Goal: Task Accomplishment & Management: Use online tool/utility

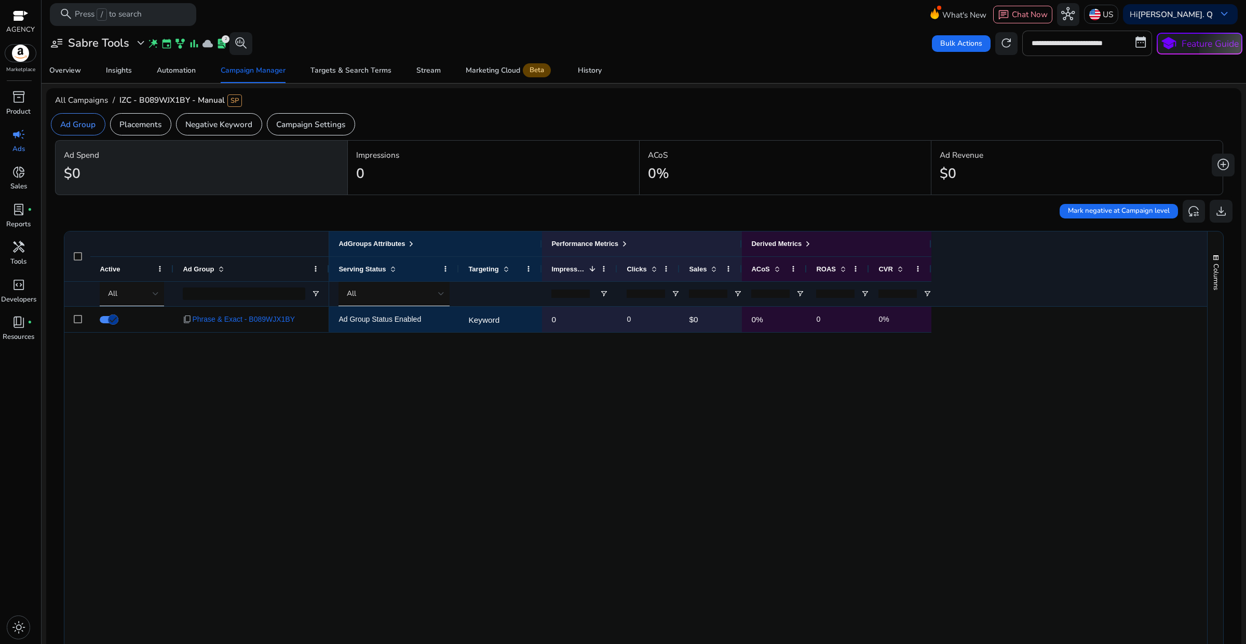
click at [134, 47] on span "expand_more" at bounding box center [140, 42] width 13 height 13
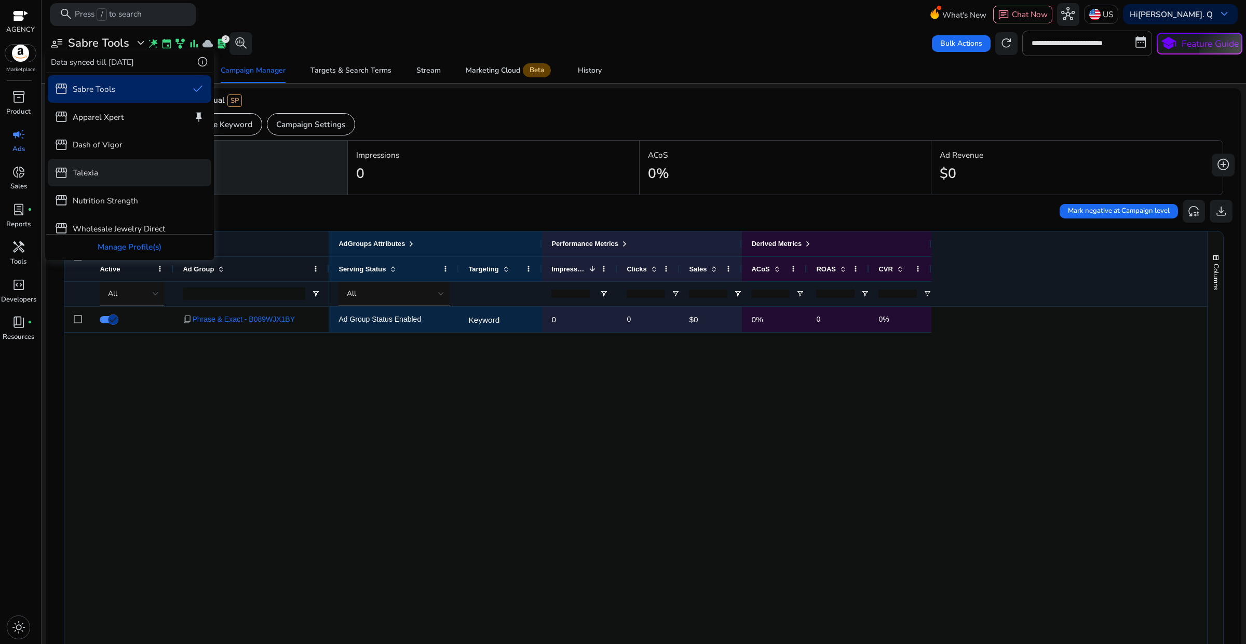
click at [104, 178] on div "storefront Talexia" at bounding box center [130, 173] width 164 height 28
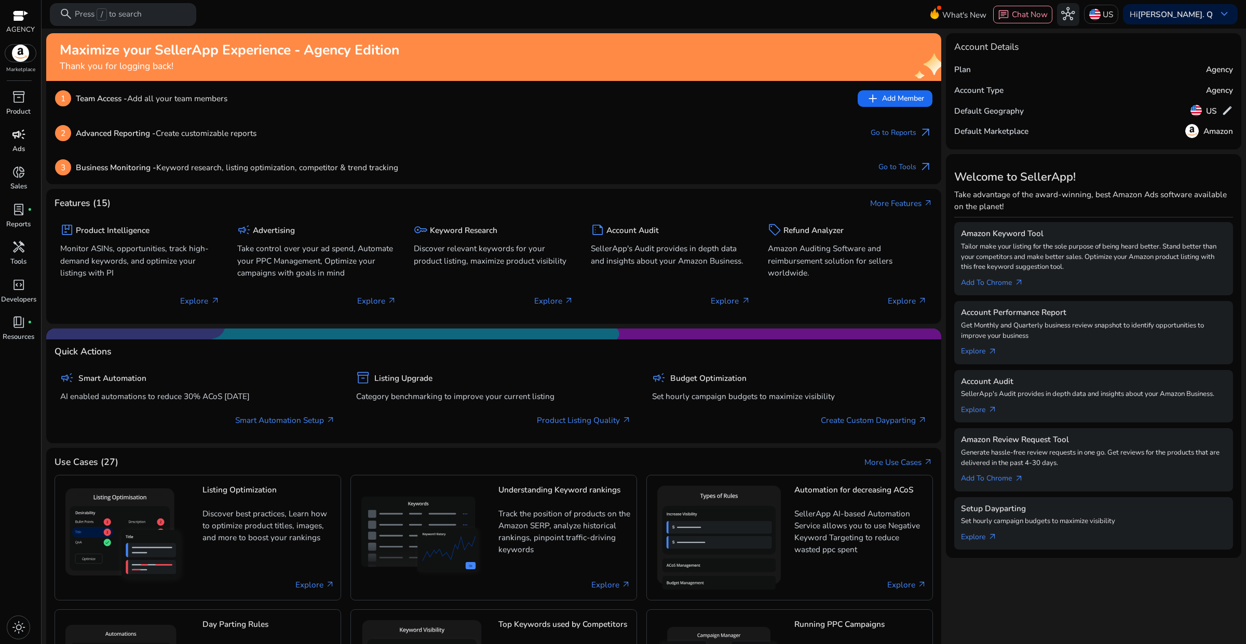
click at [21, 148] on p "Ads" at bounding box center [18, 149] width 12 height 10
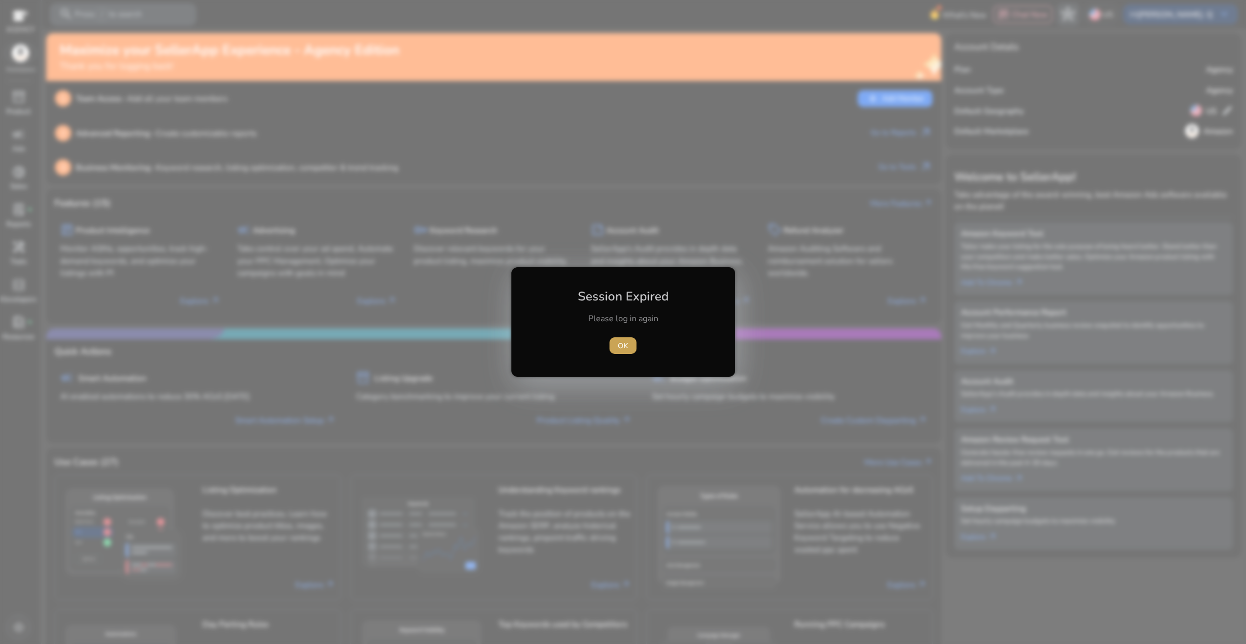
click at [617, 348] on span "button" at bounding box center [622, 345] width 27 height 25
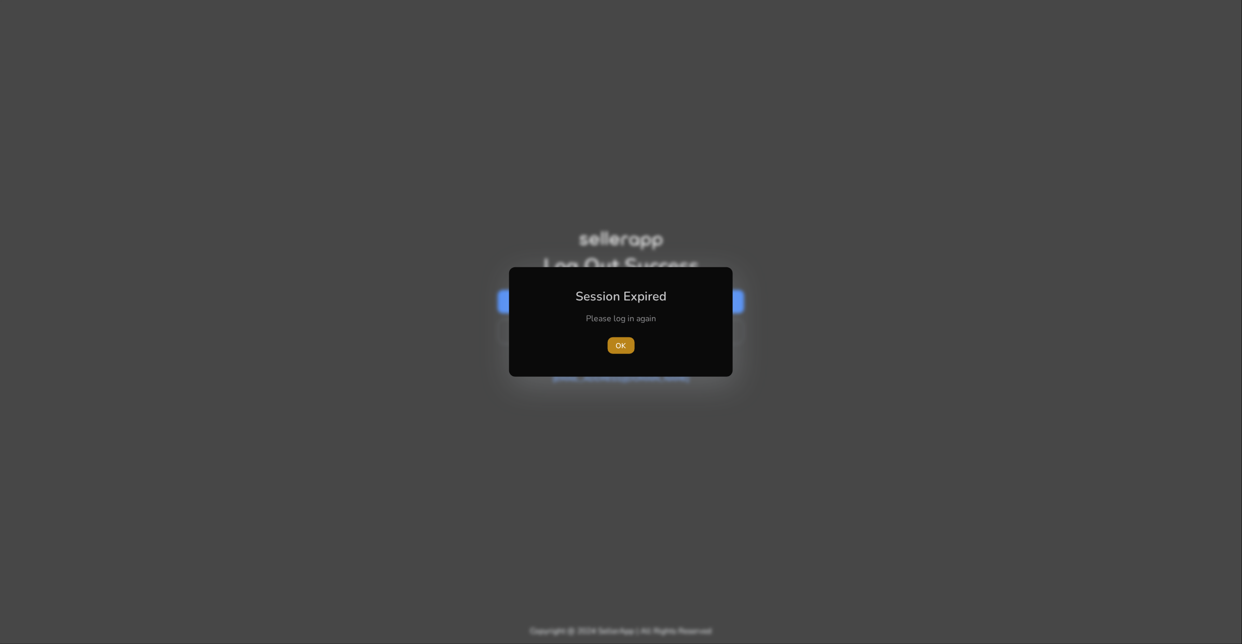
click at [618, 349] on span "OK" at bounding box center [621, 346] width 10 height 11
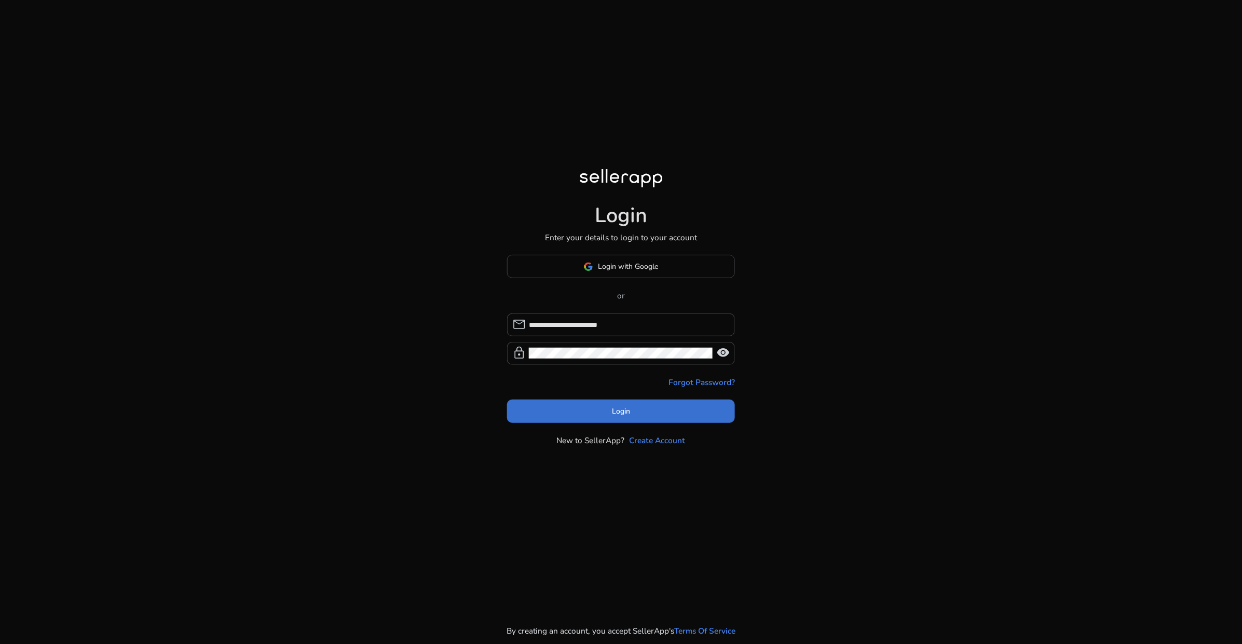
click at [614, 418] on span at bounding box center [621, 411] width 228 height 25
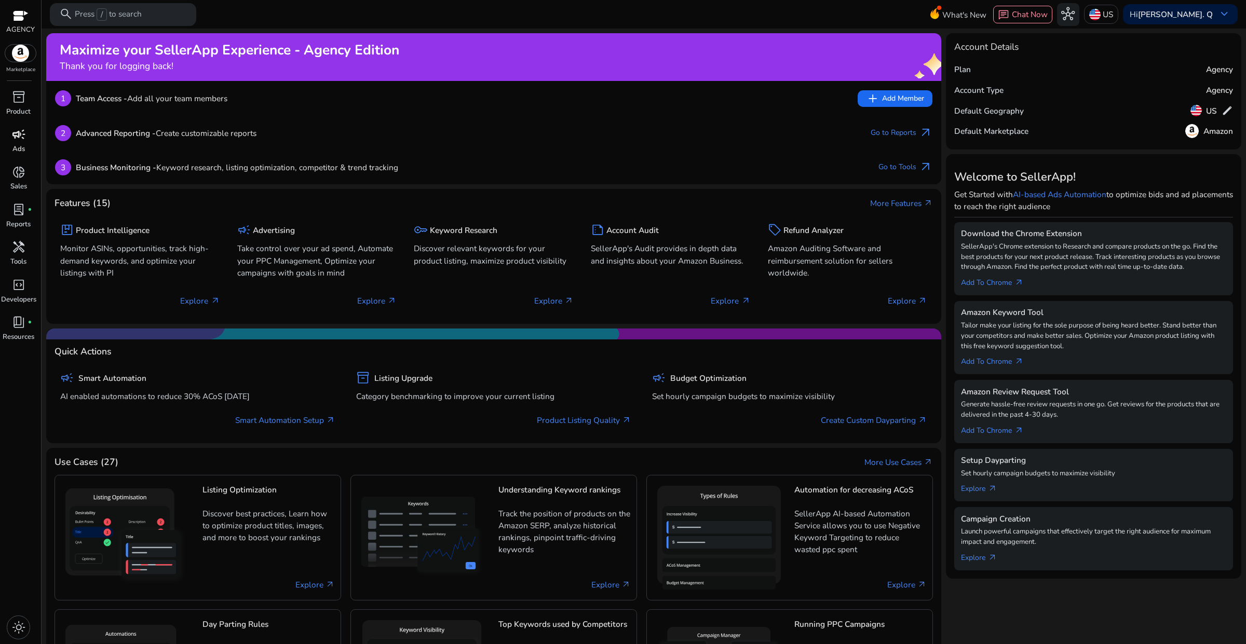
click at [13, 139] on span "campaign" at bounding box center [18, 134] width 13 height 13
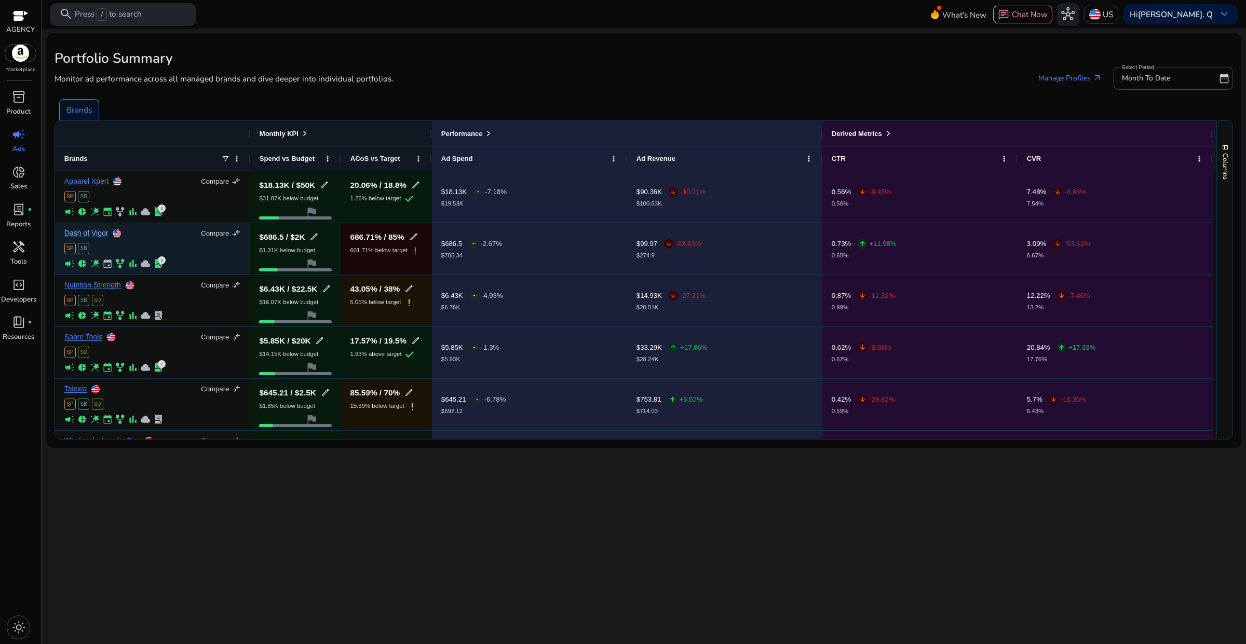
click at [94, 234] on link "Dash of Vigor" at bounding box center [86, 233] width 44 height 8
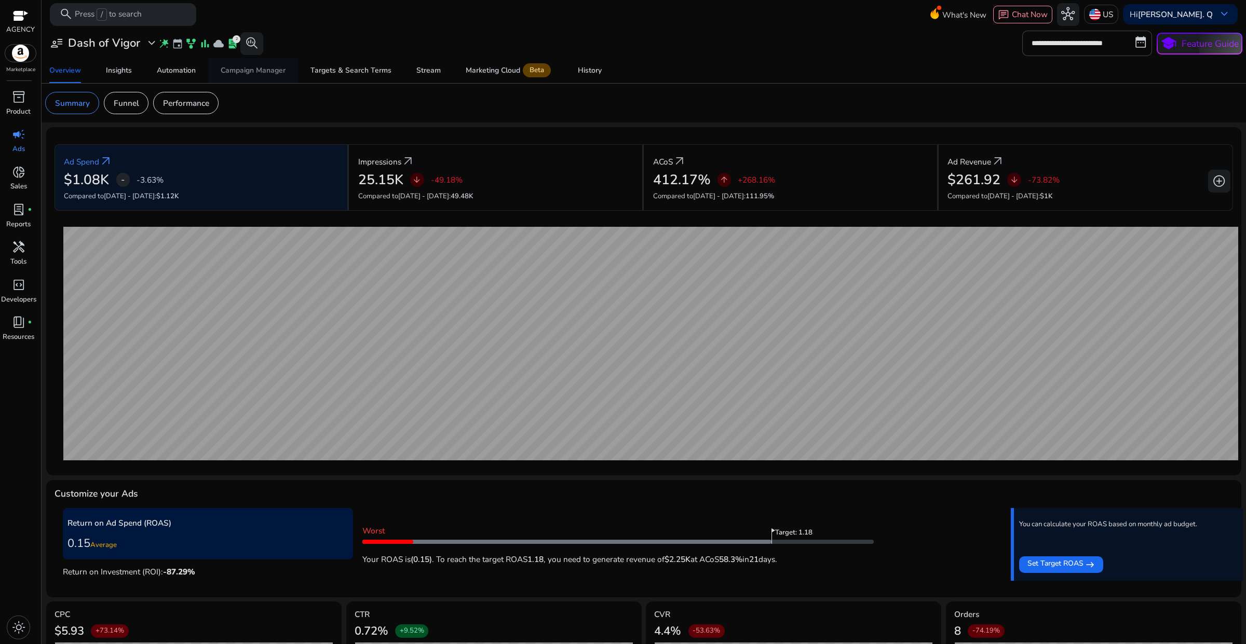
click at [241, 65] on span "Campaign Manager" at bounding box center [253, 70] width 65 height 25
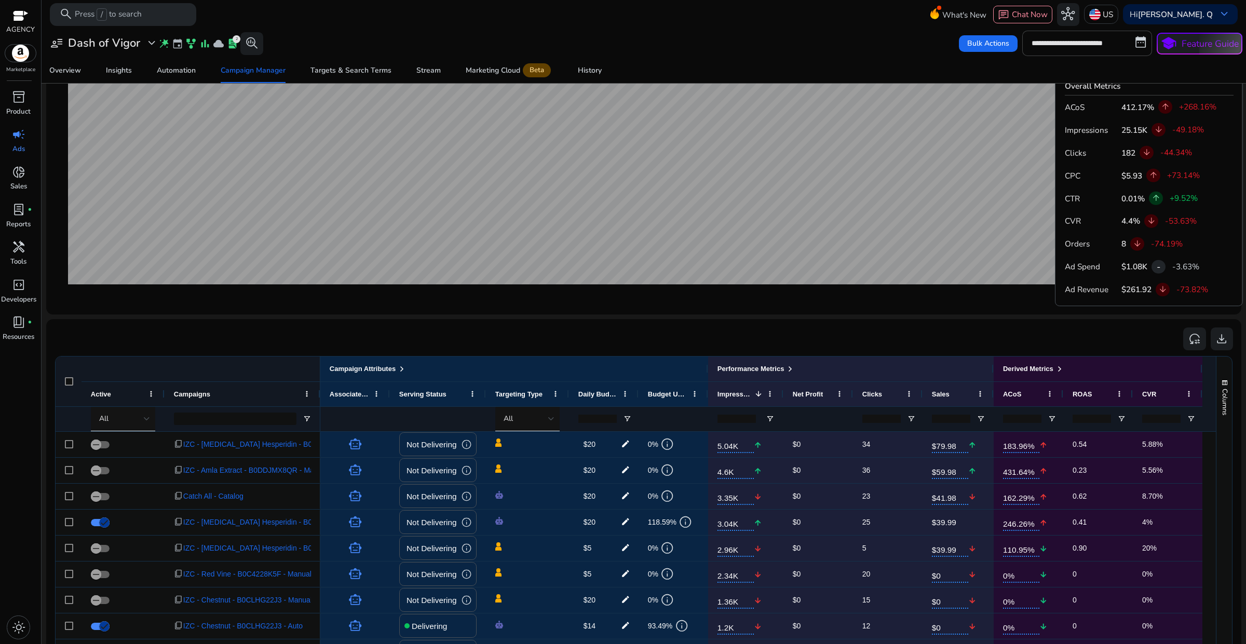
scroll to position [584, 0]
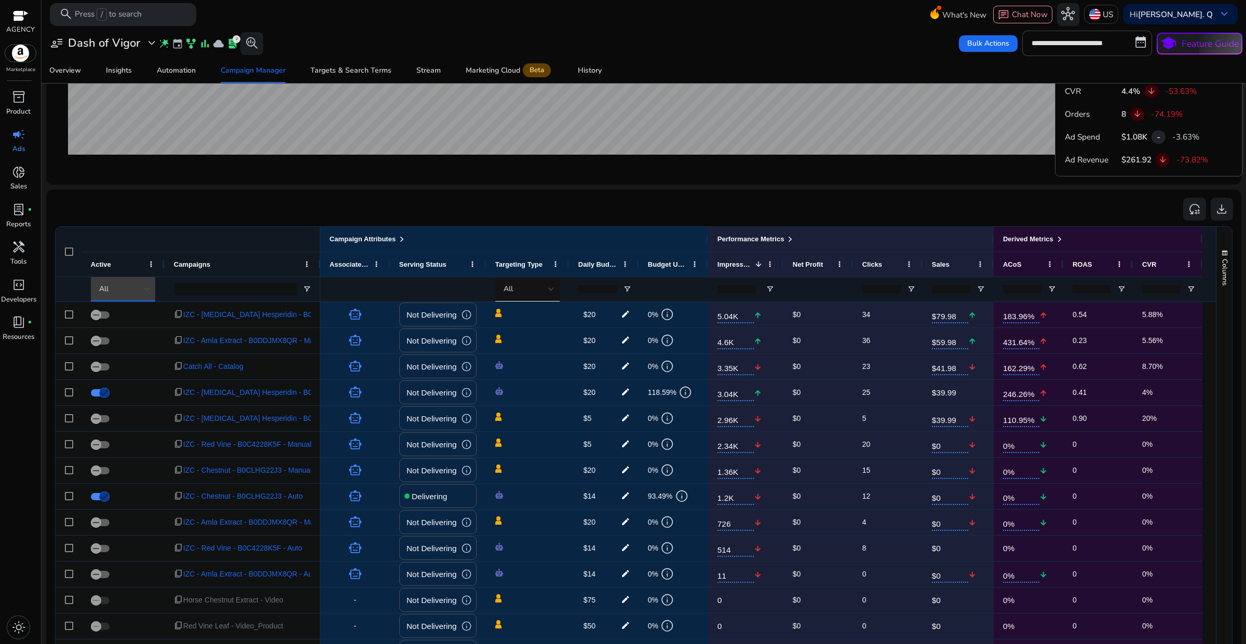
click at [139, 293] on div "All" at bounding box center [121, 288] width 45 height 11
click at [127, 343] on span "Delivering" at bounding box center [122, 343] width 37 height 11
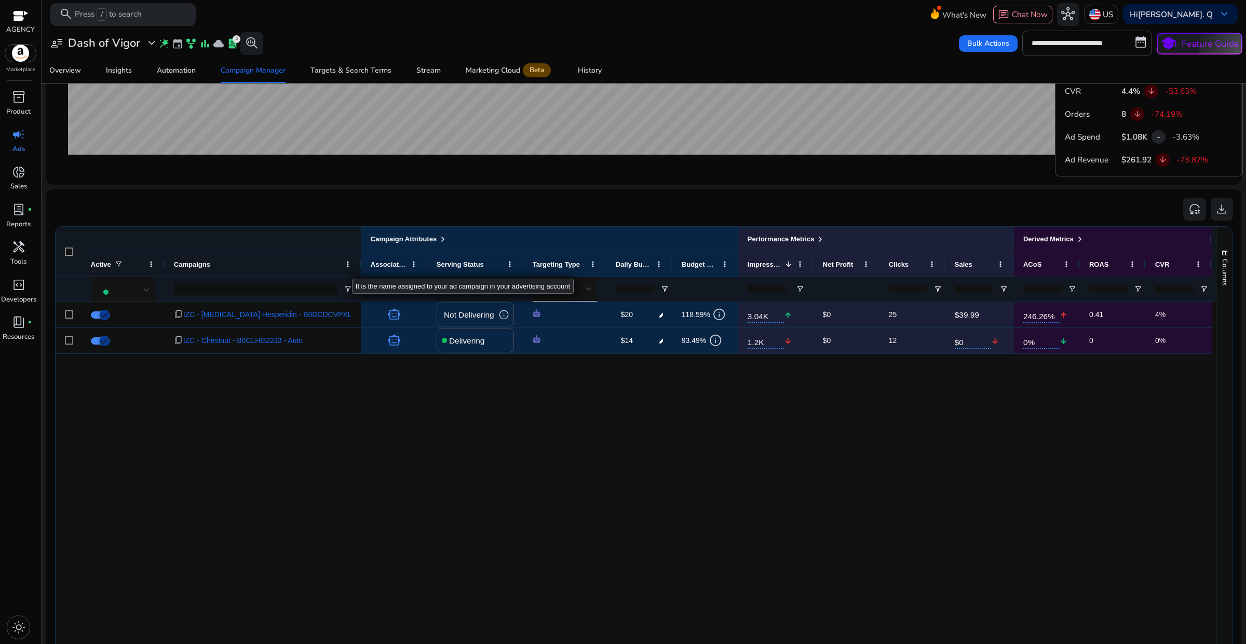
drag, startPoint x: 318, startPoint y: 267, endPoint x: 359, endPoint y: 269, distance: 41.6
click at [359, 269] on div at bounding box center [361, 264] width 4 height 24
click at [148, 43] on span "expand_more" at bounding box center [151, 42] width 13 height 13
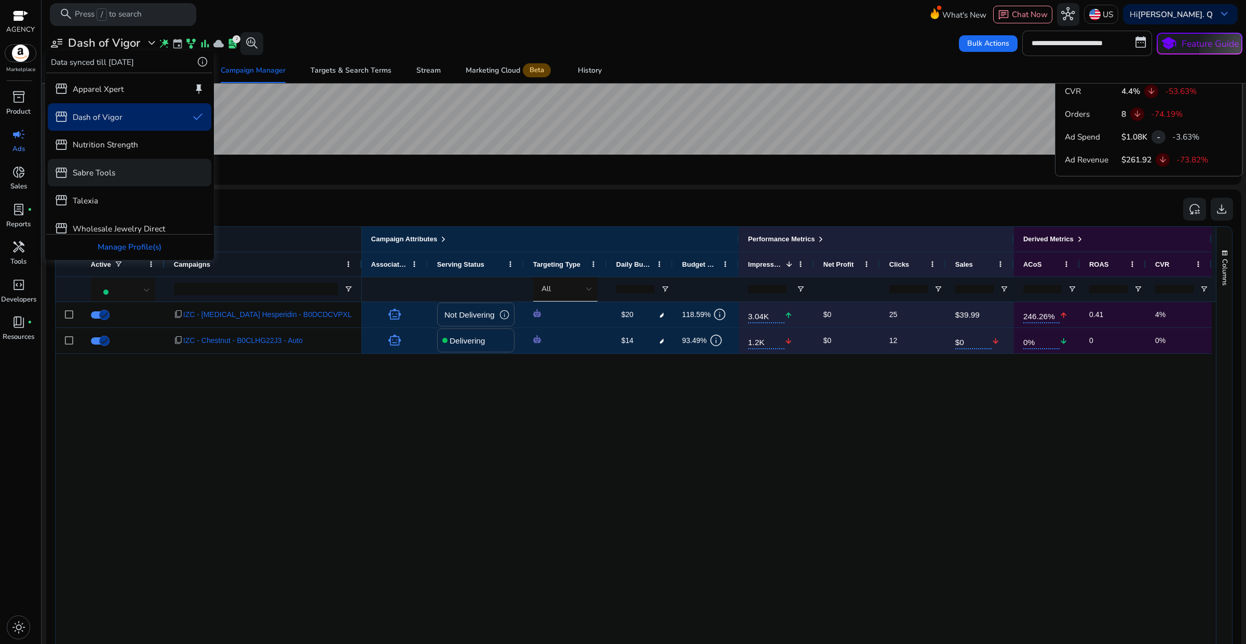
click at [91, 169] on p "Sabre Tools" at bounding box center [94, 173] width 43 height 12
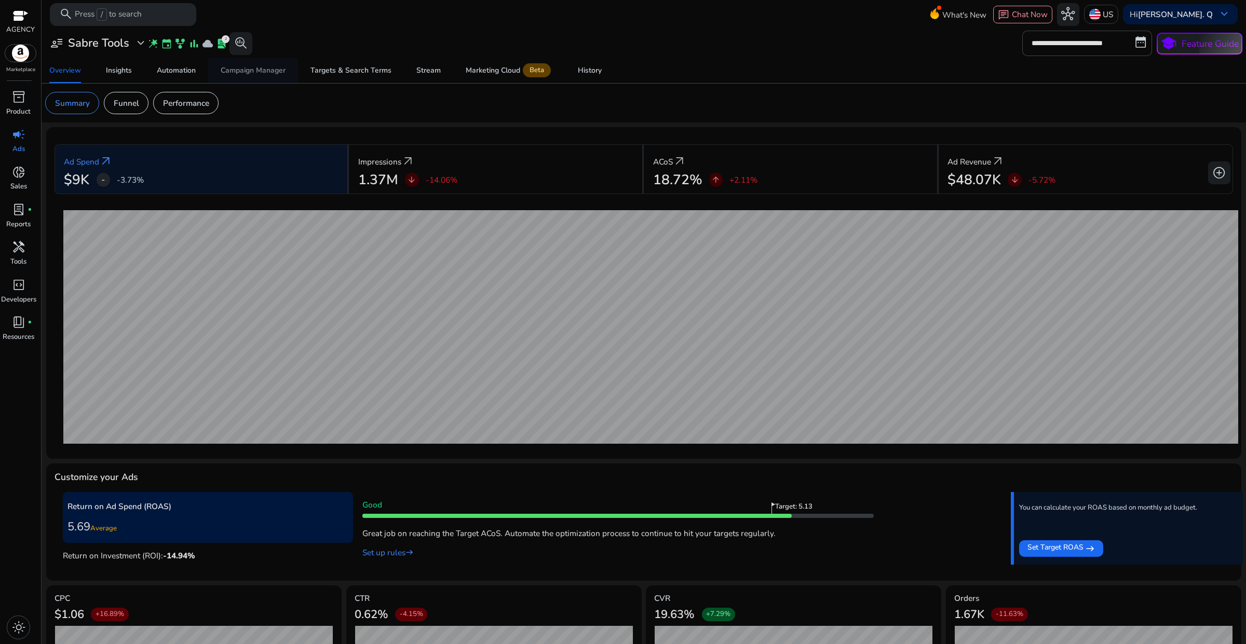
click at [269, 71] on div "Campaign Manager" at bounding box center [253, 70] width 65 height 7
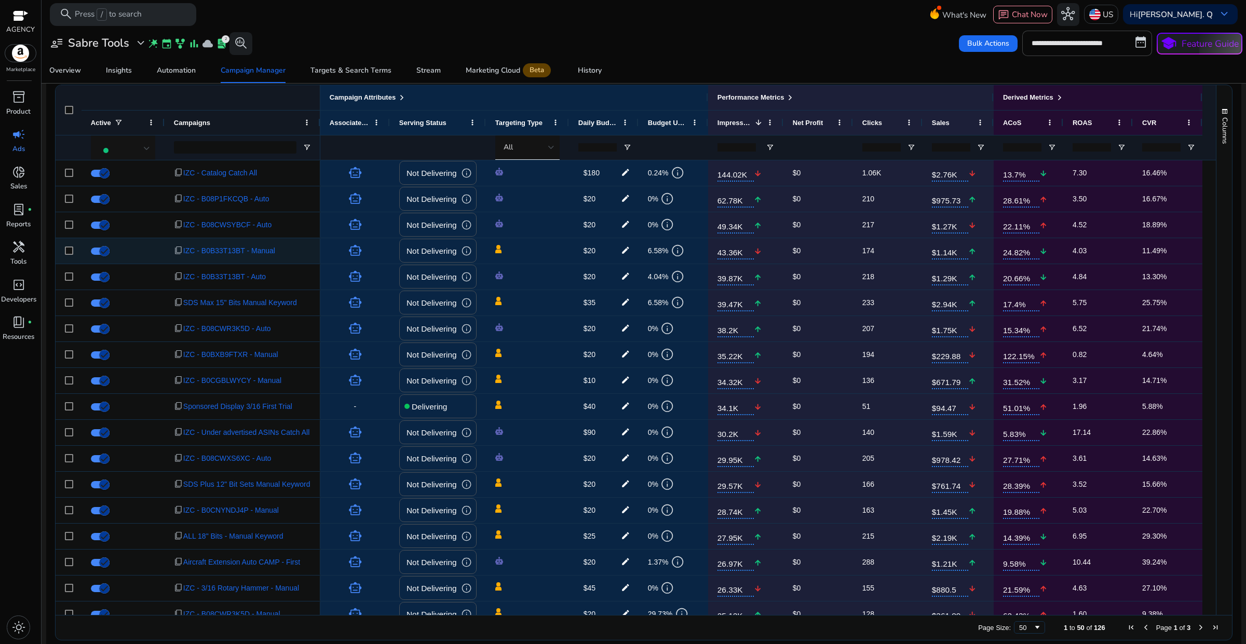
scroll to position [661, 0]
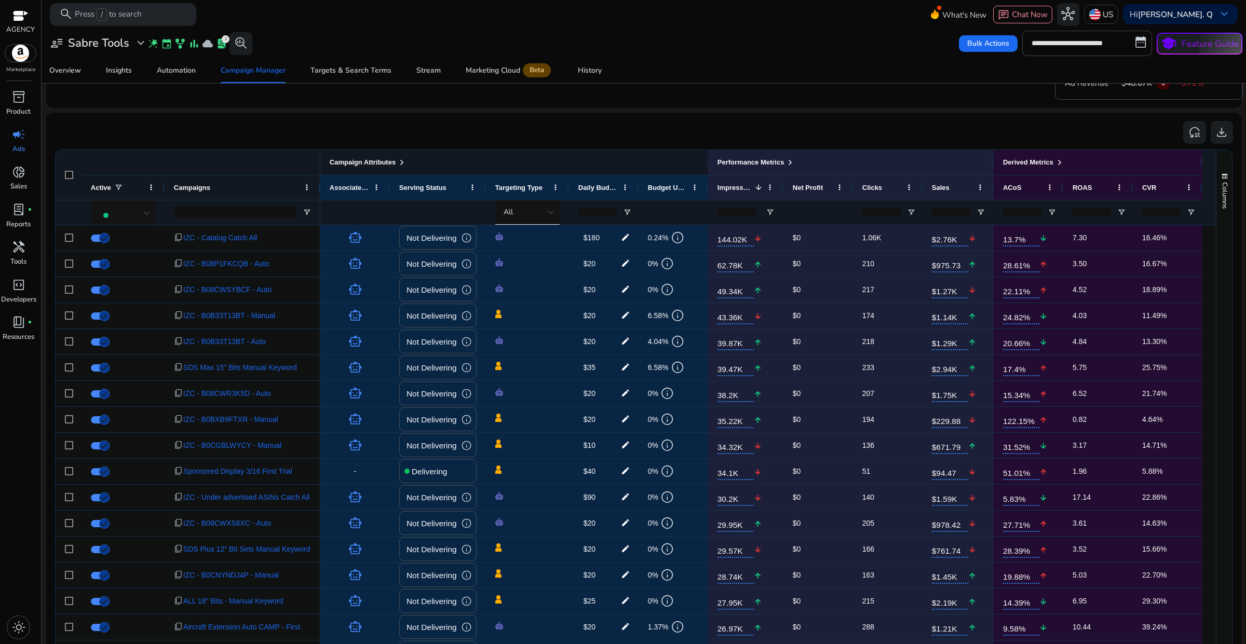
click at [396, 160] on div "Campaign Attributes" at bounding box center [368, 162] width 76 height 13
click at [401, 161] on span at bounding box center [402, 162] width 8 height 8
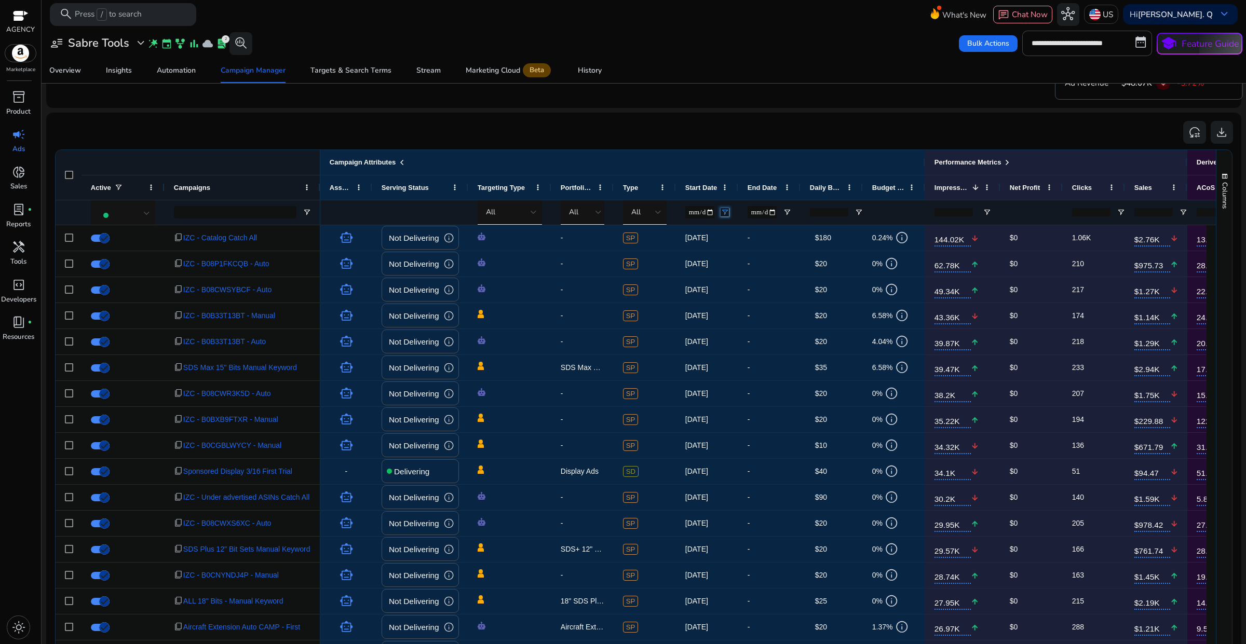
click at [723, 211] on span "Open Filter Menu" at bounding box center [725, 212] width 8 height 8
click at [714, 211] on div at bounding box center [707, 212] width 62 height 25
click at [712, 189] on span "Start Date" at bounding box center [701, 188] width 32 height 8
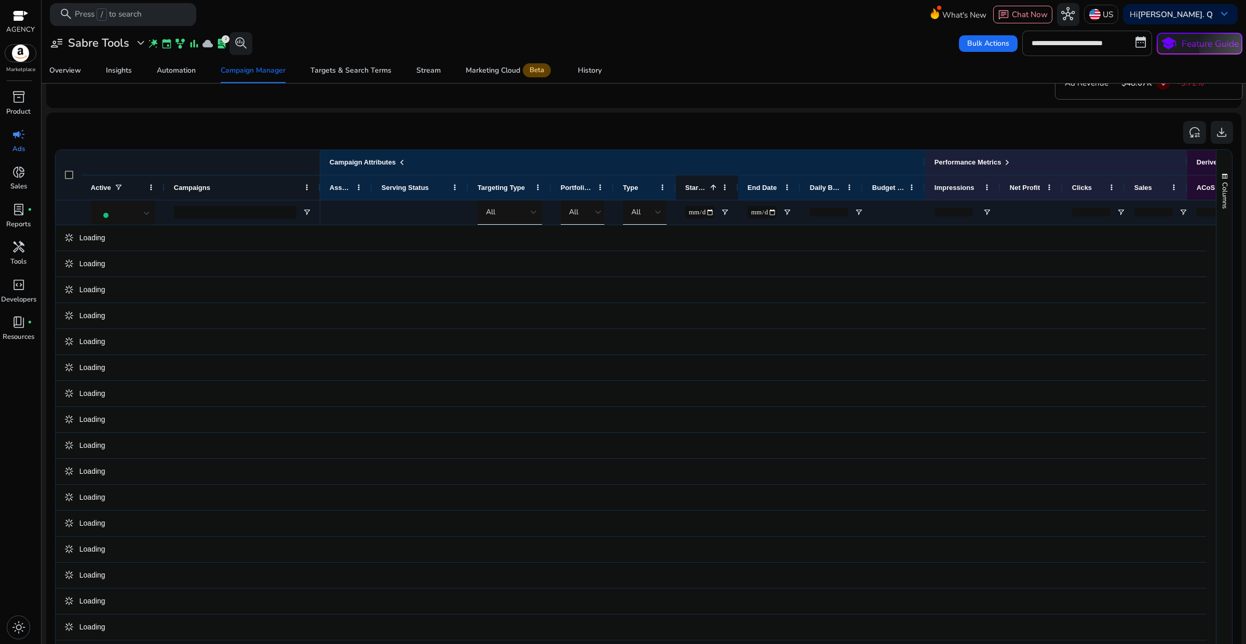
click at [712, 189] on span at bounding box center [713, 187] width 8 height 8
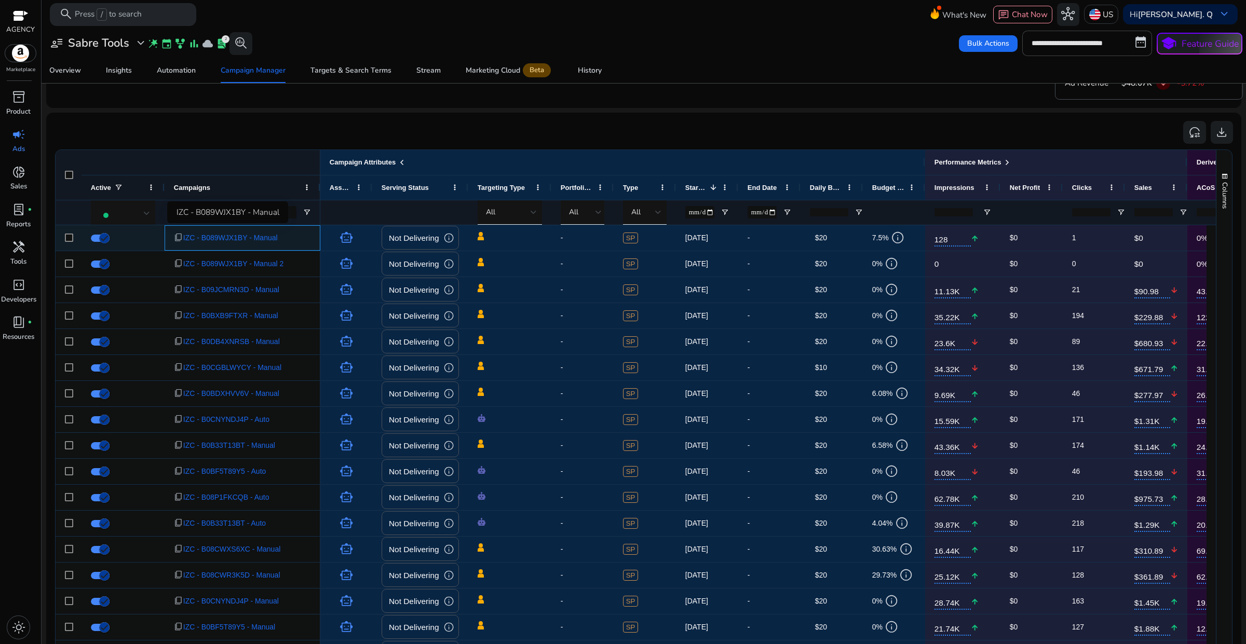
click at [252, 241] on span "IZC - B089WJX1BY - Manual" at bounding box center [230, 237] width 94 height 21
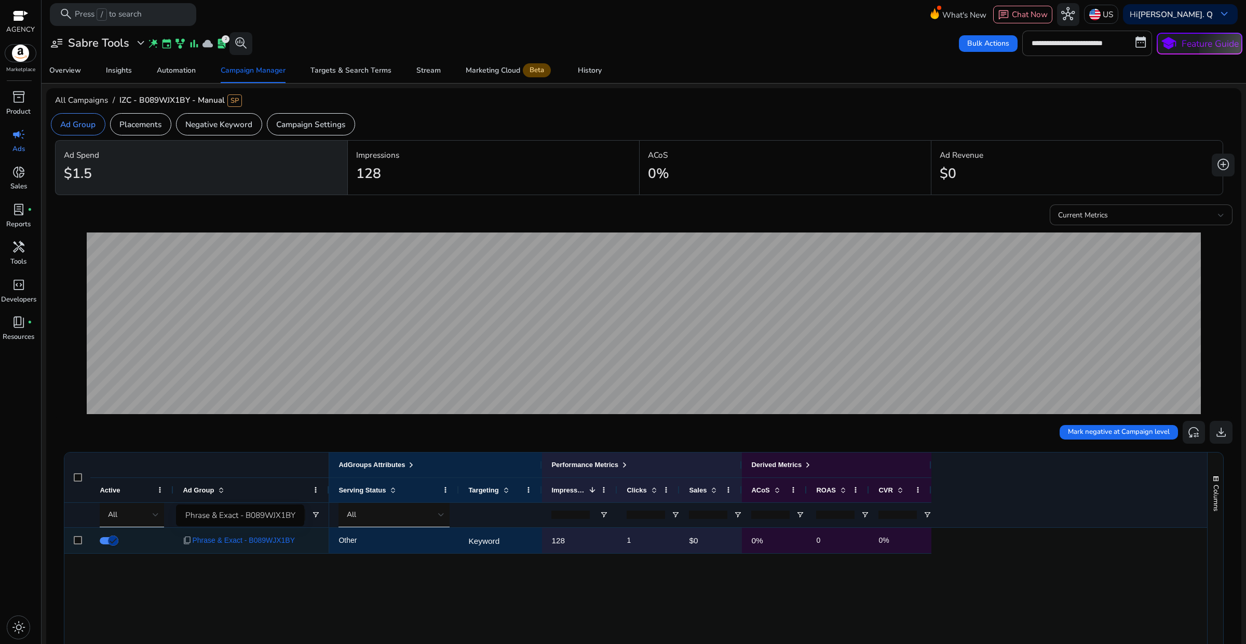
click at [245, 541] on span "Phrase & Exact - B089WJX1BY" at bounding box center [243, 540] width 103 height 21
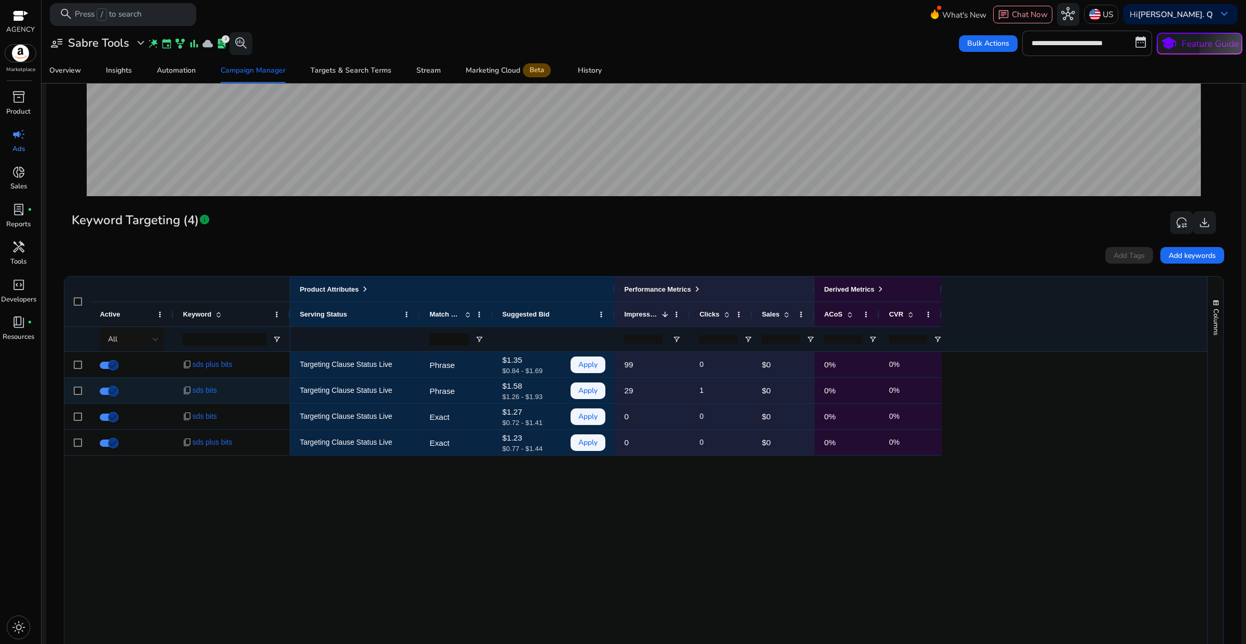
scroll to position [260, 0]
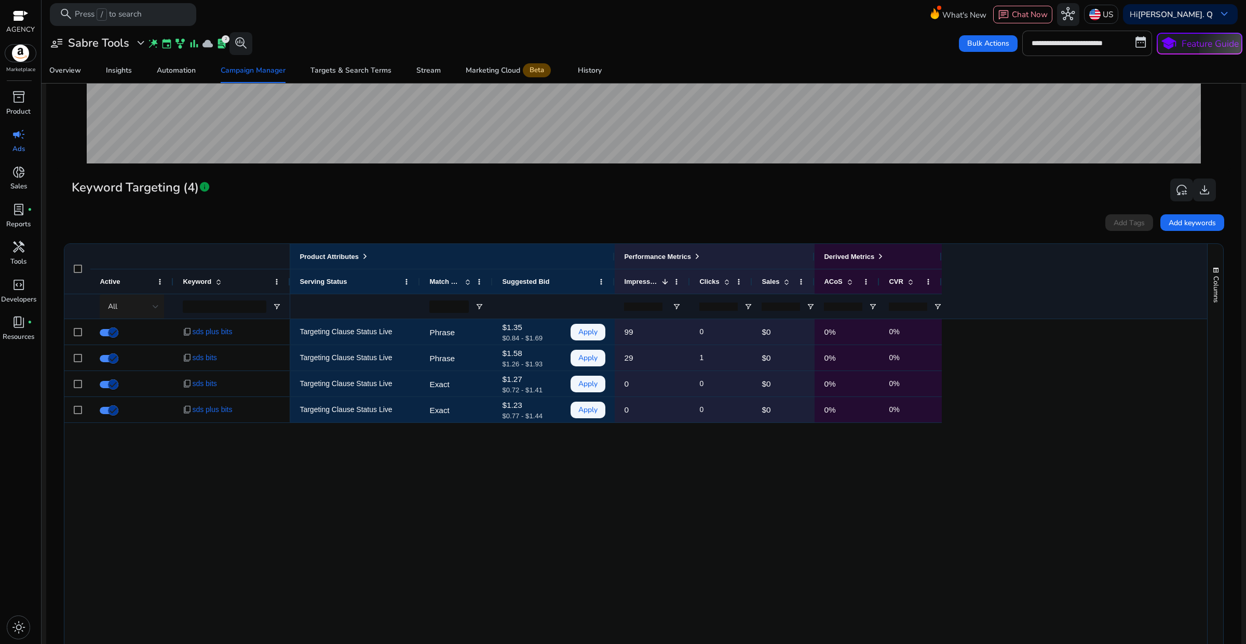
click at [153, 306] on div at bounding box center [156, 307] width 6 height 4
click at [152, 360] on span "Delivering" at bounding box center [138, 361] width 61 height 11
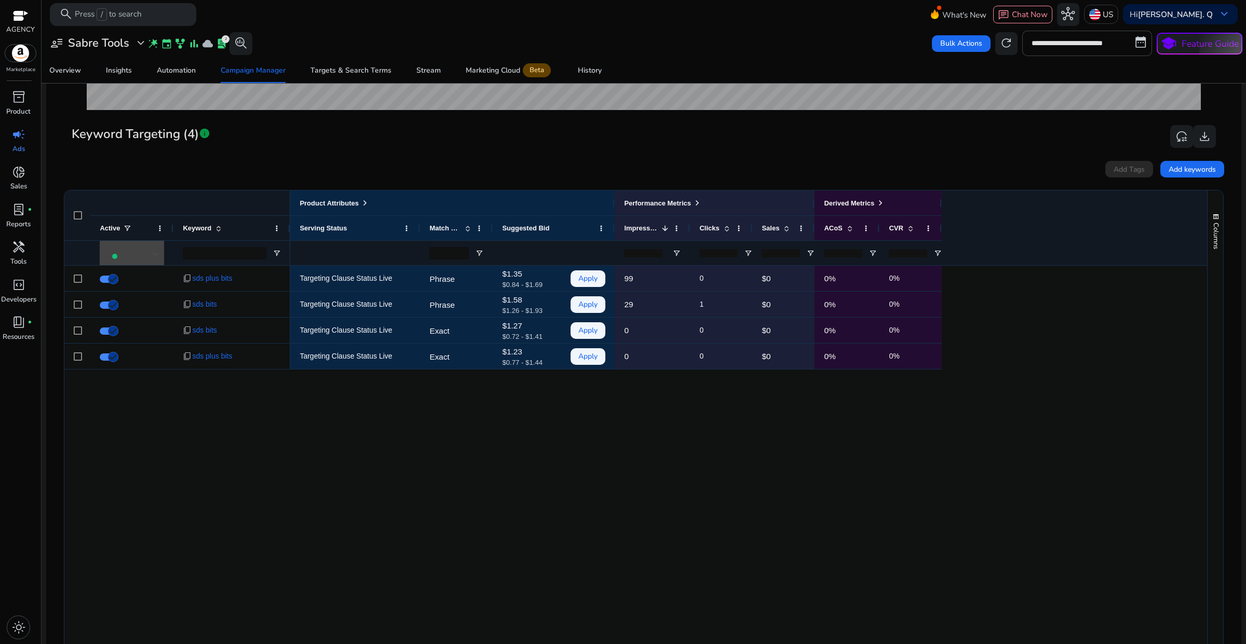
scroll to position [324, 0]
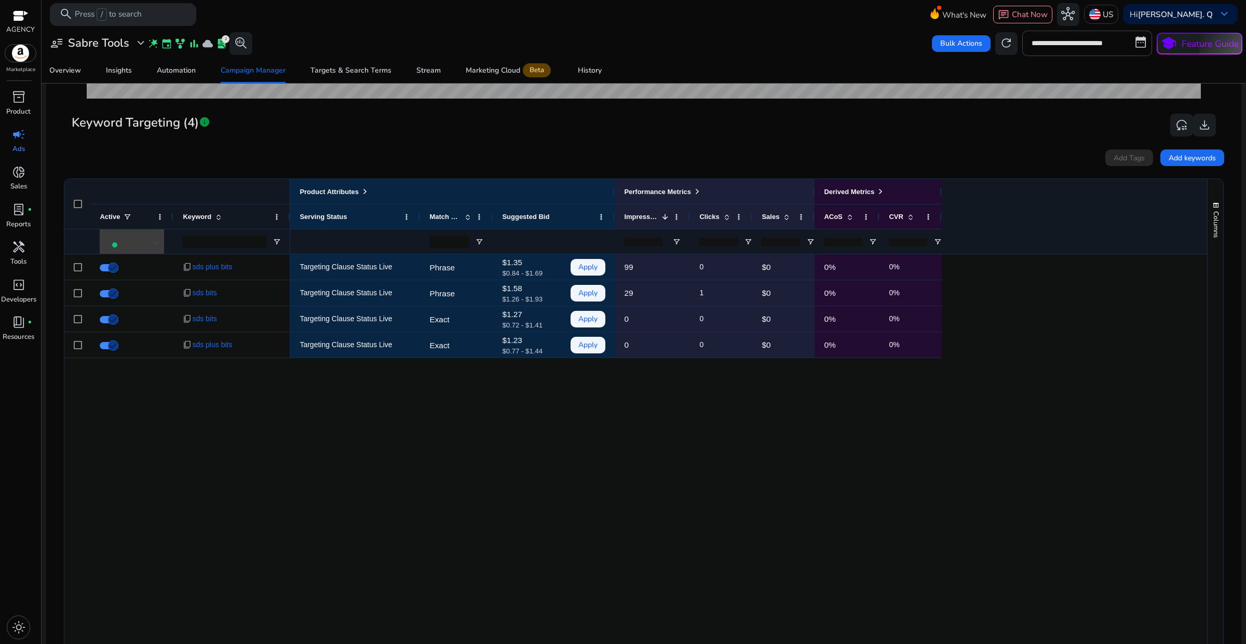
click at [138, 245] on div at bounding box center [133, 243] width 51 height 12
click at [127, 278] on span "All" at bounding box center [138, 272] width 61 height 11
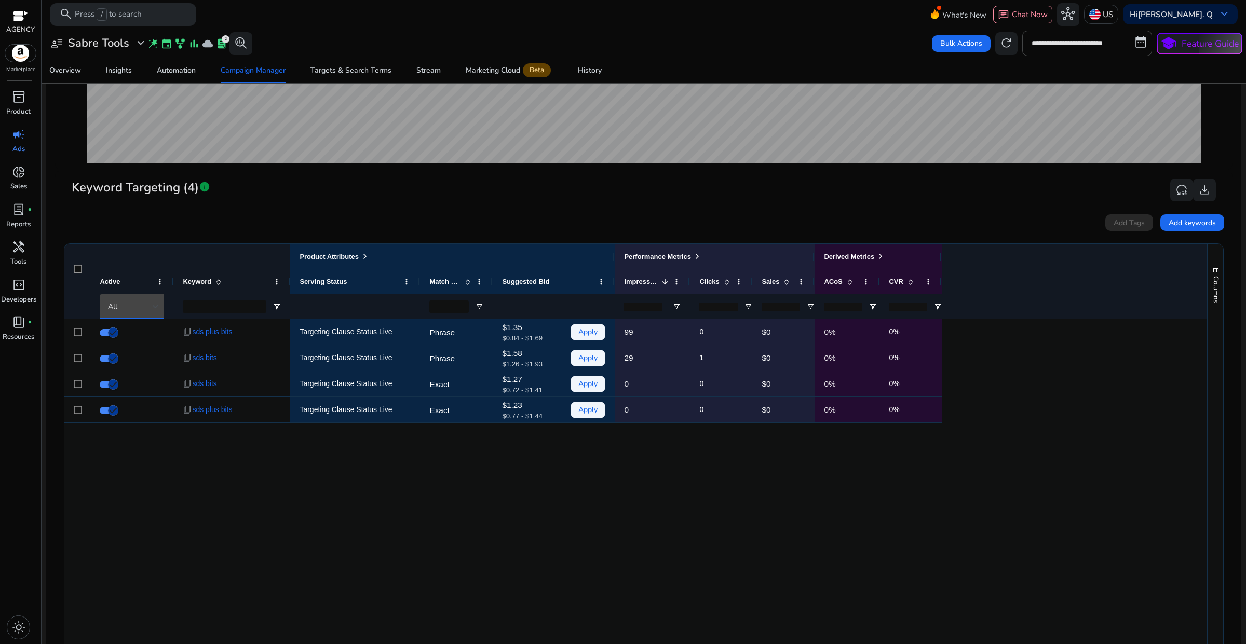
scroll to position [0, 0]
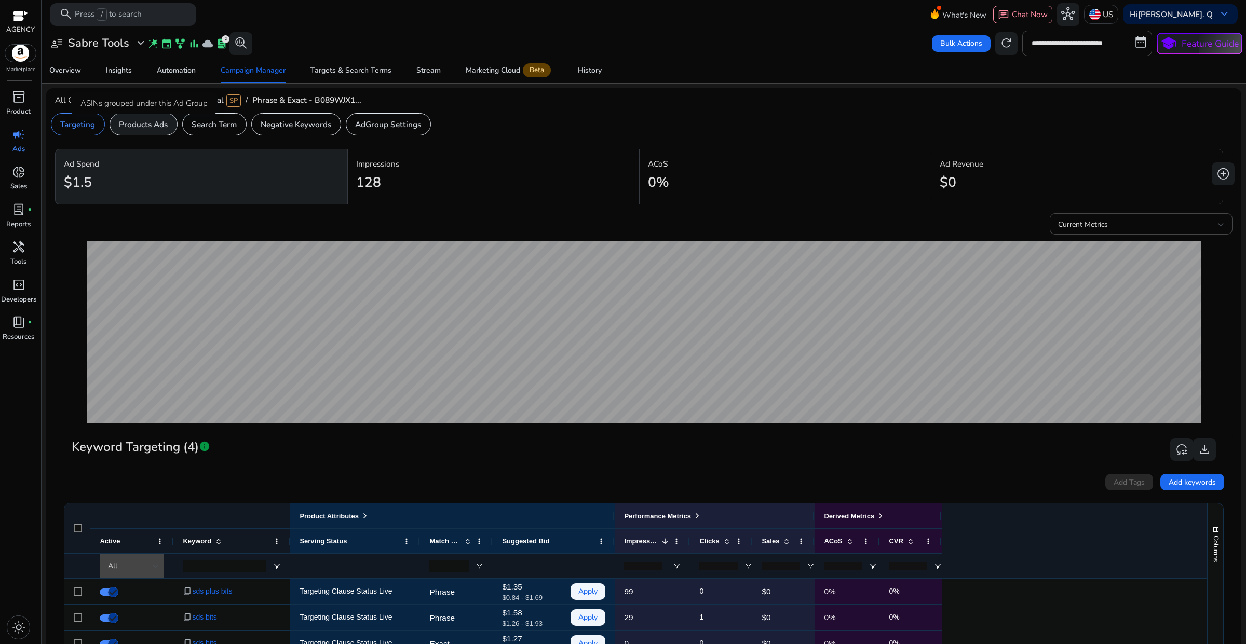
click at [157, 123] on p "Products Ads" at bounding box center [143, 124] width 49 height 12
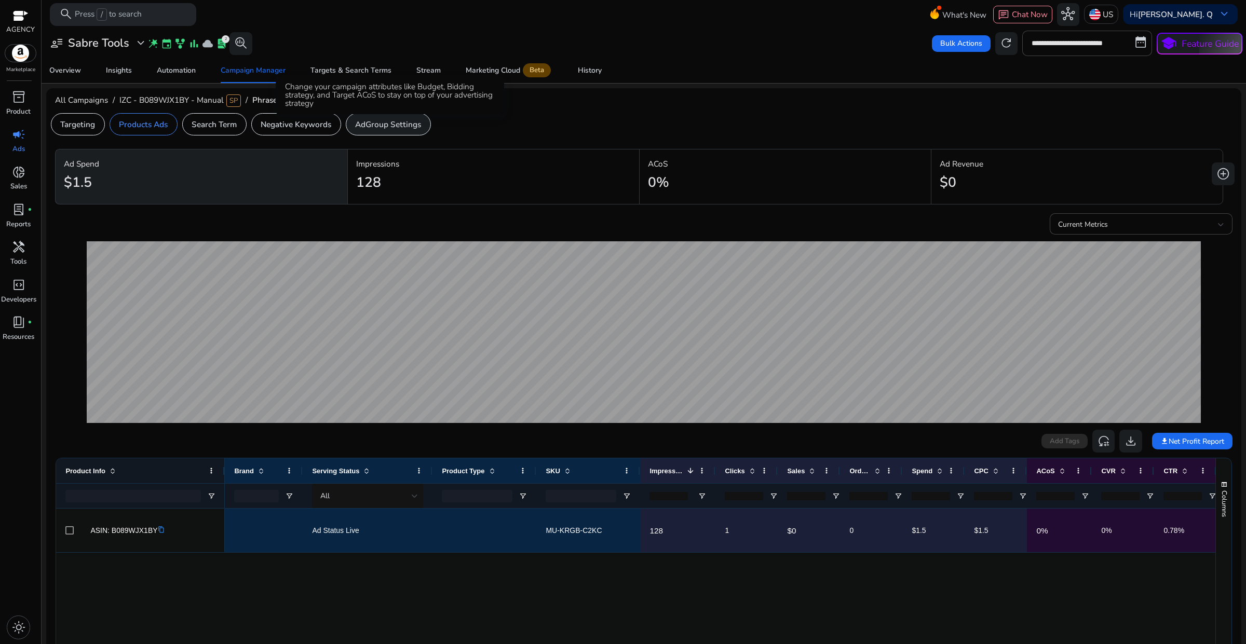
click at [395, 118] on p "AdGroup Settings" at bounding box center [388, 124] width 66 height 12
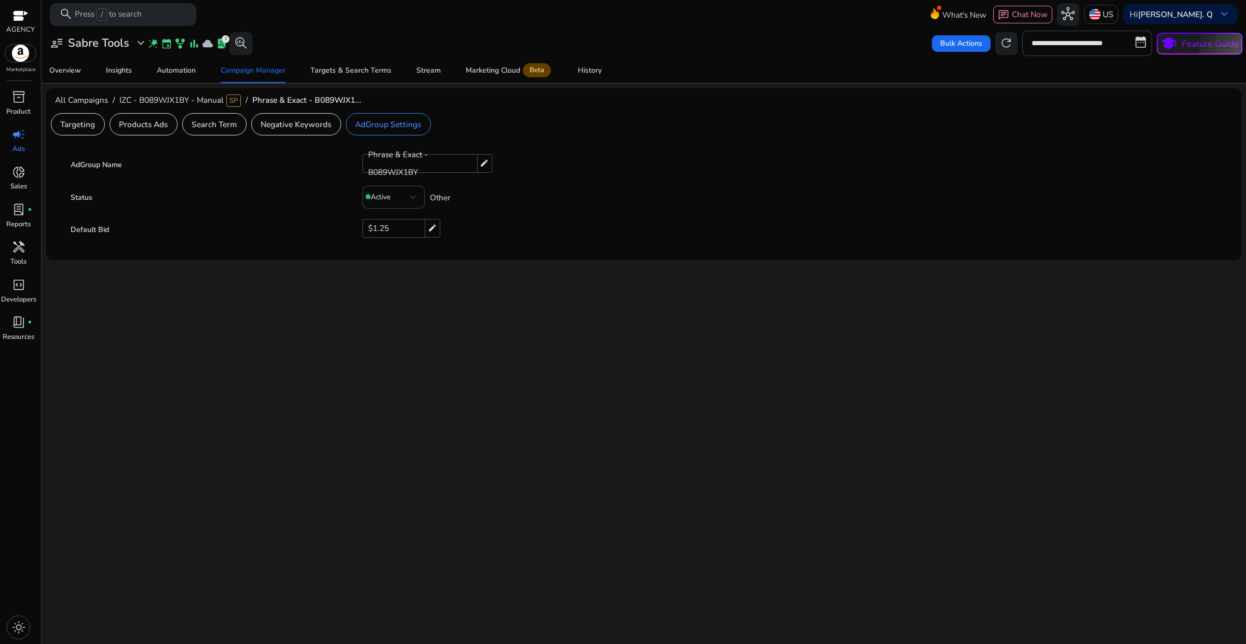
click at [494, 279] on div "**********" at bounding box center [643, 337] width 1195 height 616
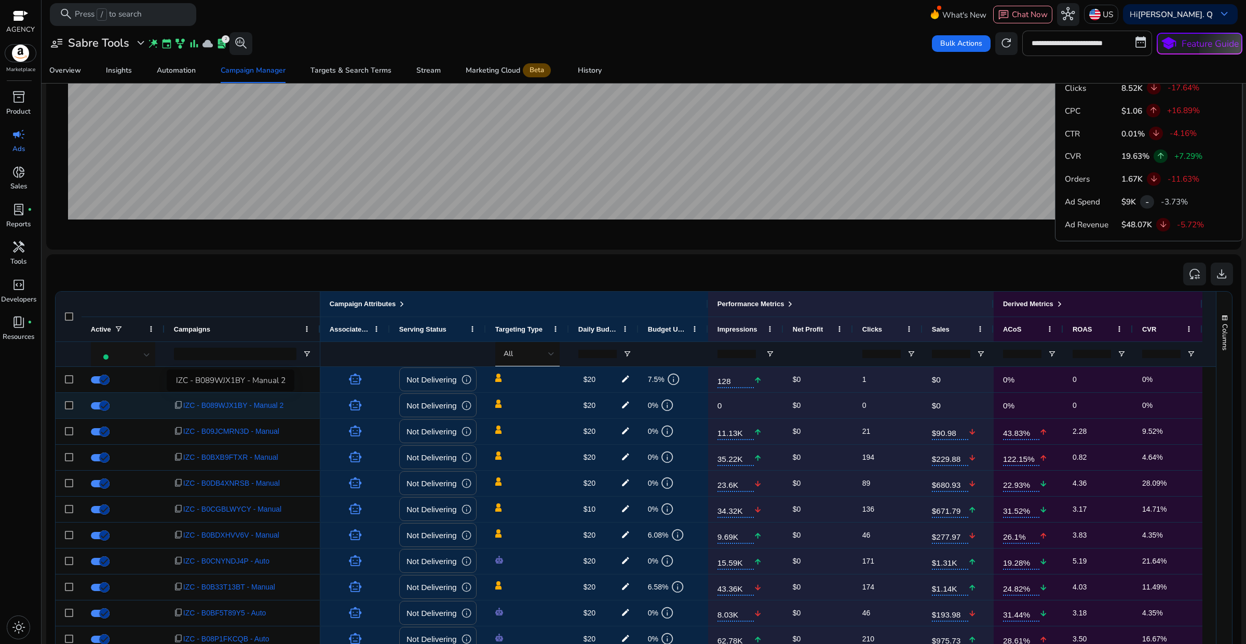
click at [266, 408] on span "IZC - B089WJX1BY - Manual 2" at bounding box center [233, 405] width 100 height 21
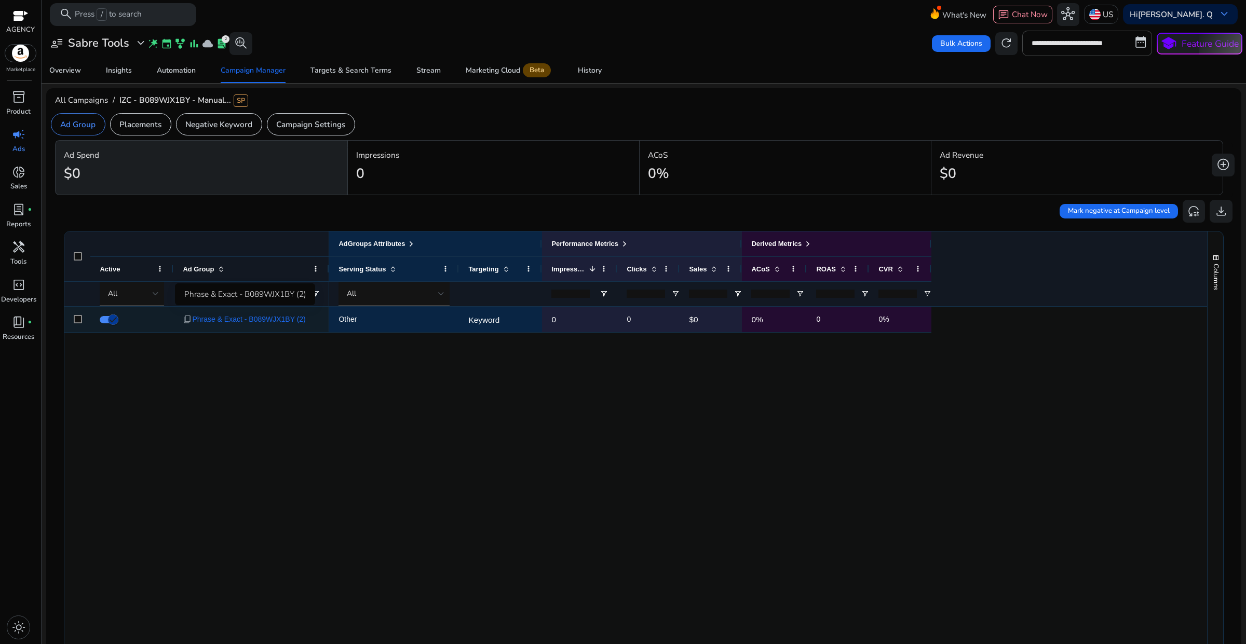
click at [277, 320] on span "Phrase & Exact - B089WJX1BY (2)" at bounding box center [248, 319] width 113 height 21
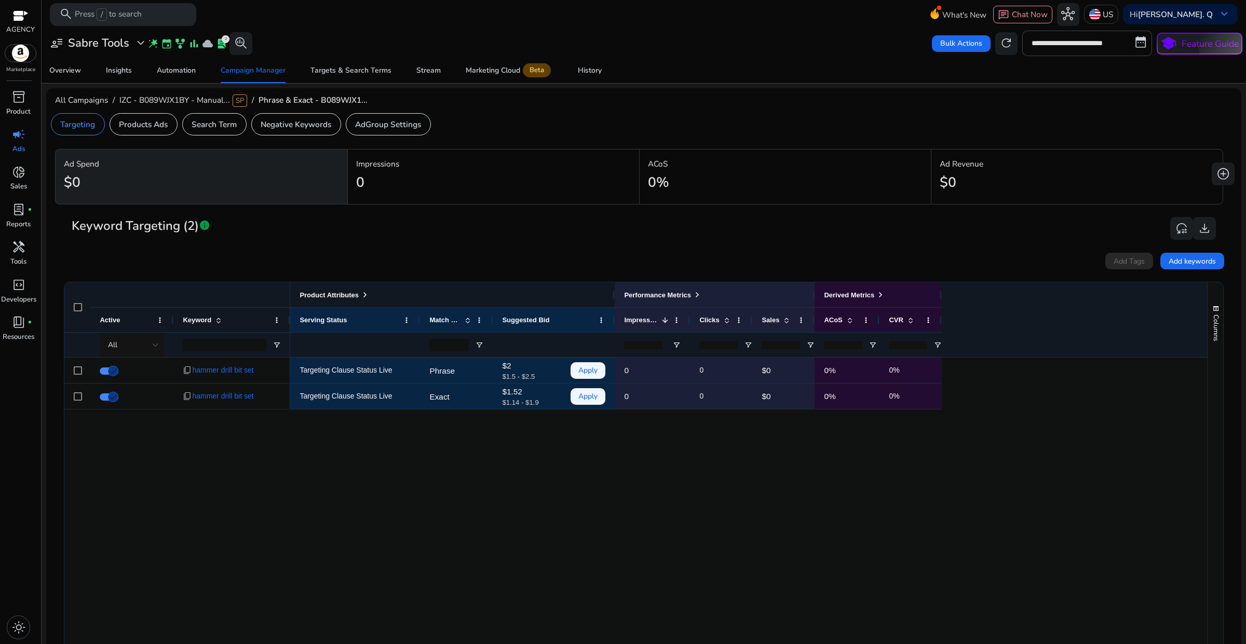
click at [364, 295] on span at bounding box center [365, 295] width 8 height 8
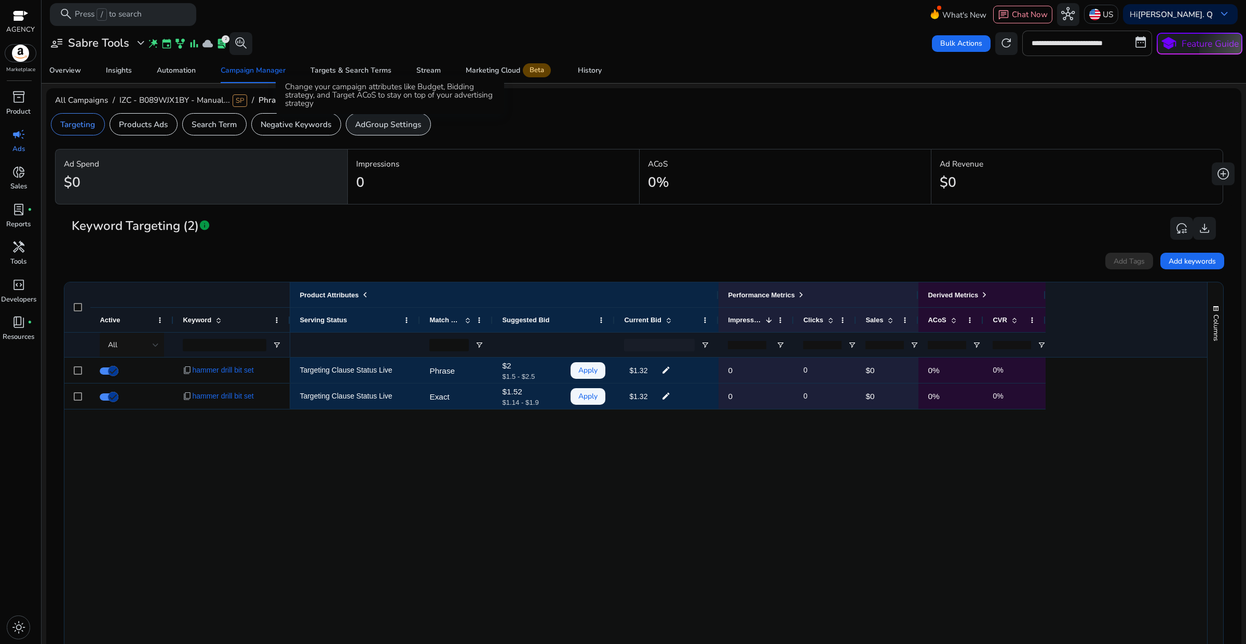
click at [396, 118] on p "AdGroup Settings" at bounding box center [388, 124] width 66 height 12
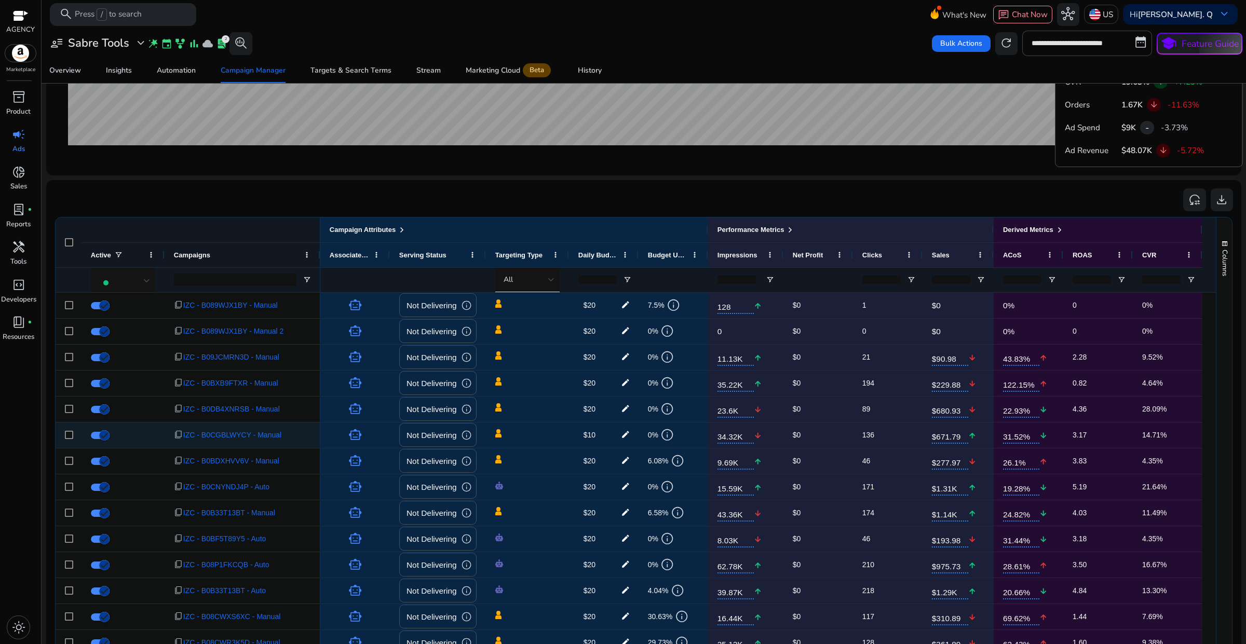
scroll to position [595, 0]
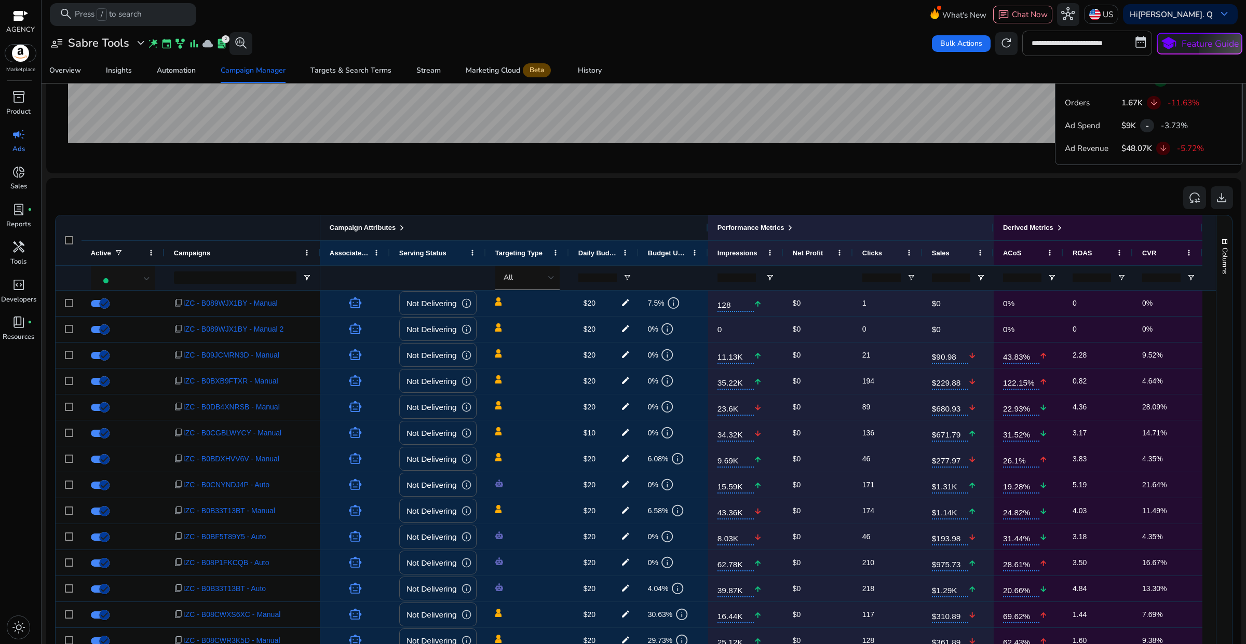
click at [399, 226] on span at bounding box center [402, 228] width 8 height 8
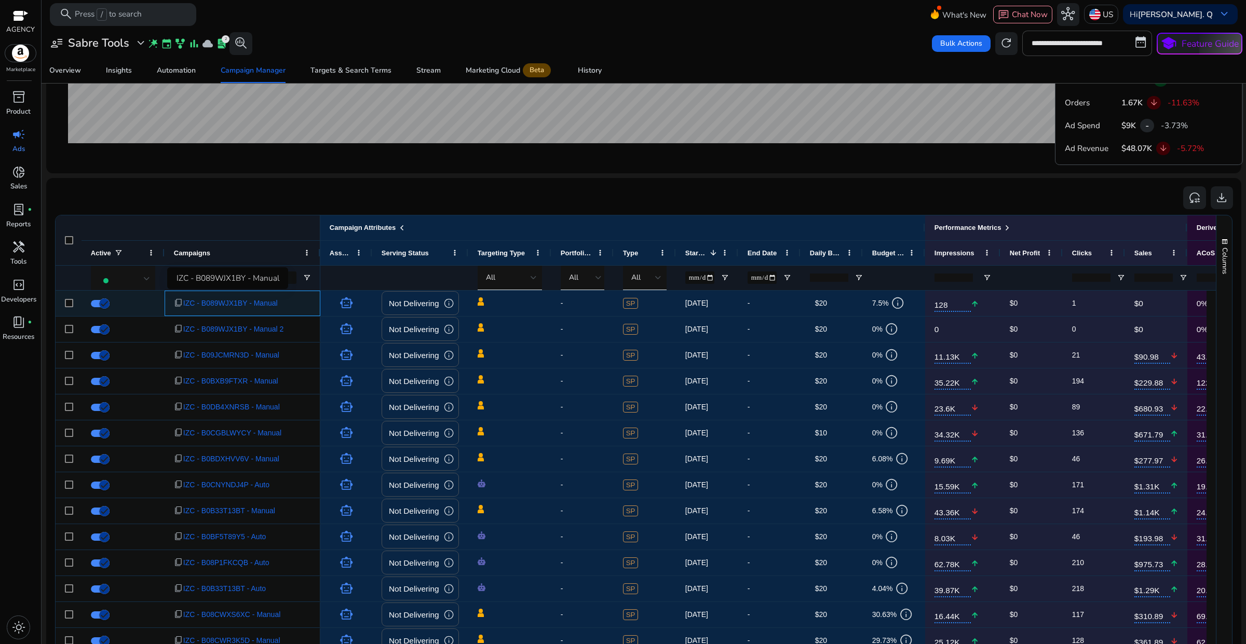
click at [262, 305] on span "IZC - B089WJX1BY - Manual" at bounding box center [230, 303] width 94 height 21
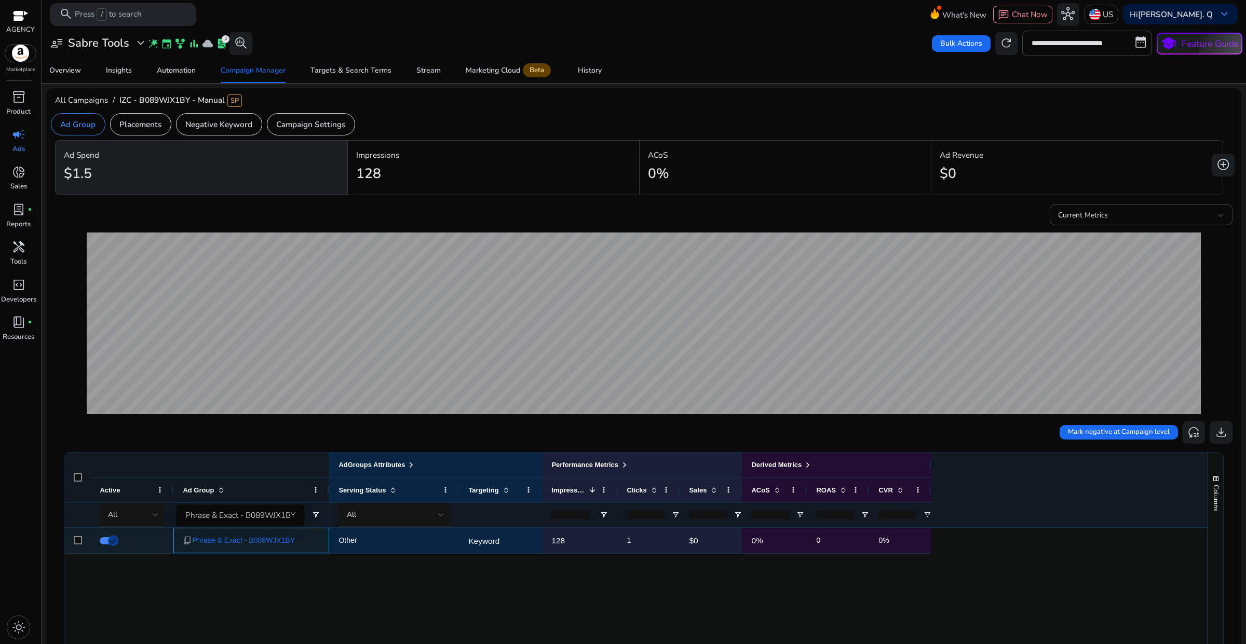
click at [250, 546] on span "Phrase & Exact - B089WJX1BY" at bounding box center [243, 540] width 103 height 21
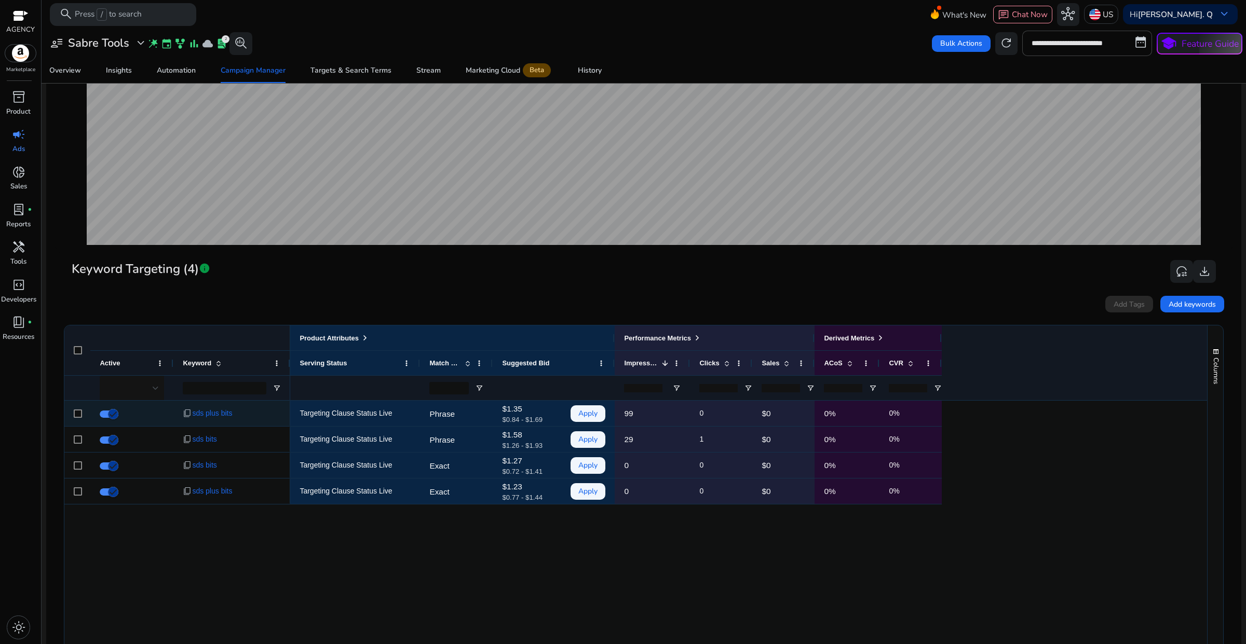
scroll to position [195, 0]
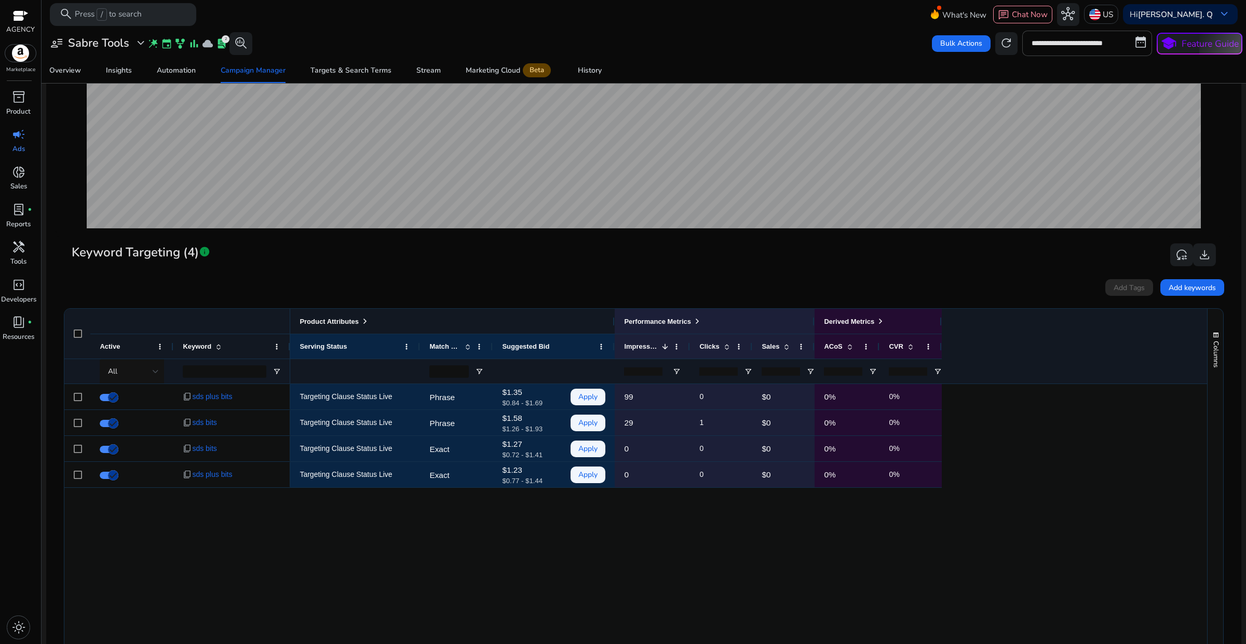
click at [366, 323] on span at bounding box center [365, 321] width 8 height 8
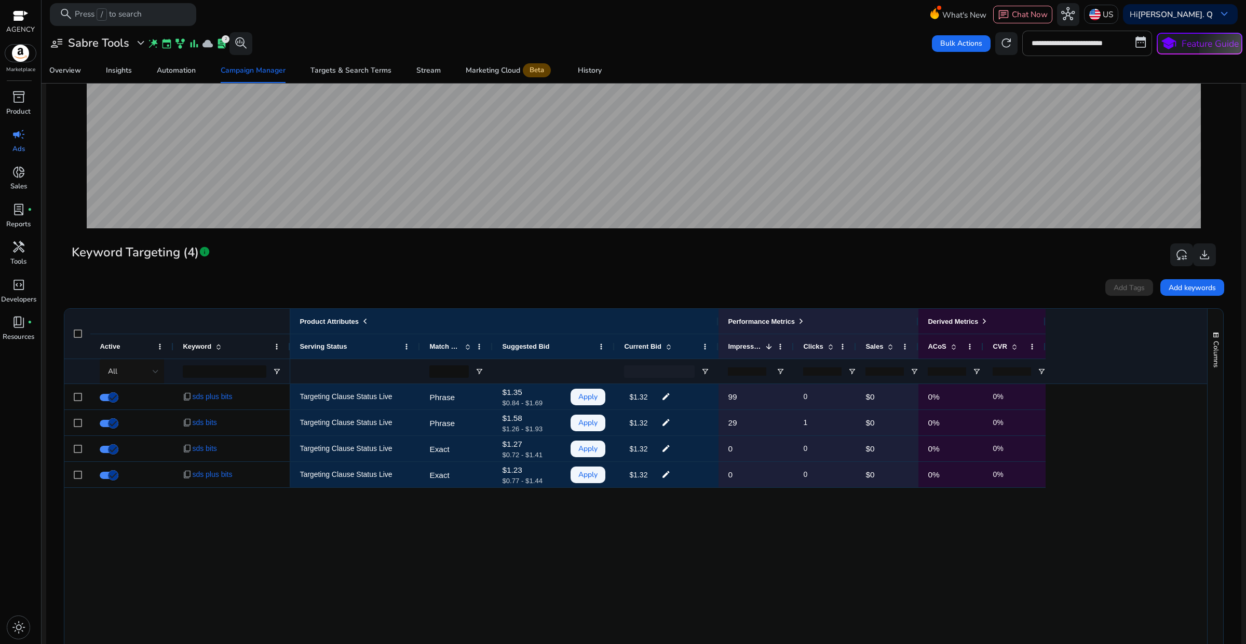
scroll to position [0, 0]
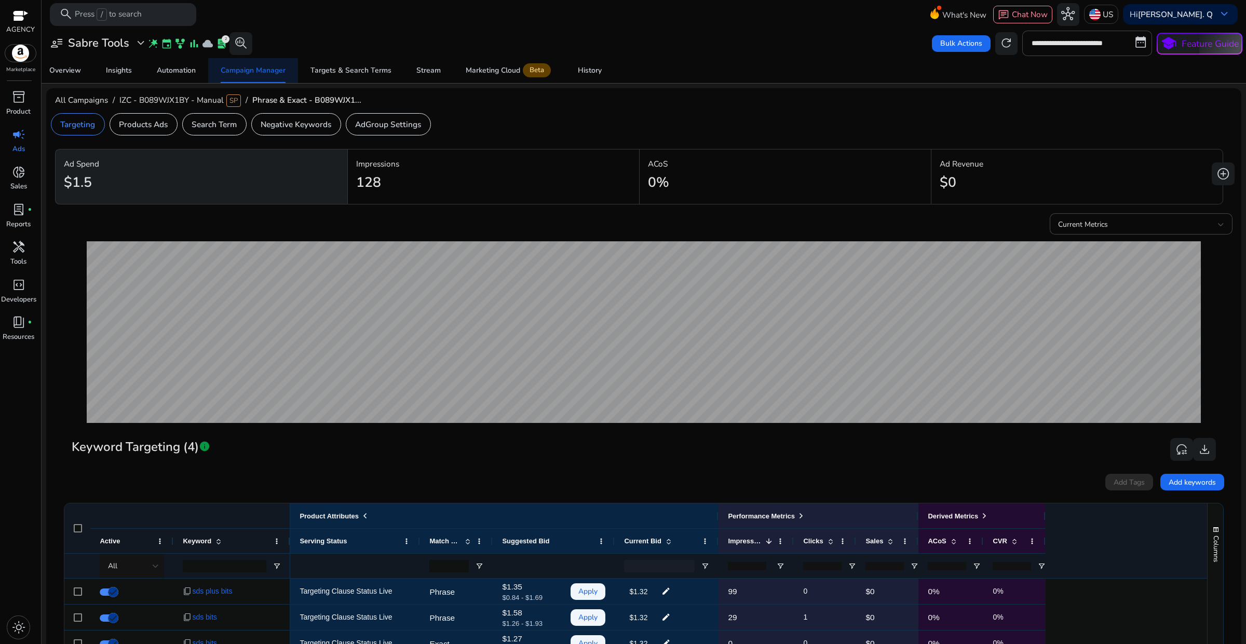
click at [240, 71] on div "Campaign Manager" at bounding box center [253, 70] width 65 height 7
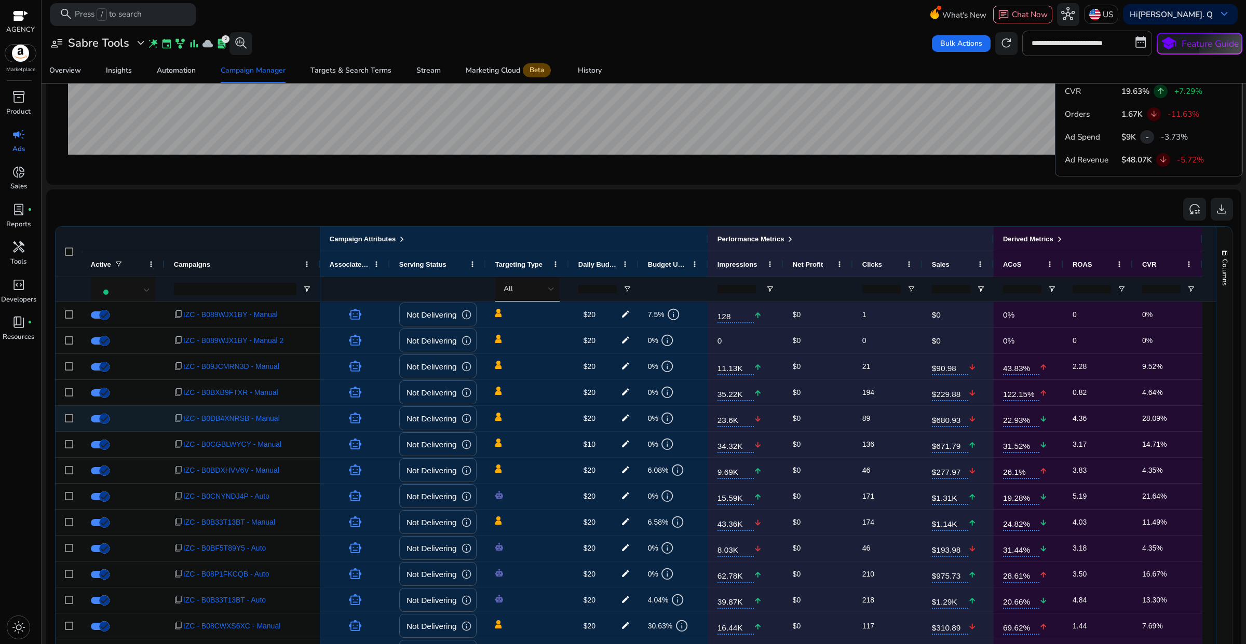
scroll to position [714, 0]
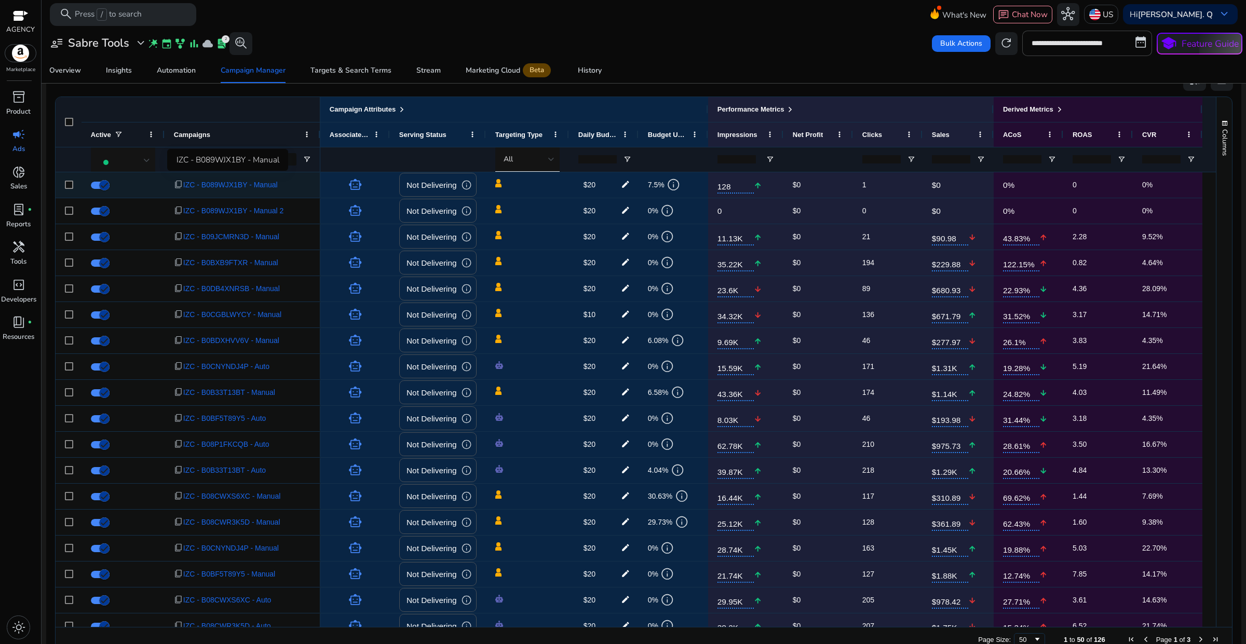
click at [265, 187] on span "IZC - B089WJX1BY - Manual" at bounding box center [230, 184] width 94 height 21
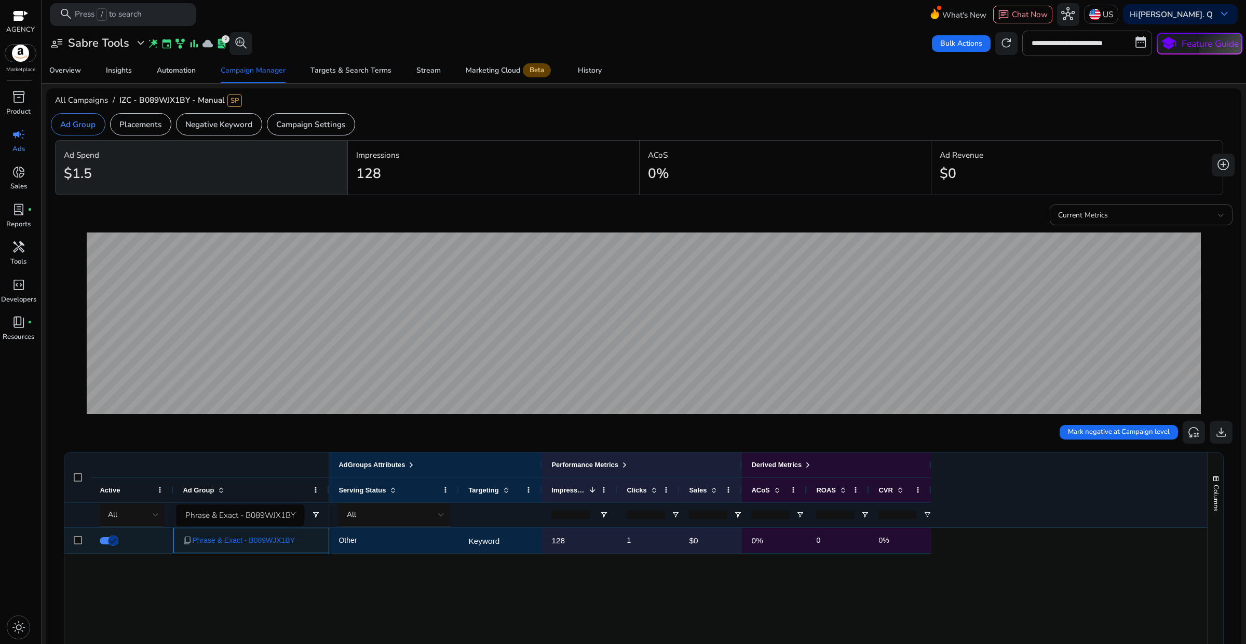
click at [260, 541] on span "Phrase & Exact - B089WJX1BY" at bounding box center [243, 540] width 103 height 21
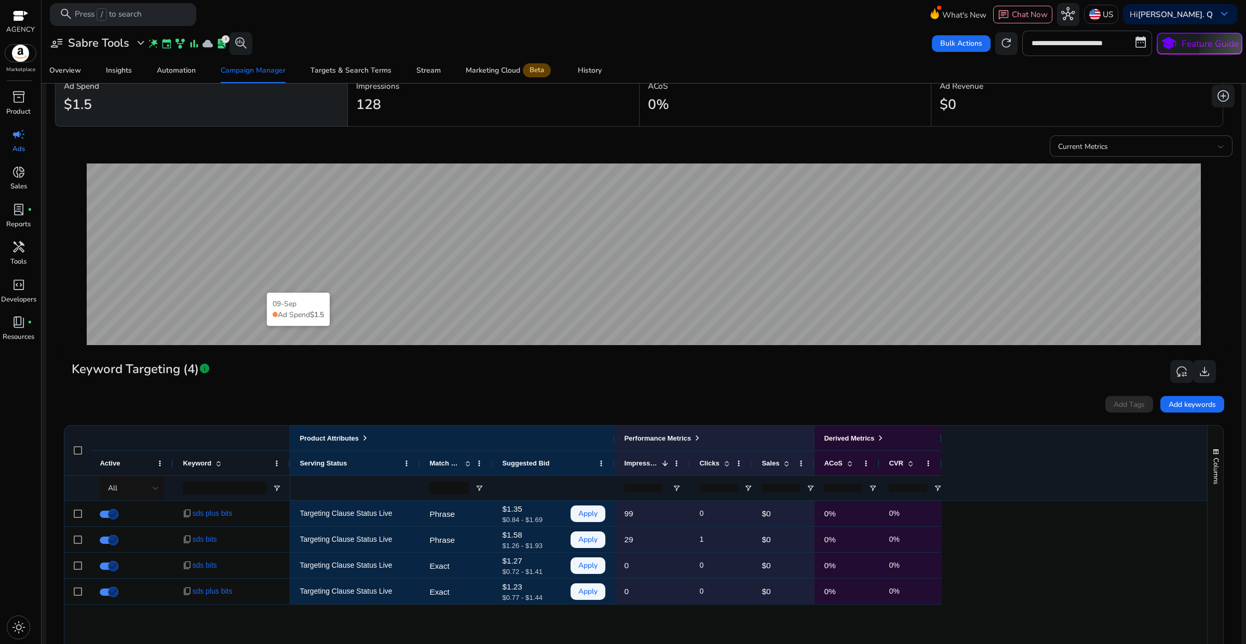
scroll to position [260, 0]
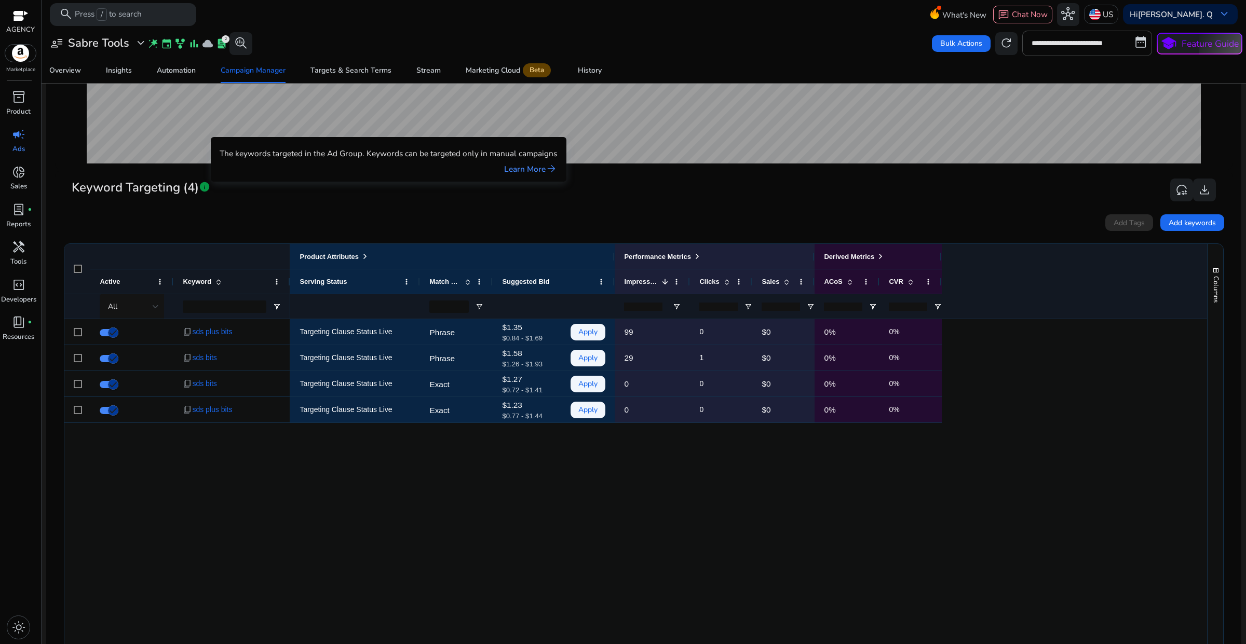
click at [205, 188] on span "info" at bounding box center [204, 186] width 11 height 11
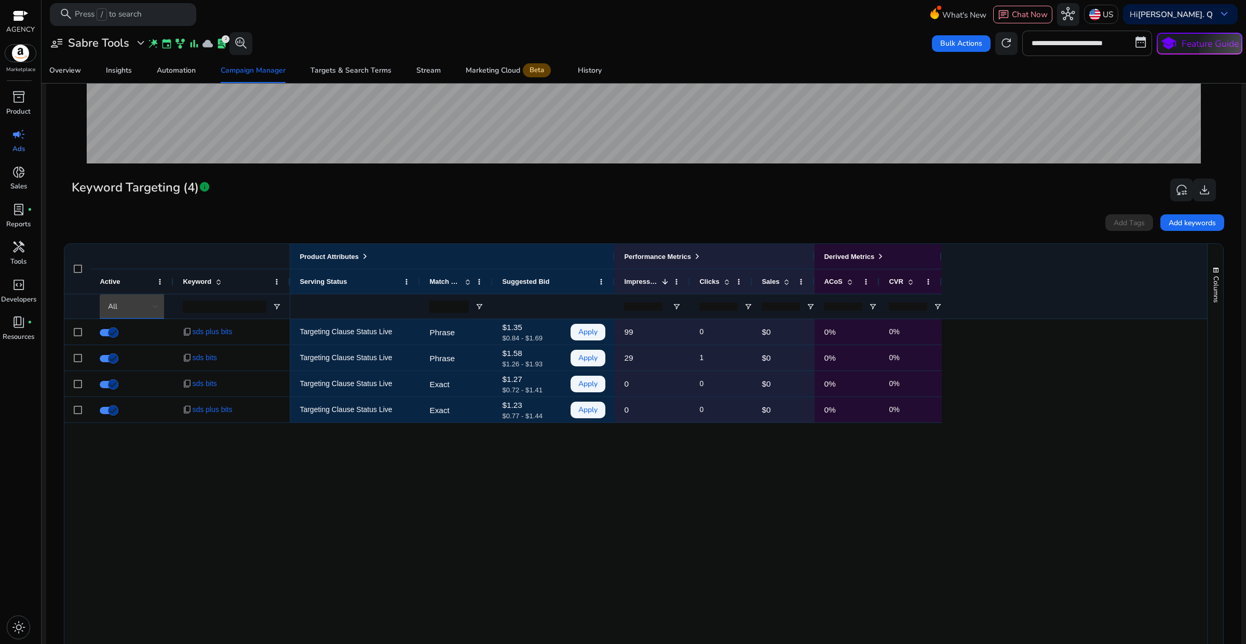
click at [153, 308] on div at bounding box center [156, 307] width 6 height 4
click at [132, 409] on span "Archived" at bounding box center [130, 410] width 32 height 11
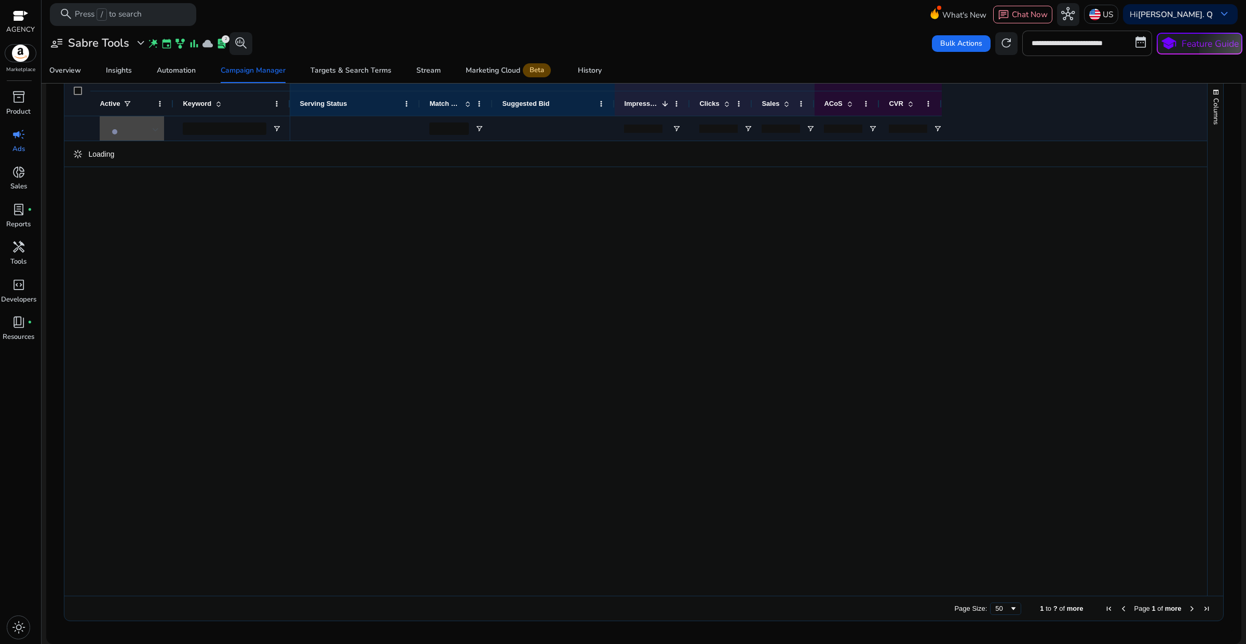
scroll to position [216, 0]
click at [160, 133] on div at bounding box center [133, 128] width 67 height 27
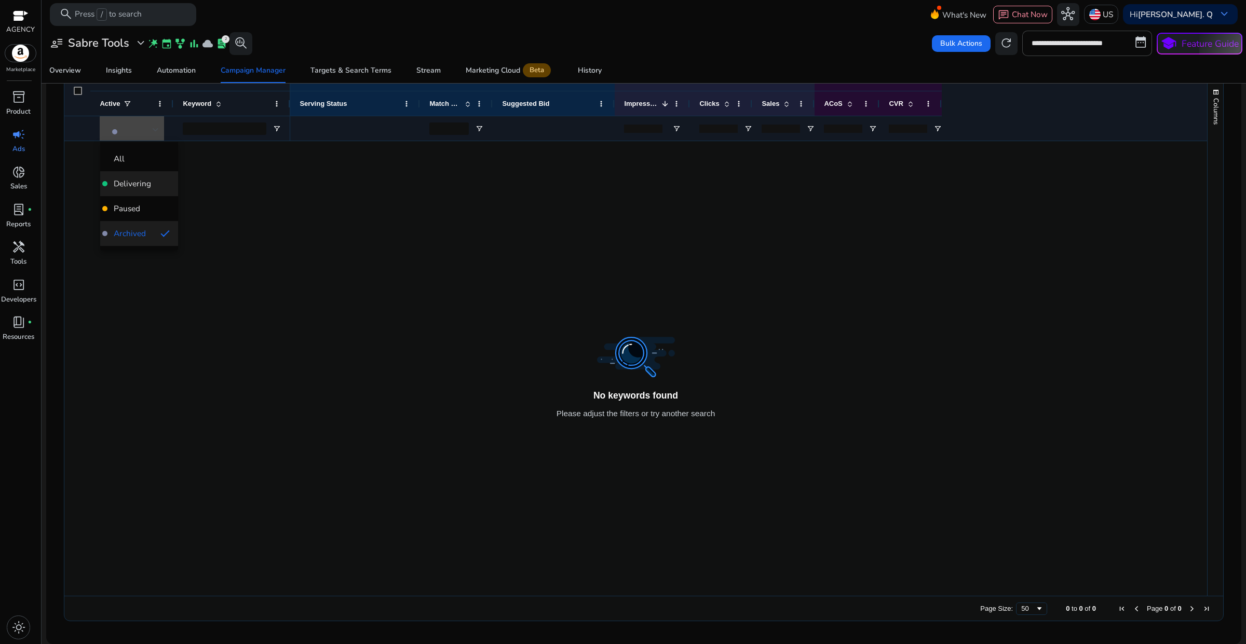
click at [134, 185] on span "Delivering" at bounding box center [132, 183] width 37 height 11
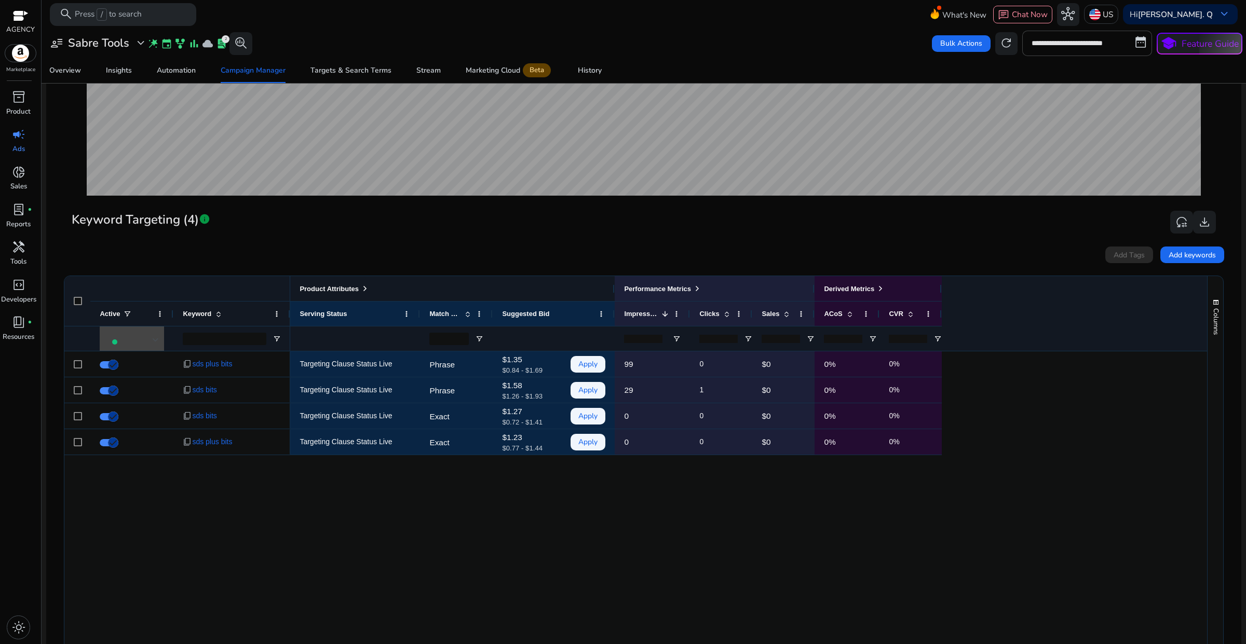
scroll to position [178, 0]
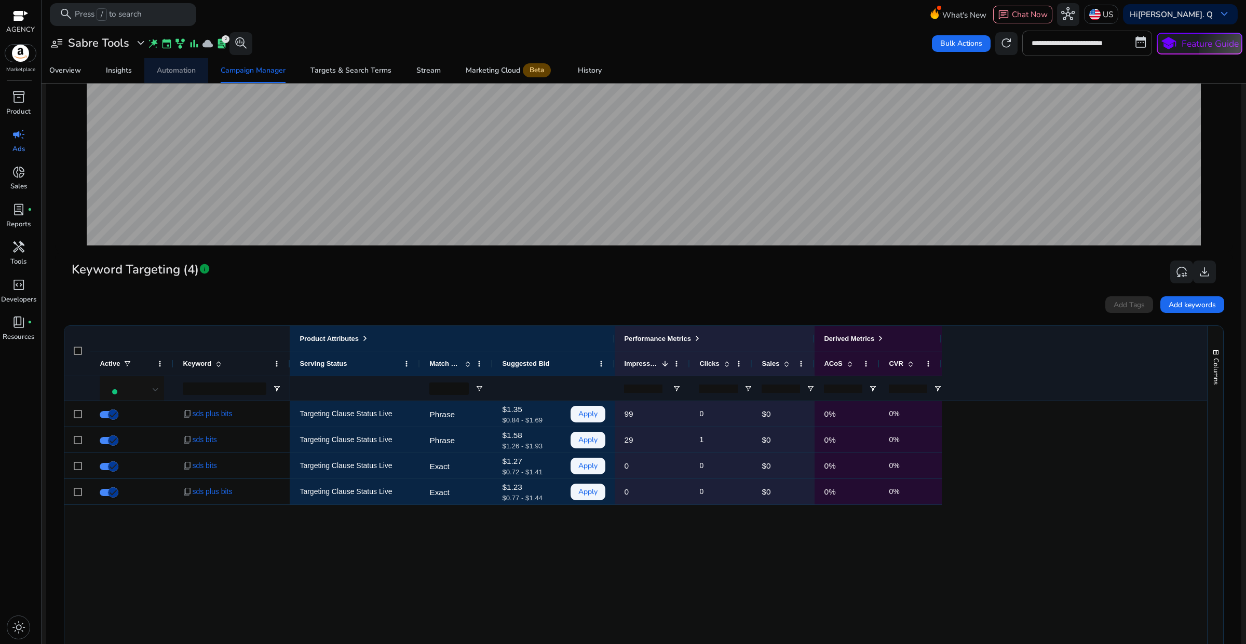
click at [174, 74] on div "Automation" at bounding box center [176, 70] width 39 height 7
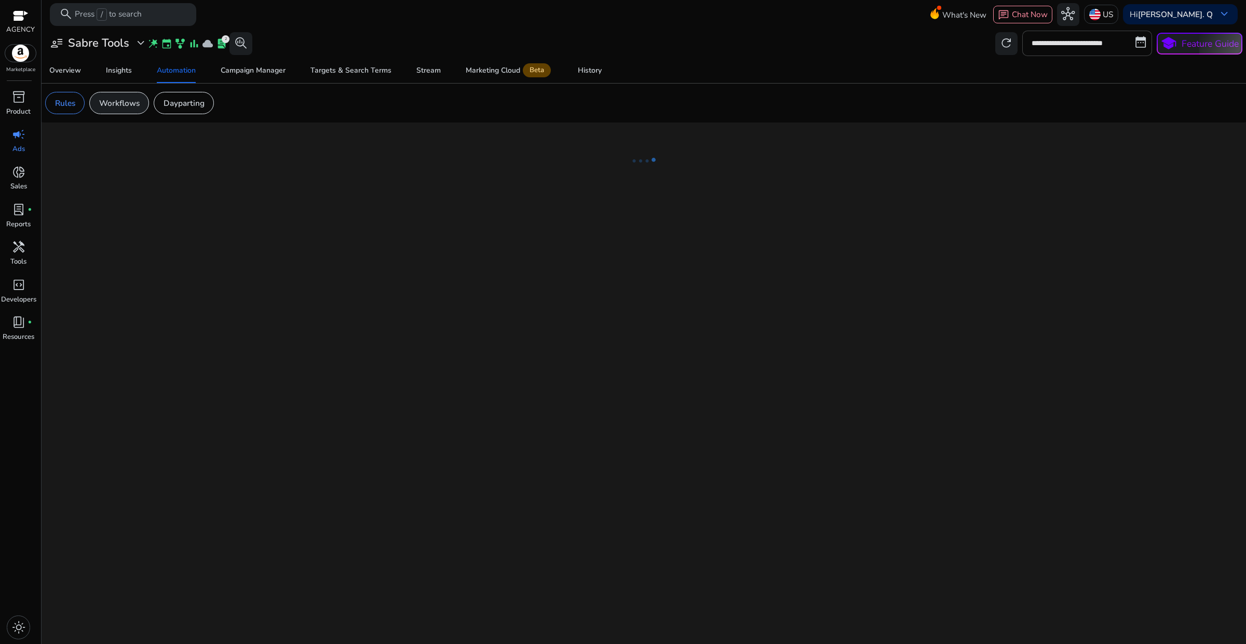
click at [124, 103] on p "Workflows" at bounding box center [119, 103] width 40 height 12
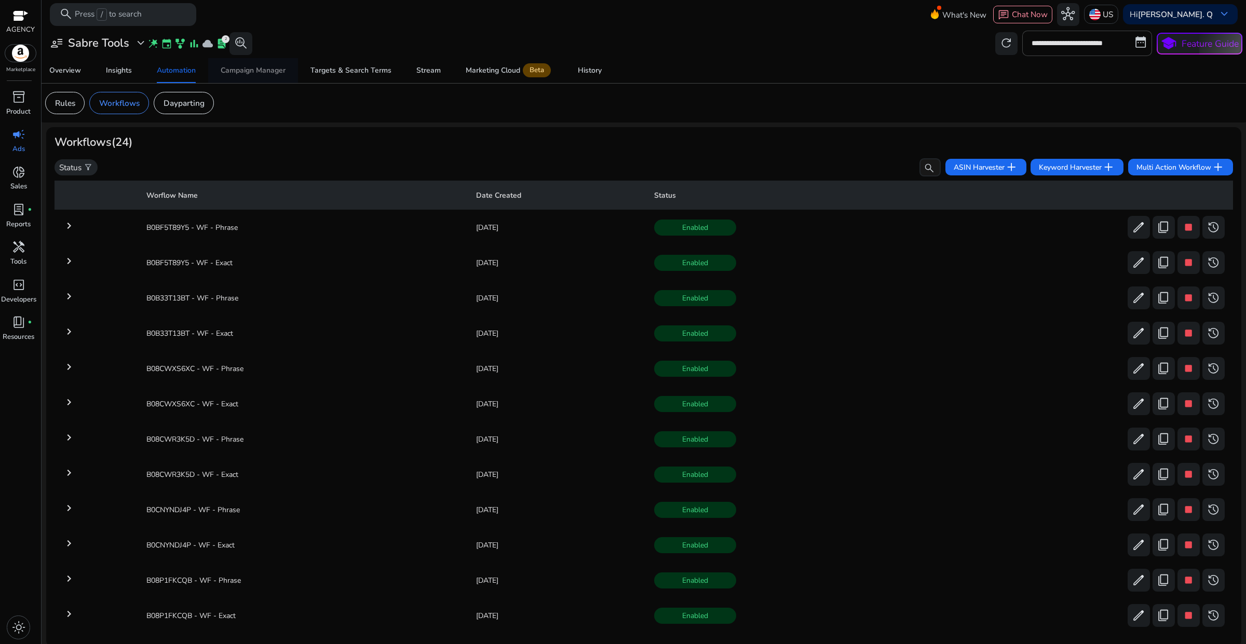
click at [252, 67] on div "Campaign Manager" at bounding box center [253, 70] width 65 height 7
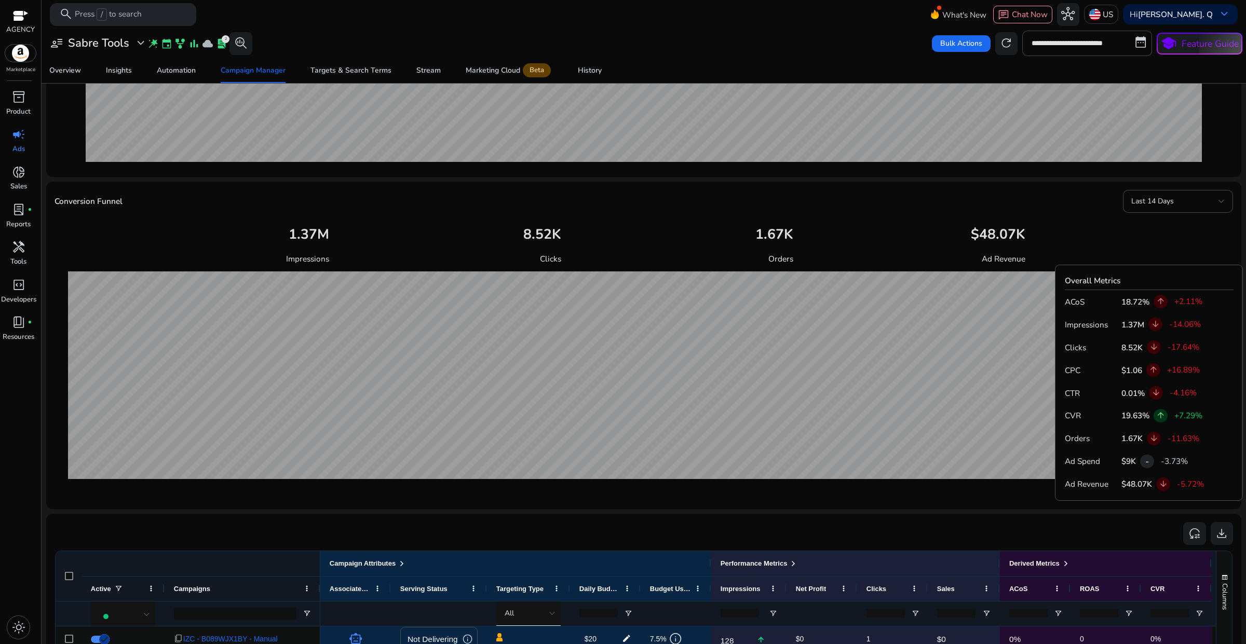
scroll to position [401, 0]
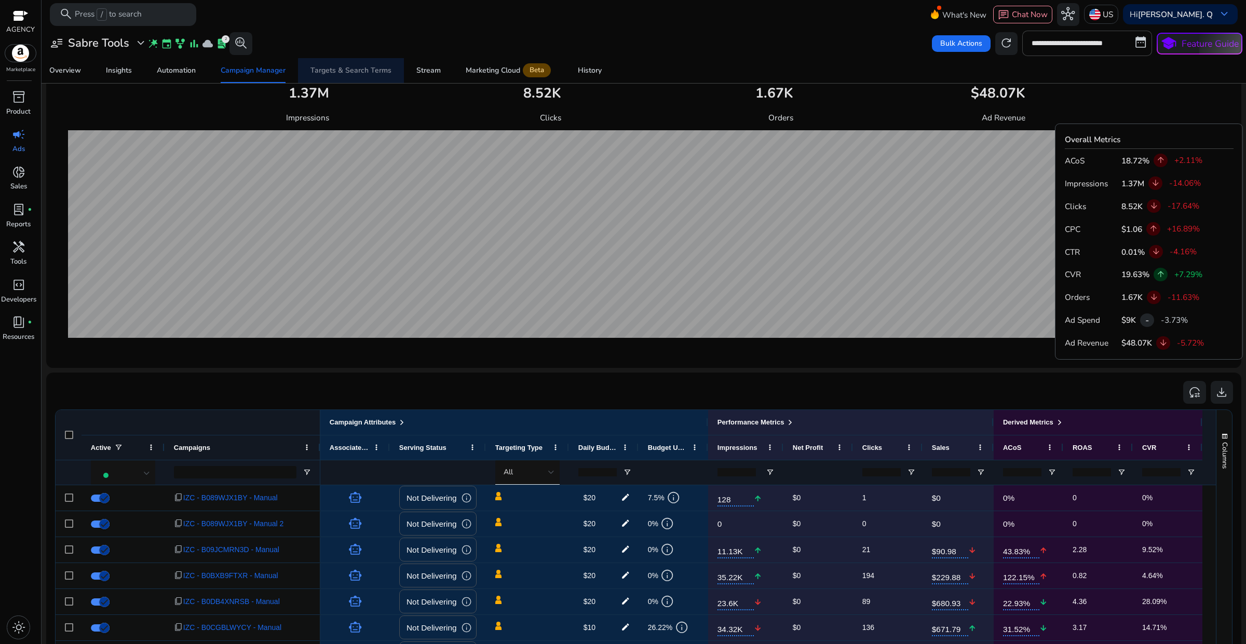
click at [354, 74] on div "Targets & Search Terms" at bounding box center [350, 70] width 81 height 7
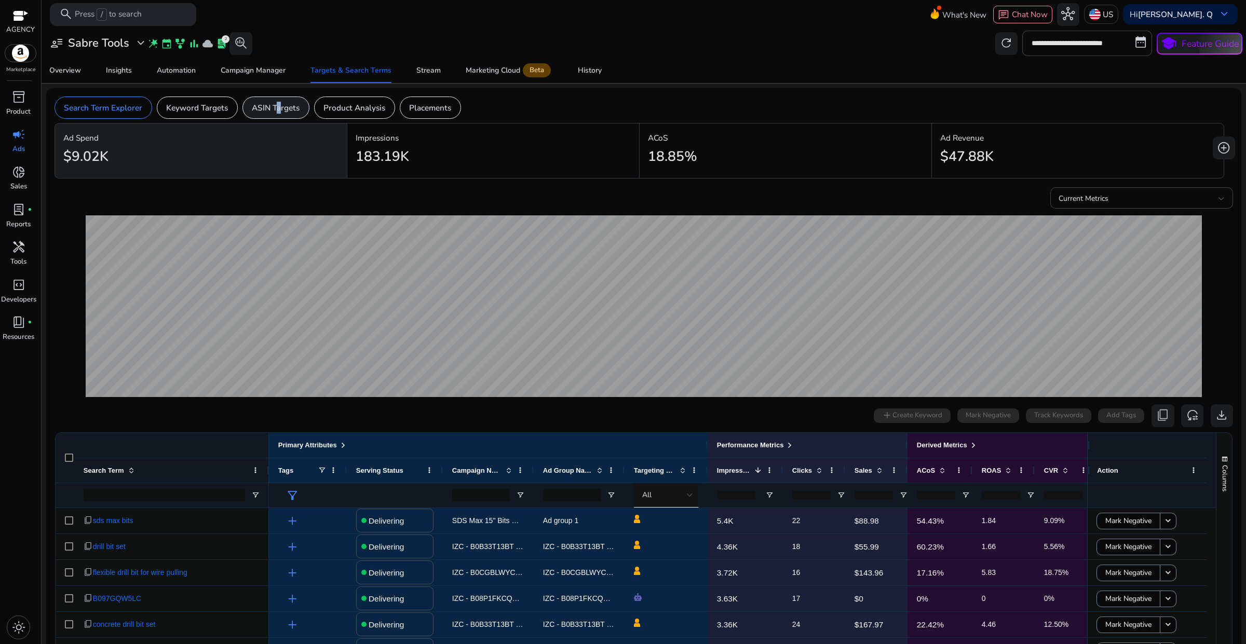
click at [275, 114] on div "ASIN Targets" at bounding box center [275, 108] width 67 height 22
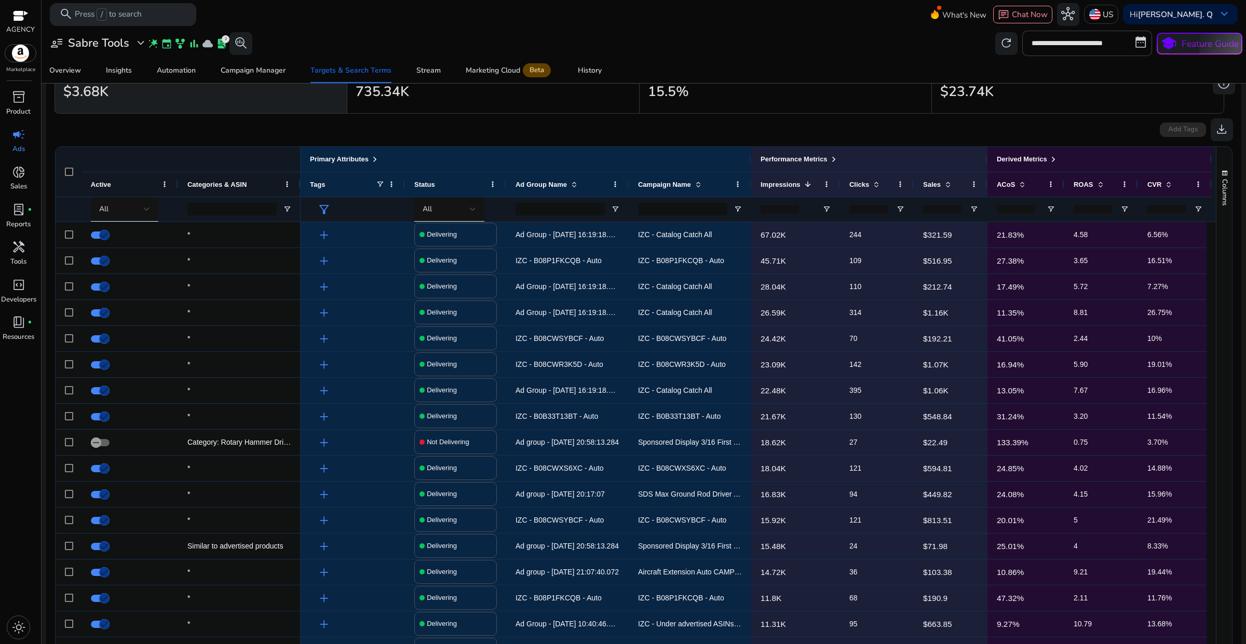
scroll to position [14, 0]
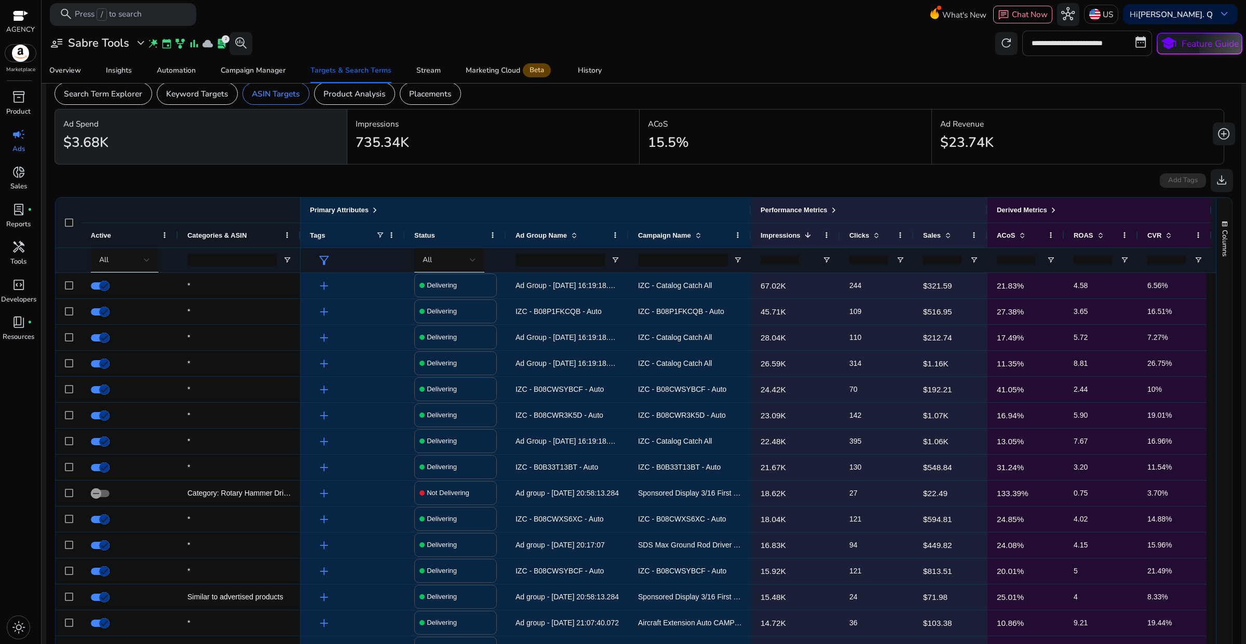
click at [1067, 44] on input "**********" at bounding box center [1087, 43] width 130 height 25
select select "*"
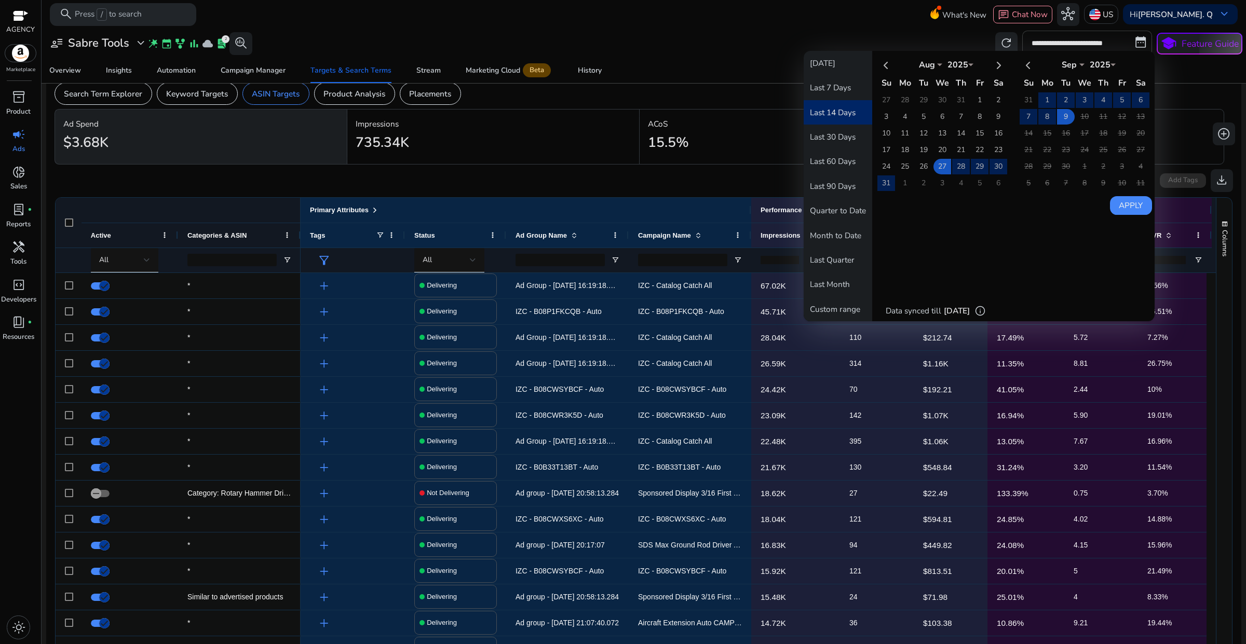
click at [832, 110] on button "Last 14 Days" at bounding box center [838, 112] width 69 height 24
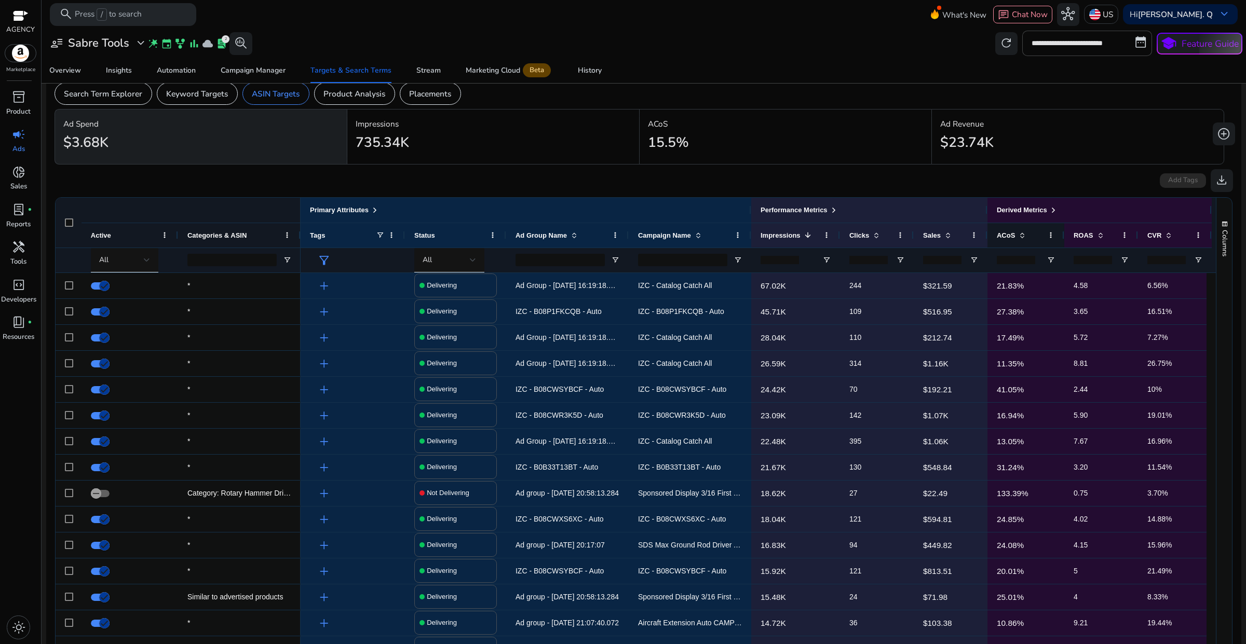
click at [1015, 236] on span at bounding box center [1020, 235] width 11 height 8
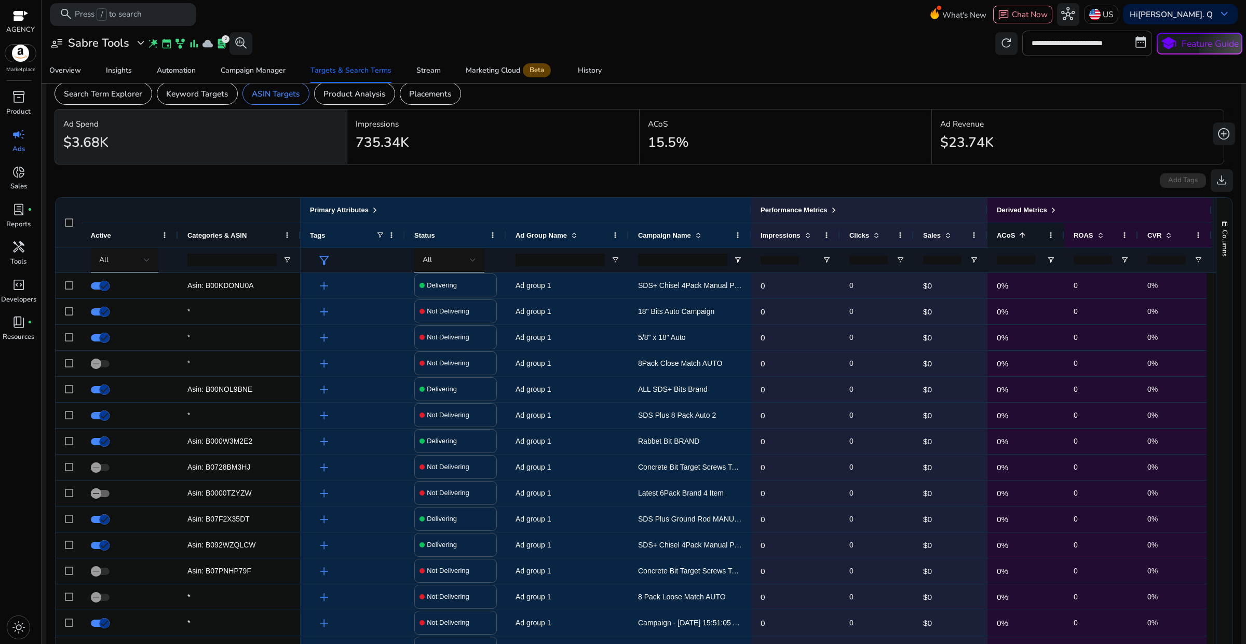
click at [1018, 232] on span at bounding box center [1022, 235] width 8 height 8
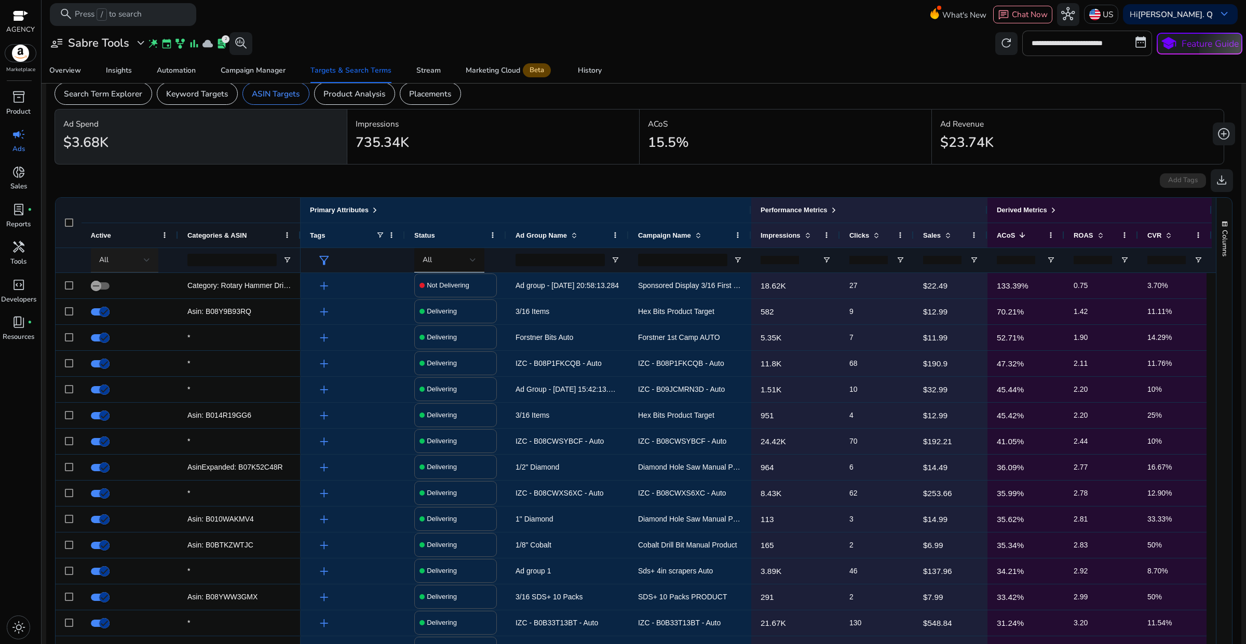
click at [124, 261] on div "All" at bounding box center [121, 259] width 45 height 11
click at [123, 310] on span "Delivering" at bounding box center [122, 314] width 37 height 11
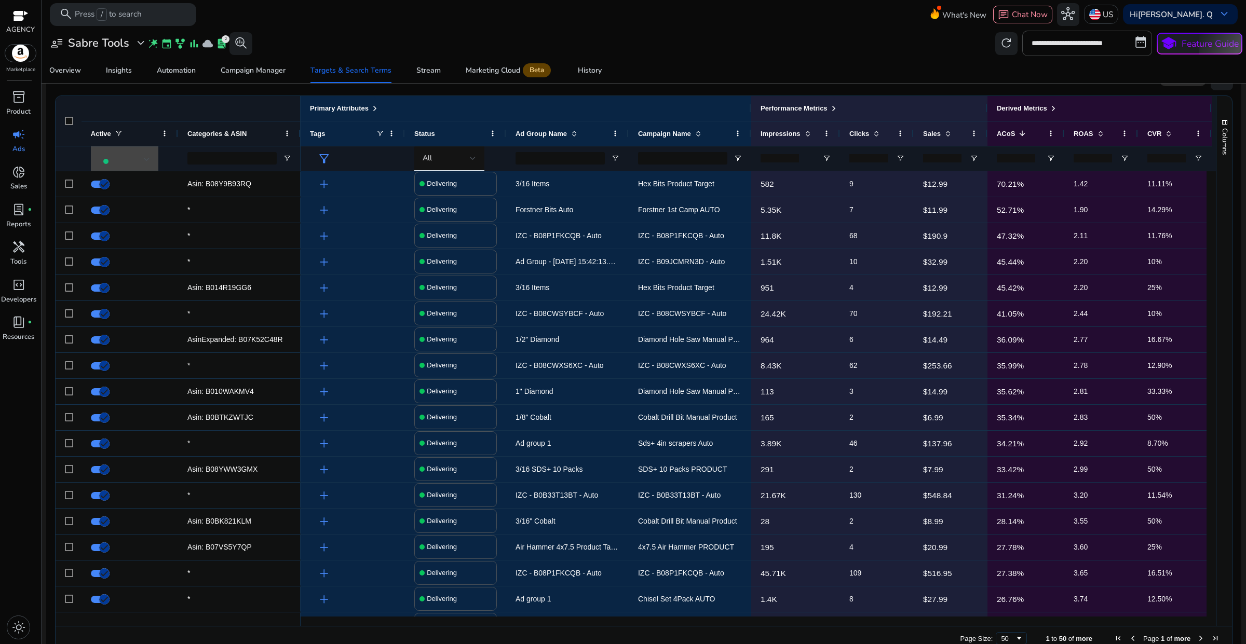
scroll to position [137, 0]
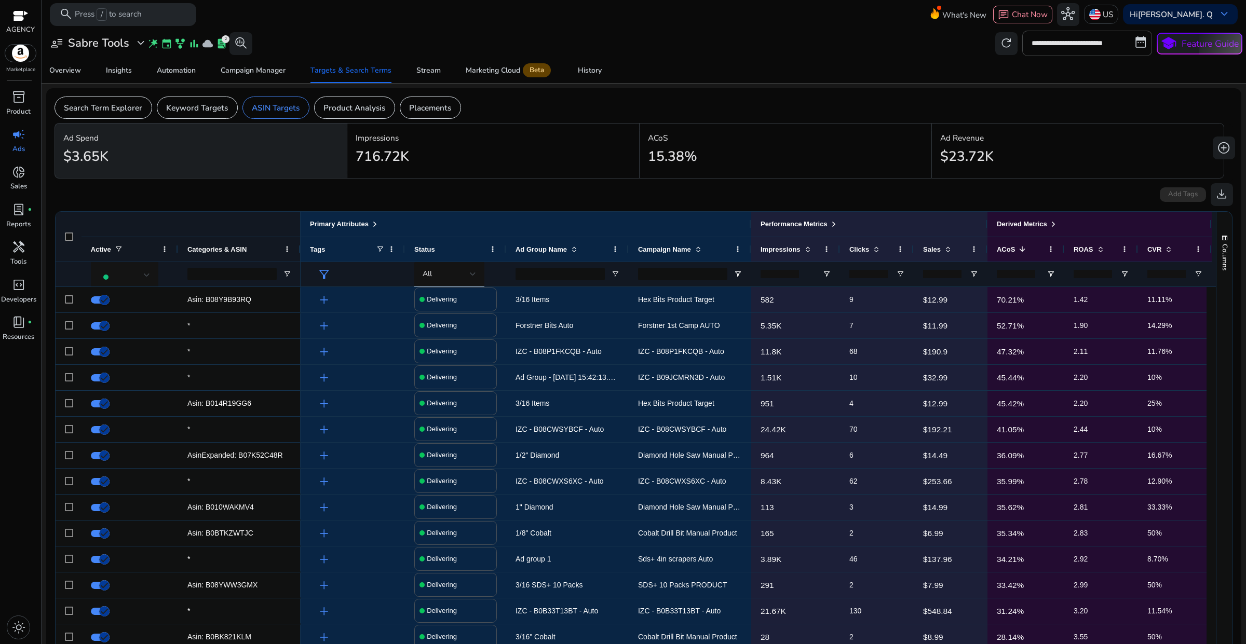
scroll to position [137, 0]
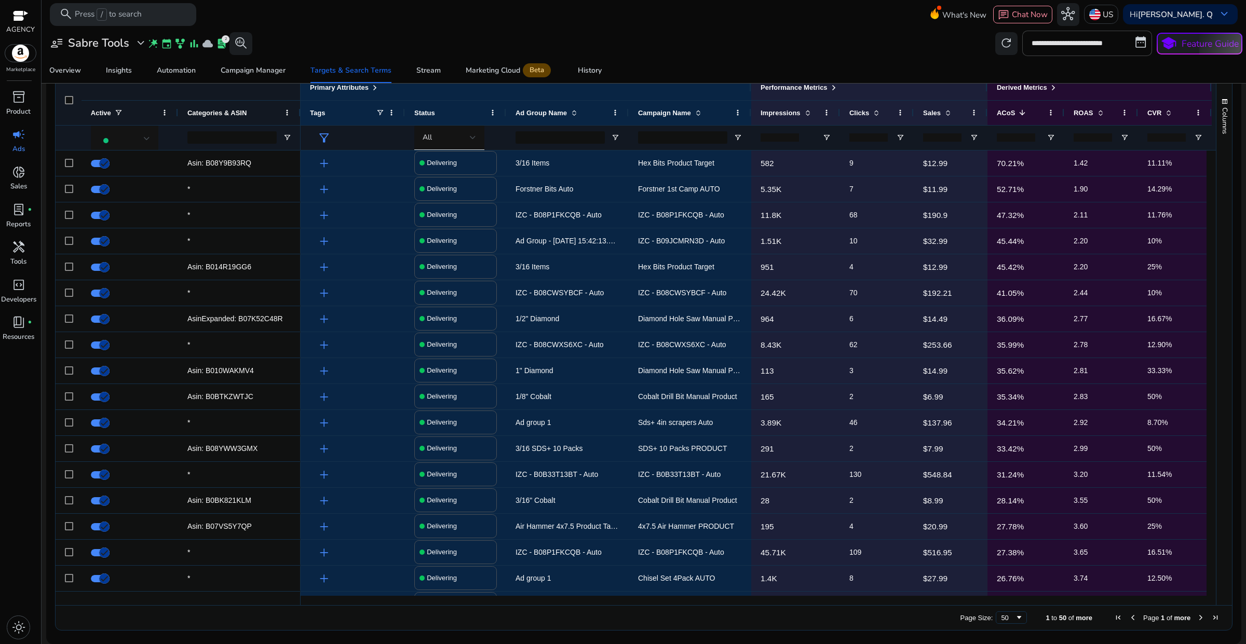
drag, startPoint x: 348, startPoint y: 606, endPoint x: 325, endPoint y: 605, distance: 23.4
click at [325, 605] on div "Drag here to set row groups Drag here to set column labels Primary Attributes A…" at bounding box center [643, 353] width 1177 height 556
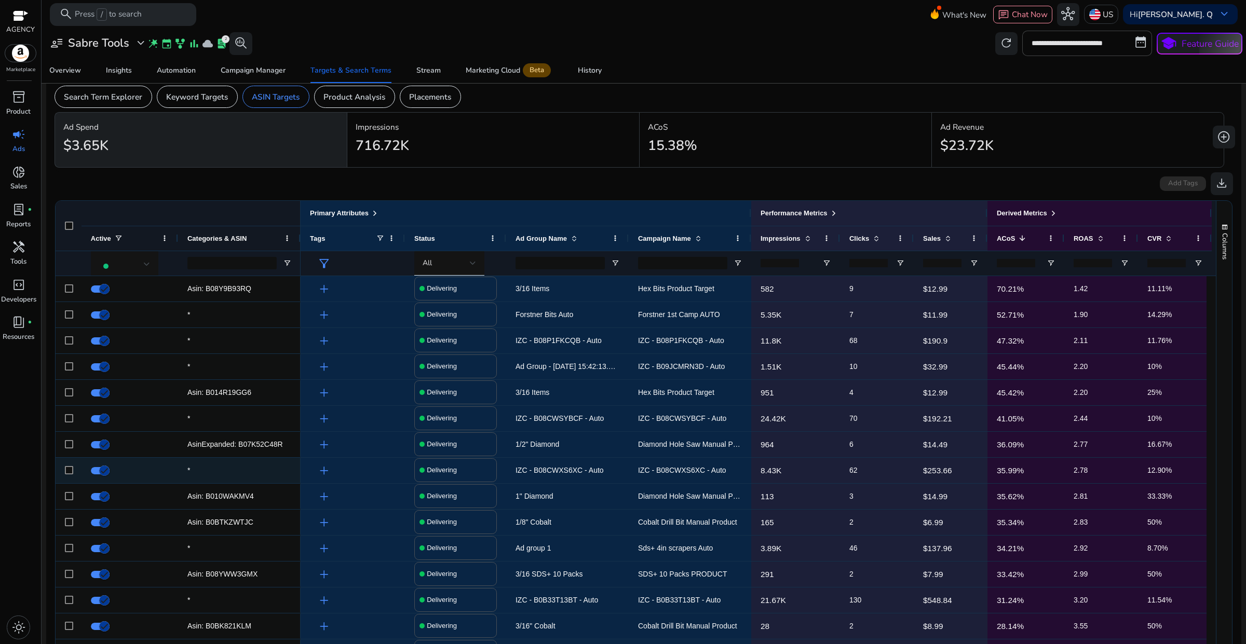
scroll to position [0, 0]
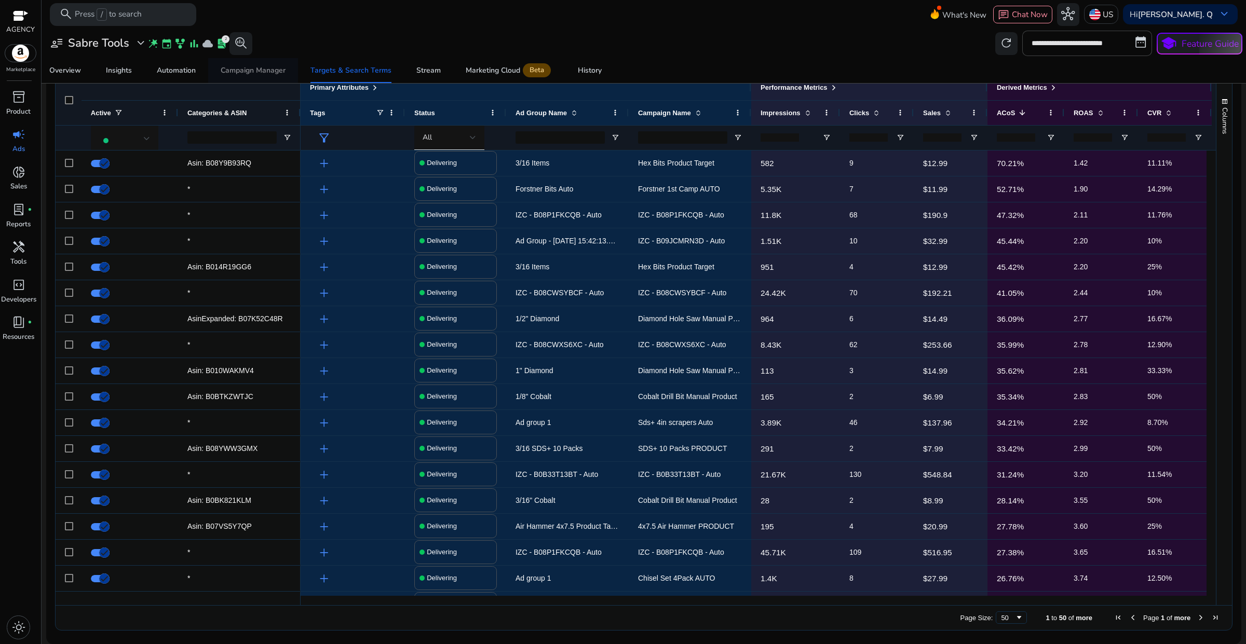
click at [260, 74] on div "Campaign Manager" at bounding box center [253, 70] width 65 height 7
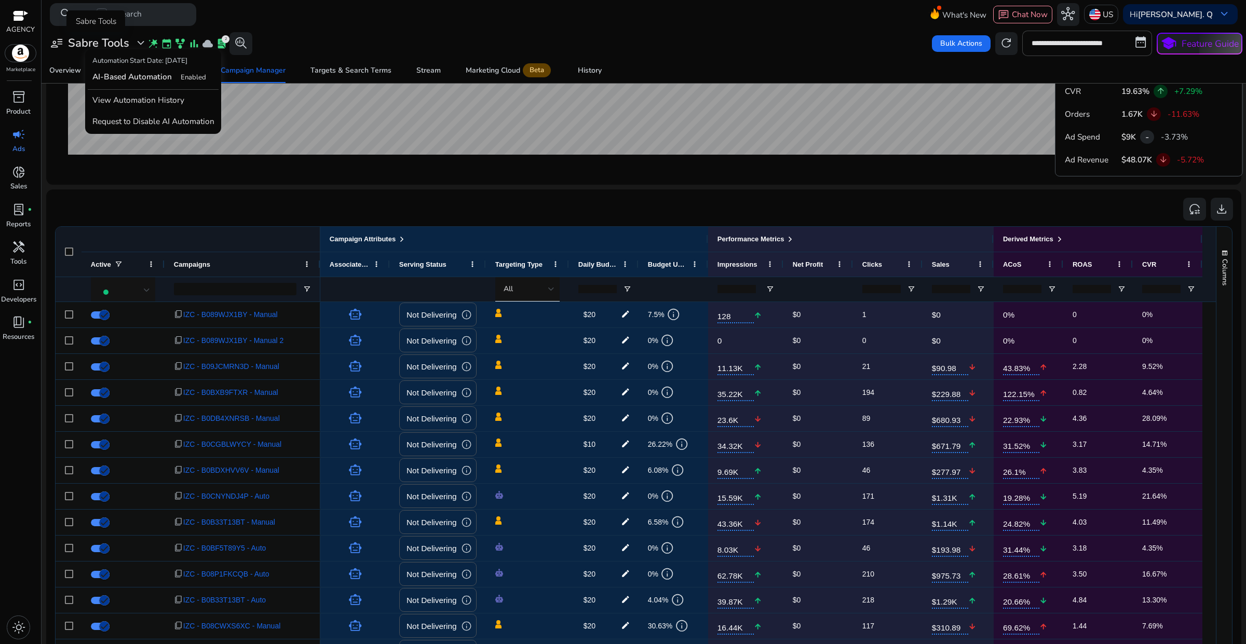
click at [138, 43] on span "expand_more" at bounding box center [140, 42] width 13 height 13
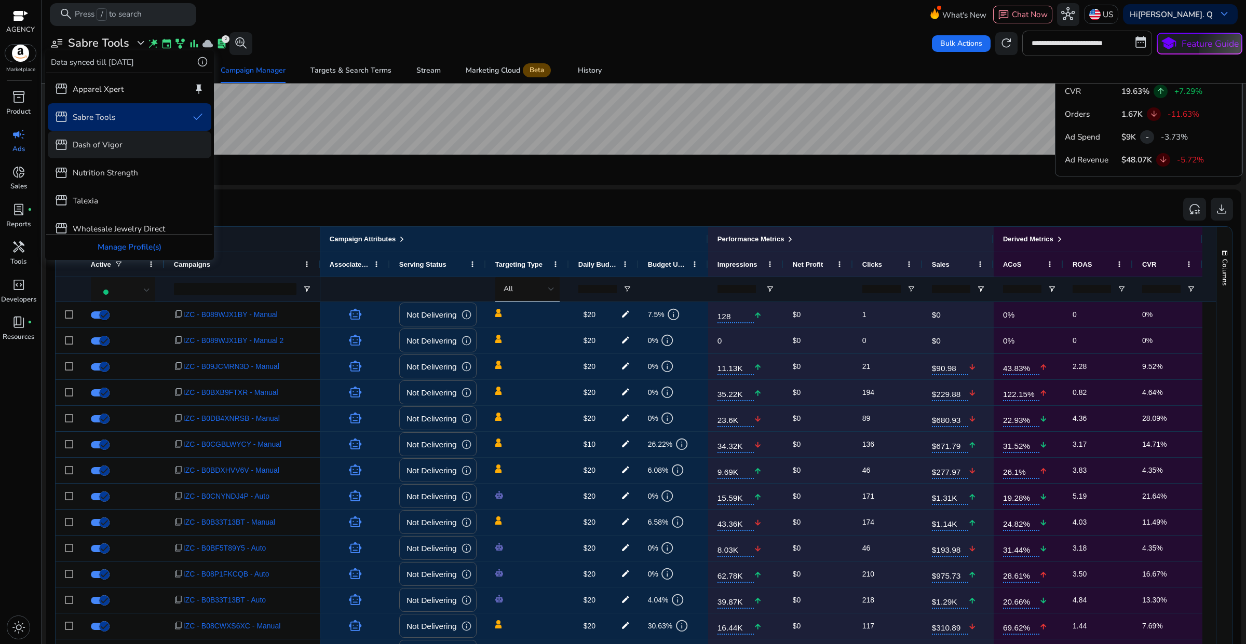
click at [105, 148] on p "Dash of Vigor" at bounding box center [98, 145] width 50 height 12
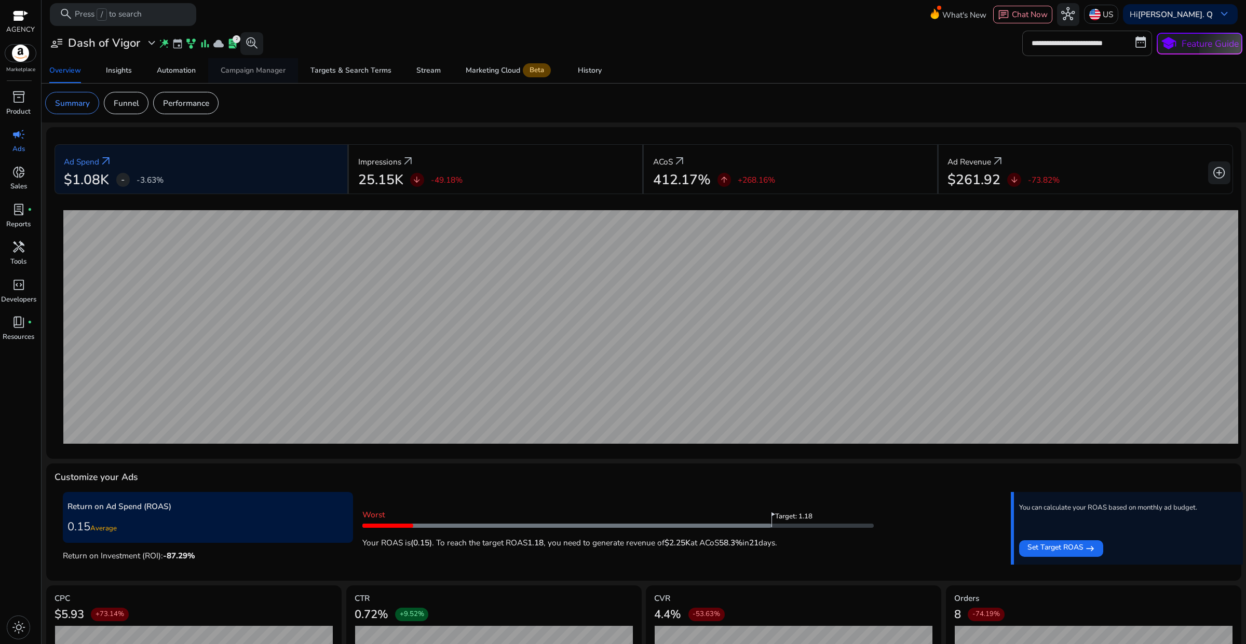
click at [276, 74] on div "Campaign Manager" at bounding box center [253, 70] width 65 height 7
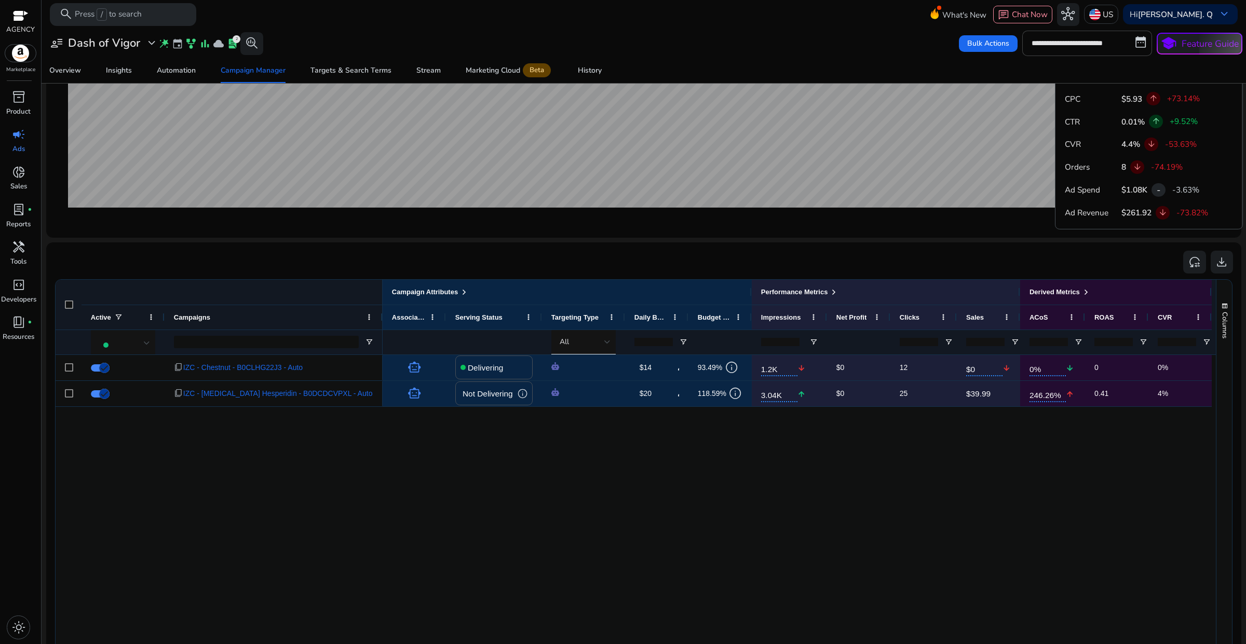
drag, startPoint x: 318, startPoint y: 320, endPoint x: 380, endPoint y: 322, distance: 62.3
click at [380, 322] on div at bounding box center [382, 317] width 4 height 24
click at [146, 44] on span "expand_more" at bounding box center [151, 42] width 13 height 13
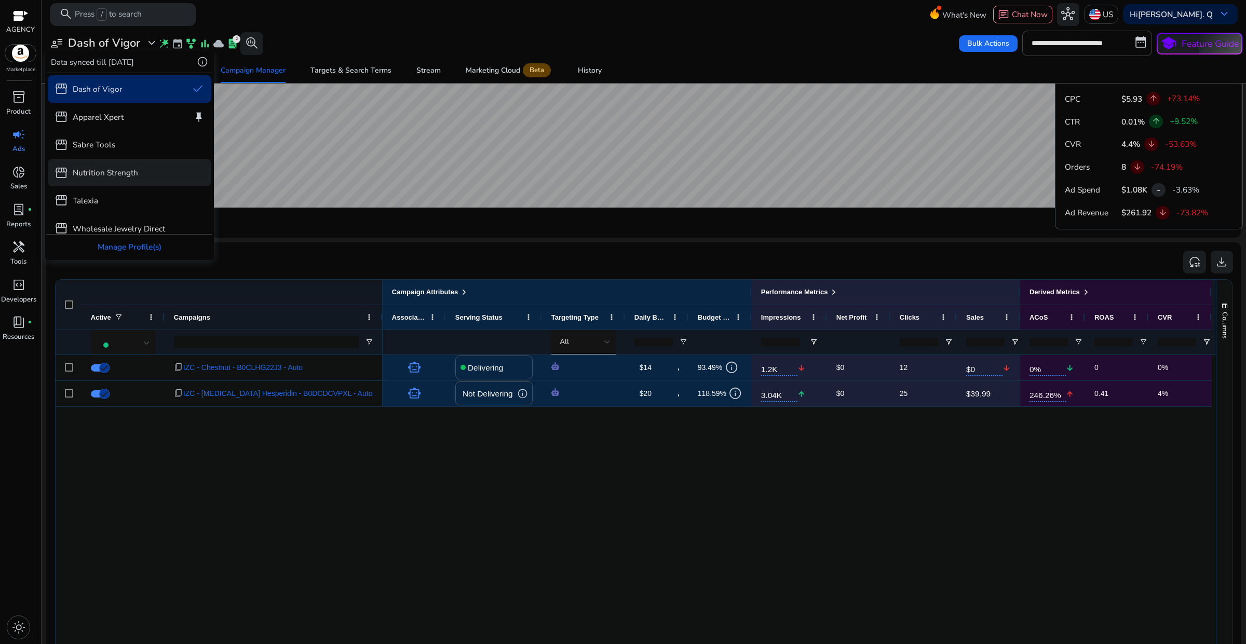
click at [125, 174] on p "Nutrition Strength" at bounding box center [105, 173] width 65 height 12
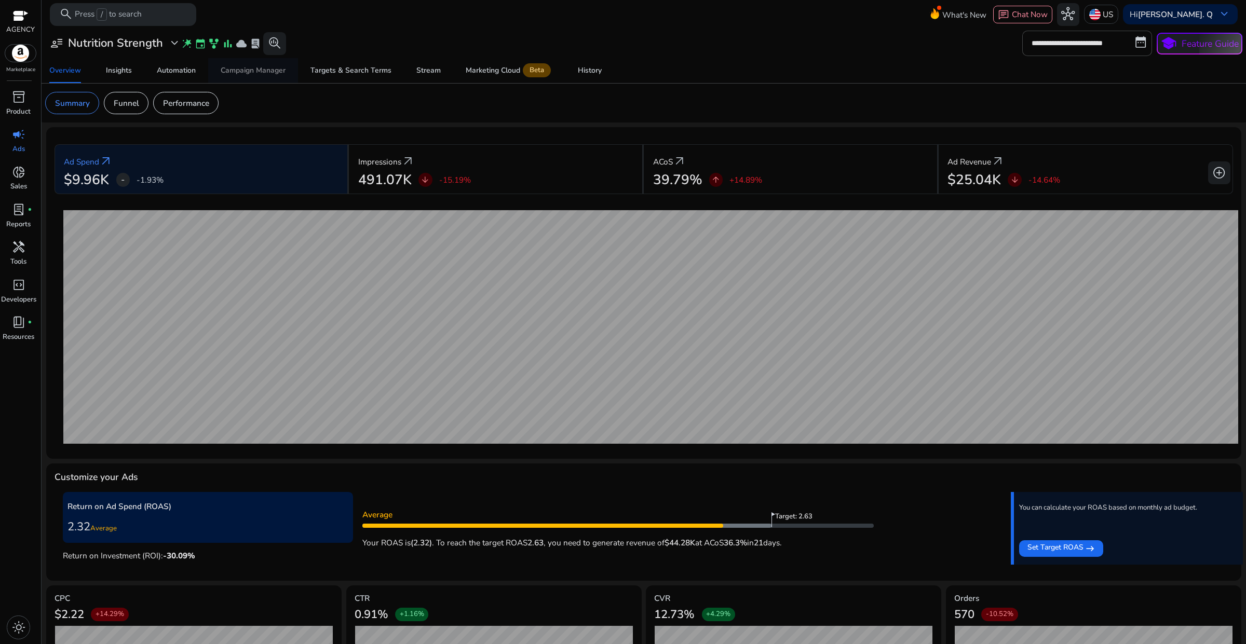
click at [234, 69] on div "Campaign Manager" at bounding box center [253, 70] width 65 height 7
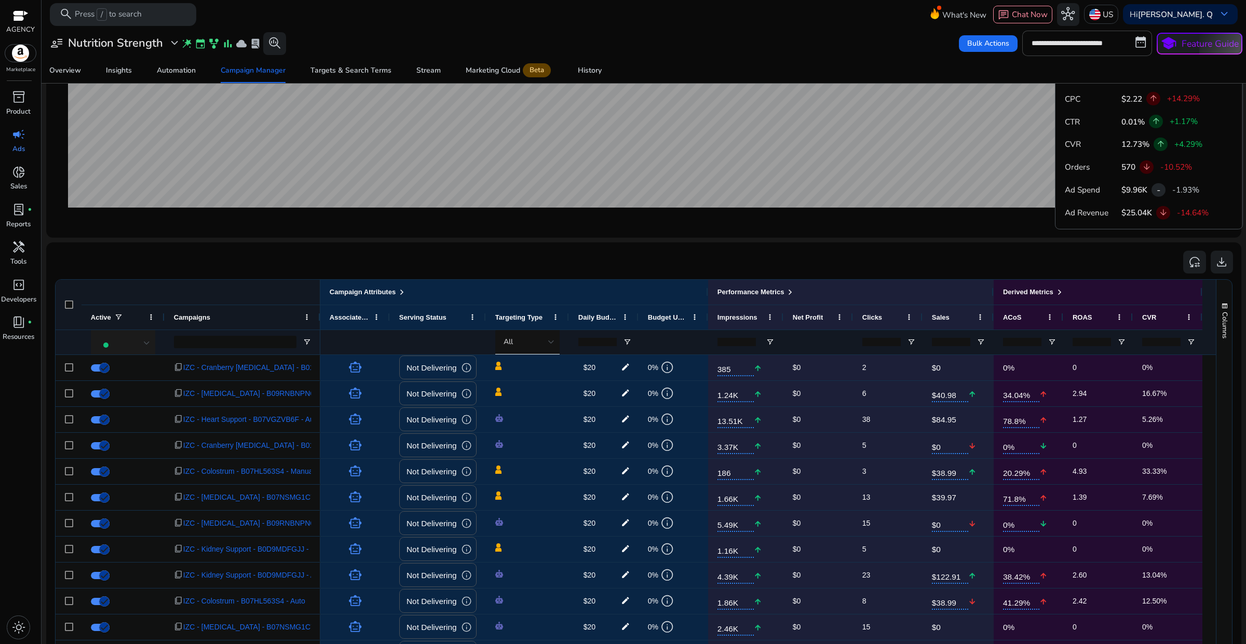
click at [142, 343] on div at bounding box center [124, 343] width 51 height 12
click at [135, 393] on span "Delivering" at bounding box center [122, 397] width 37 height 11
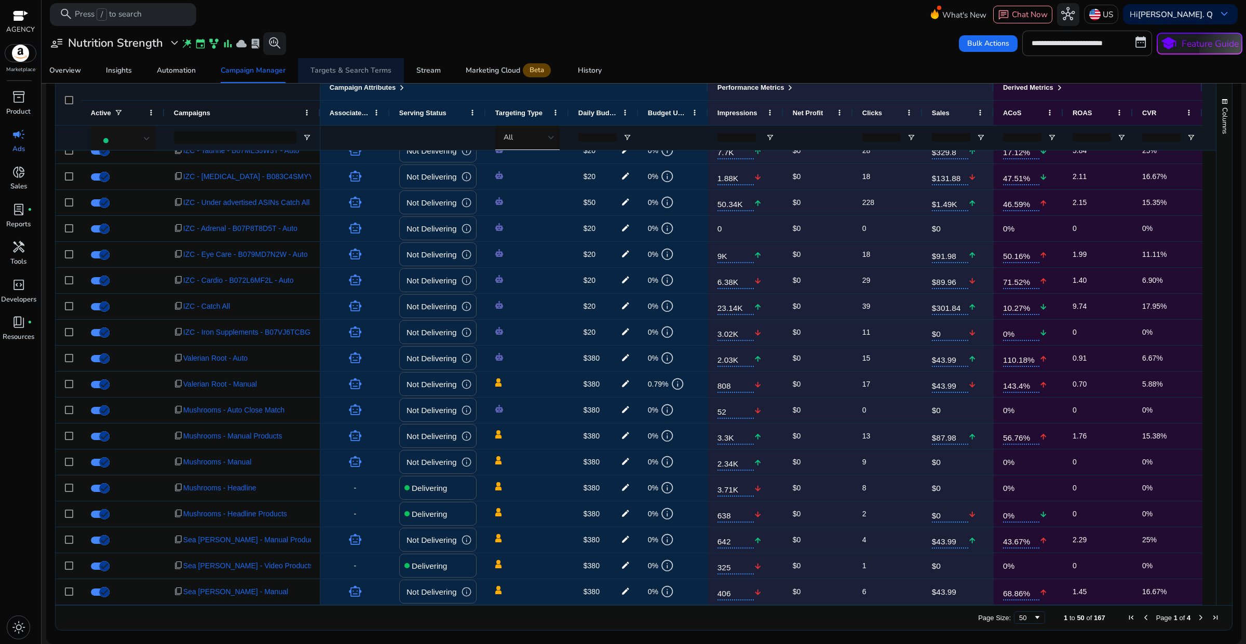
click at [351, 71] on div "Targets & Search Terms" at bounding box center [350, 70] width 81 height 7
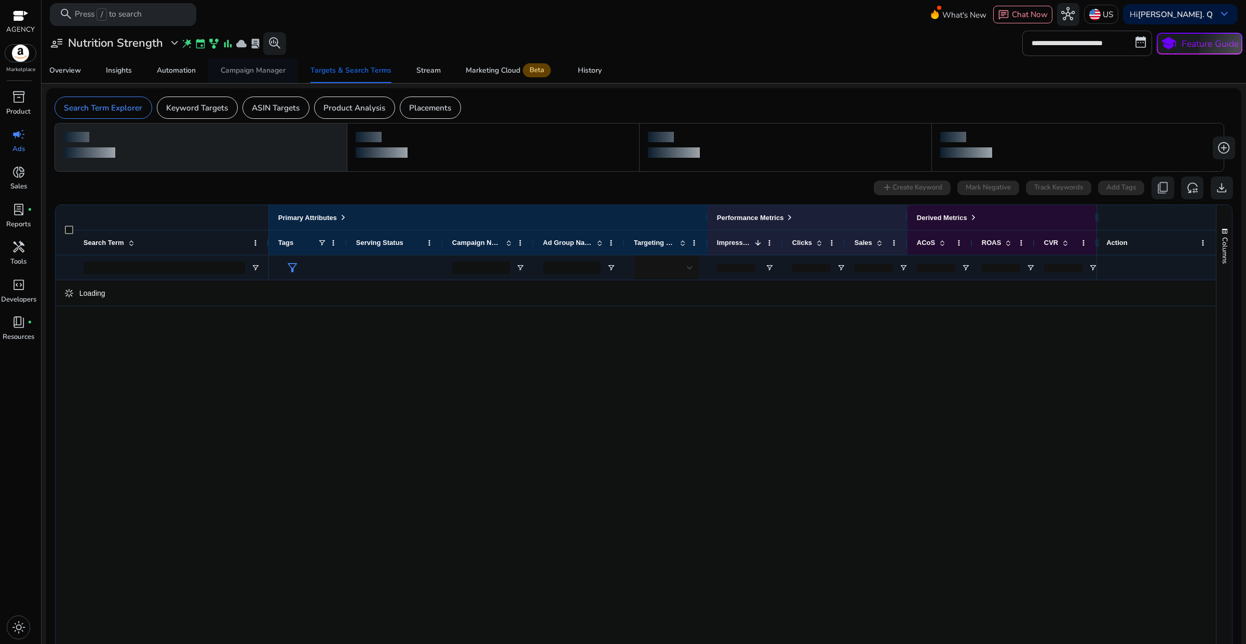
click at [276, 71] on div "Campaign Manager" at bounding box center [253, 70] width 65 height 7
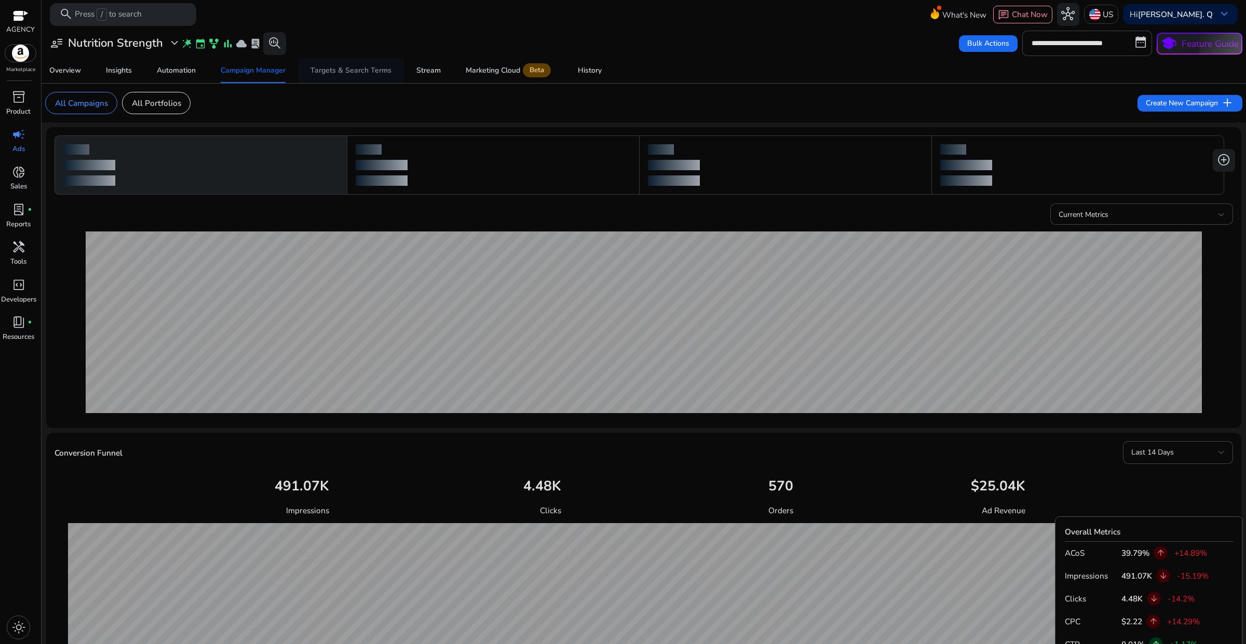
click at [333, 71] on div "Targets & Search Terms" at bounding box center [350, 70] width 81 height 7
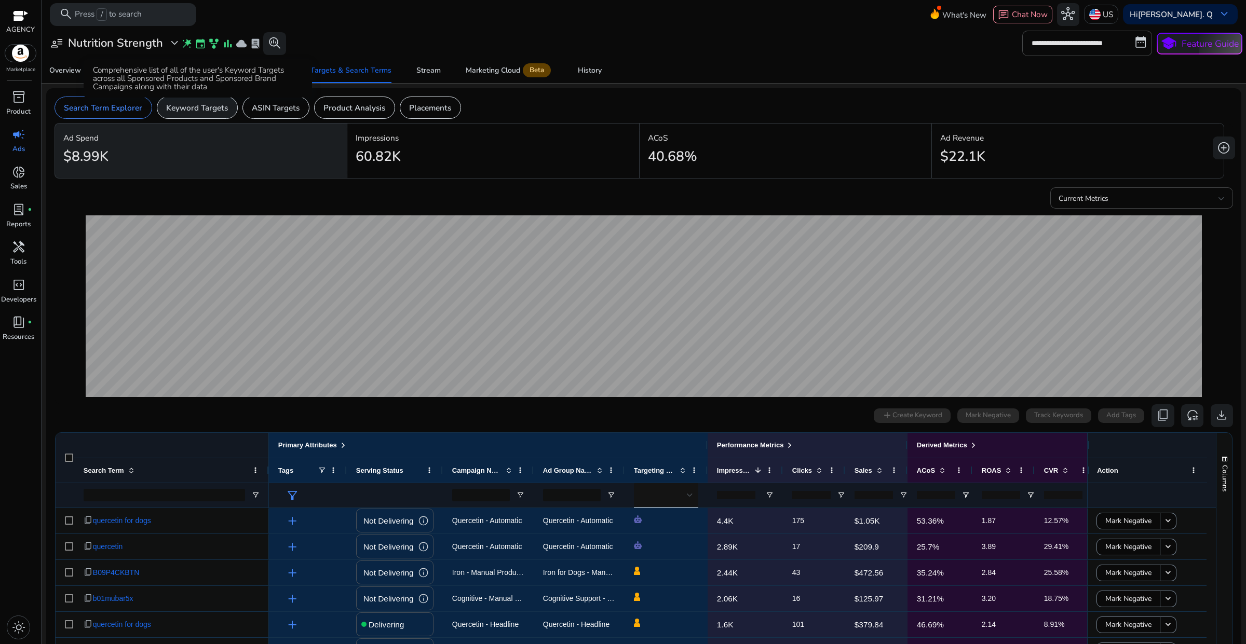
click at [196, 112] on p "Keyword Targets" at bounding box center [197, 108] width 62 height 12
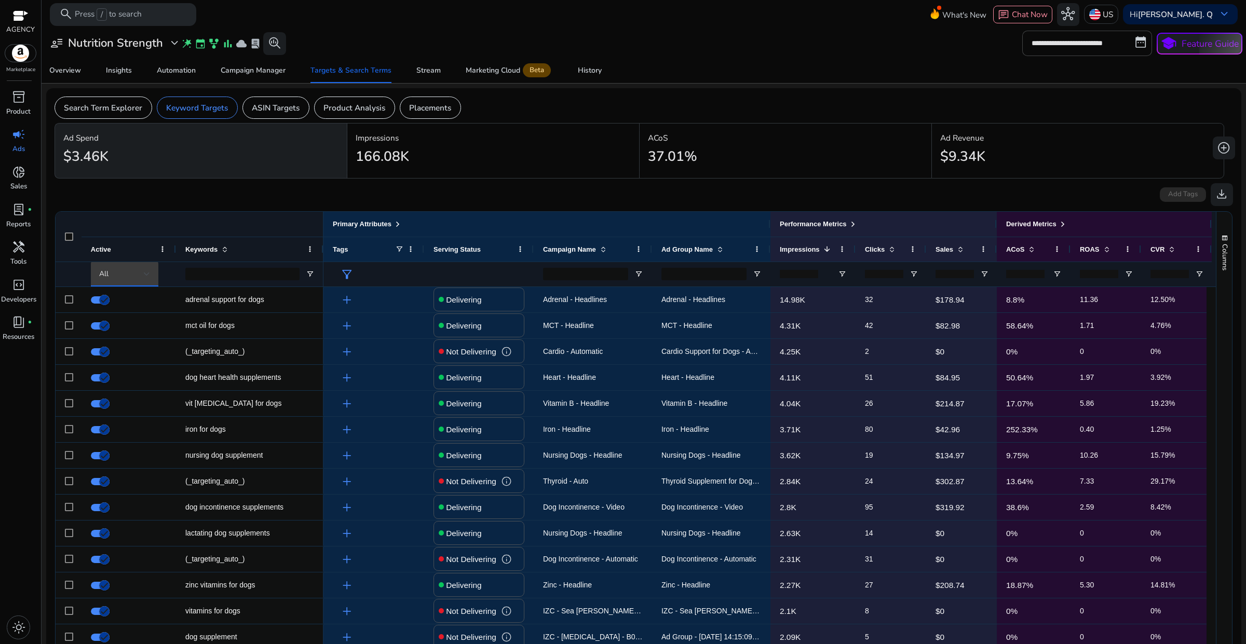
click at [138, 276] on div "All" at bounding box center [121, 273] width 45 height 11
click at [132, 325] on span "Delivering" at bounding box center [122, 328] width 37 height 11
click at [1027, 253] on span at bounding box center [1031, 249] width 8 height 8
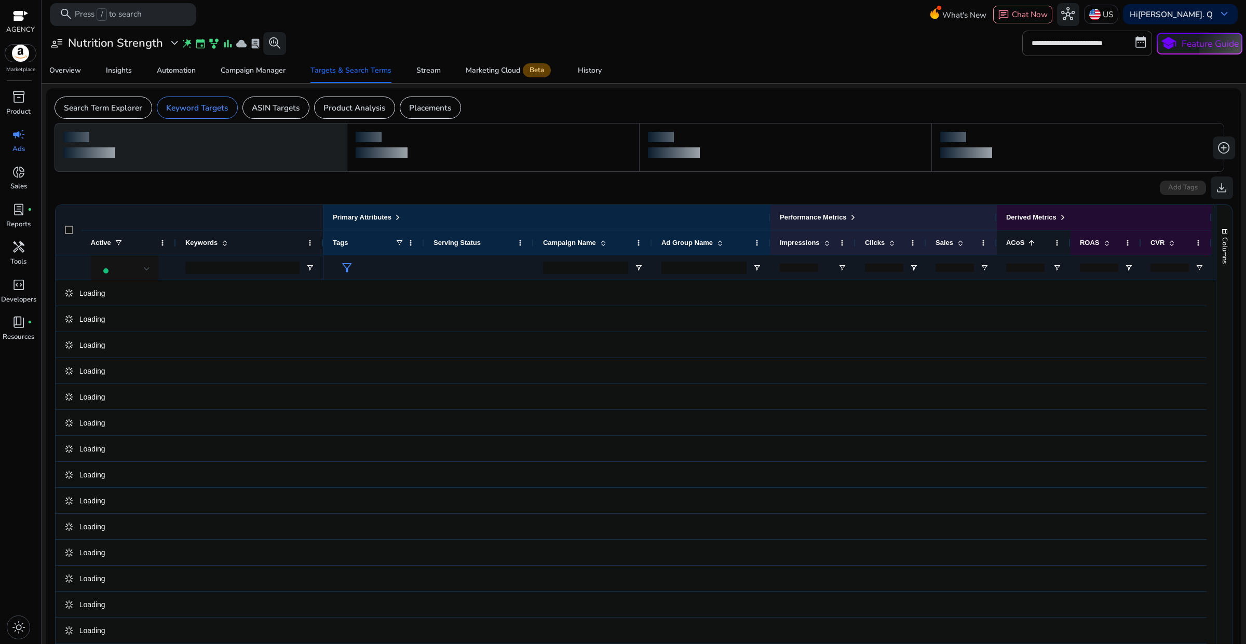
click at [1027, 245] on span at bounding box center [1031, 243] width 8 height 8
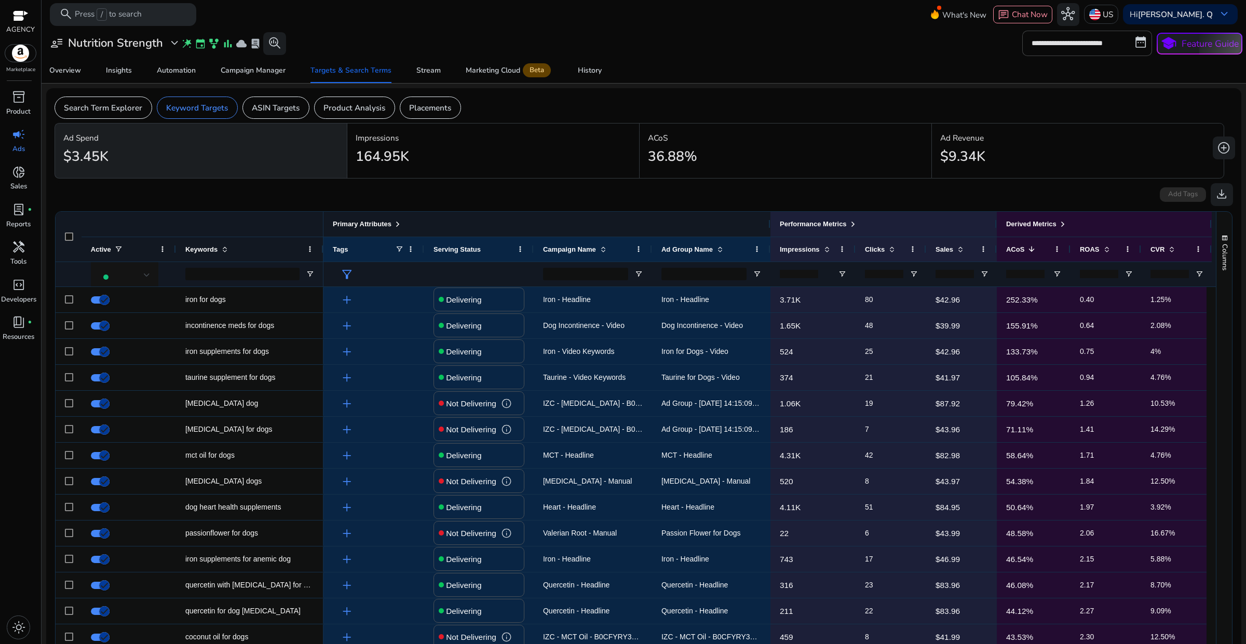
click at [395, 227] on span at bounding box center [398, 224] width 8 height 8
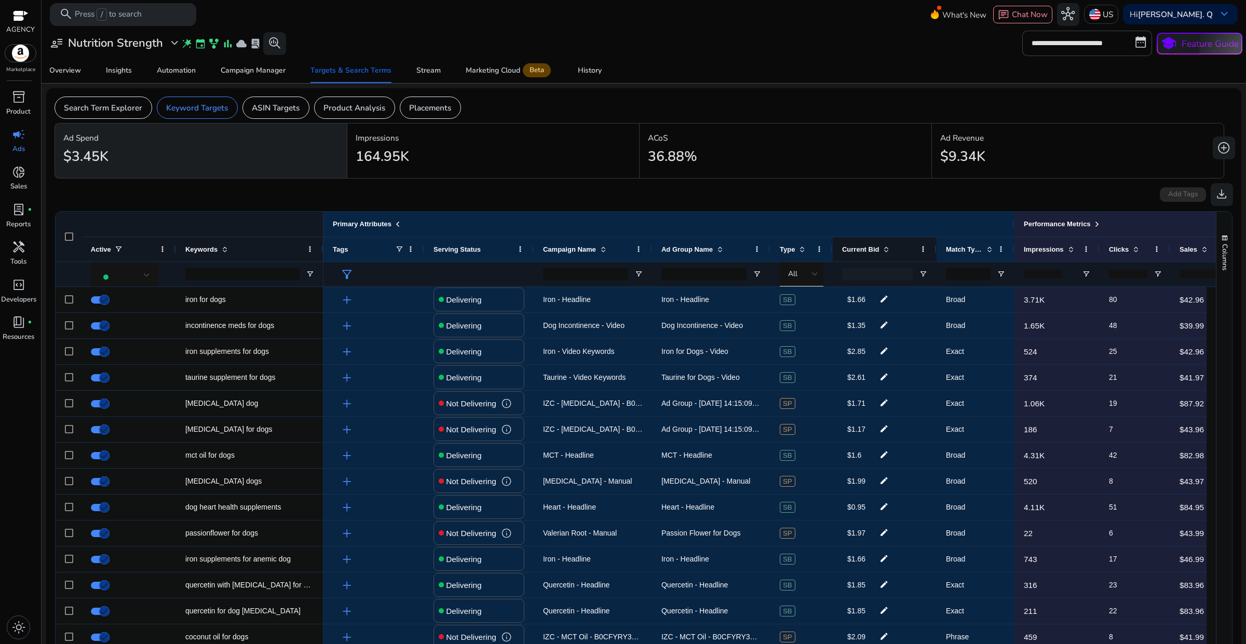
click at [882, 253] on span at bounding box center [886, 249] width 8 height 8
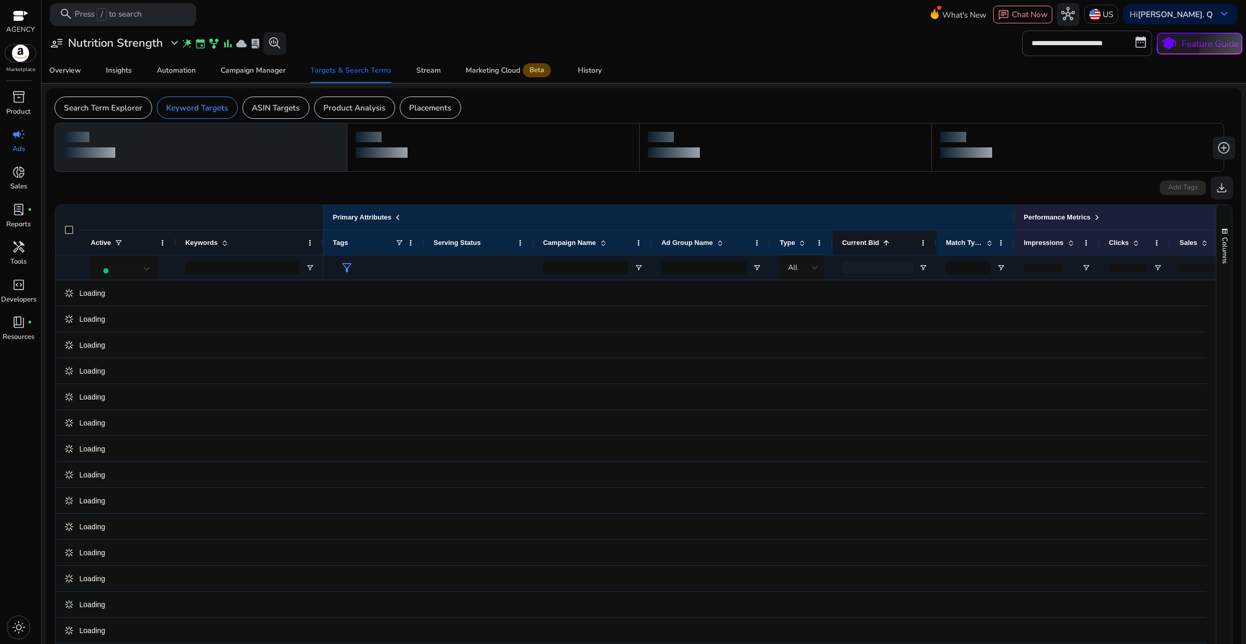
click at [886, 247] on span at bounding box center [886, 243] width 8 height 8
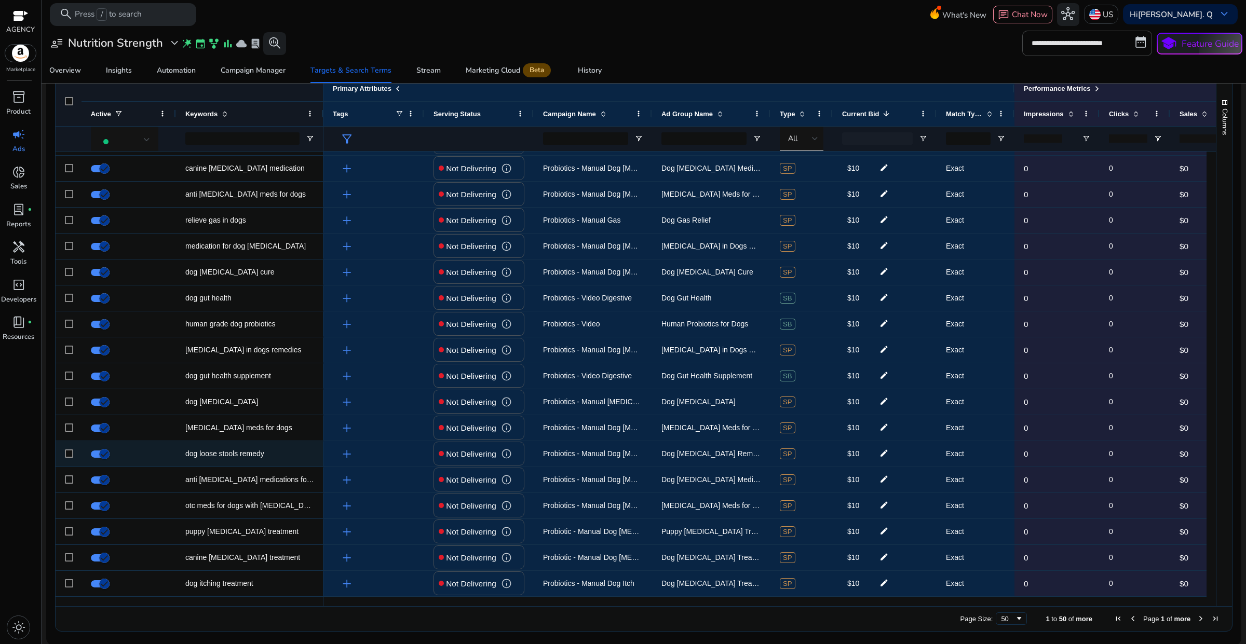
scroll to position [137, 0]
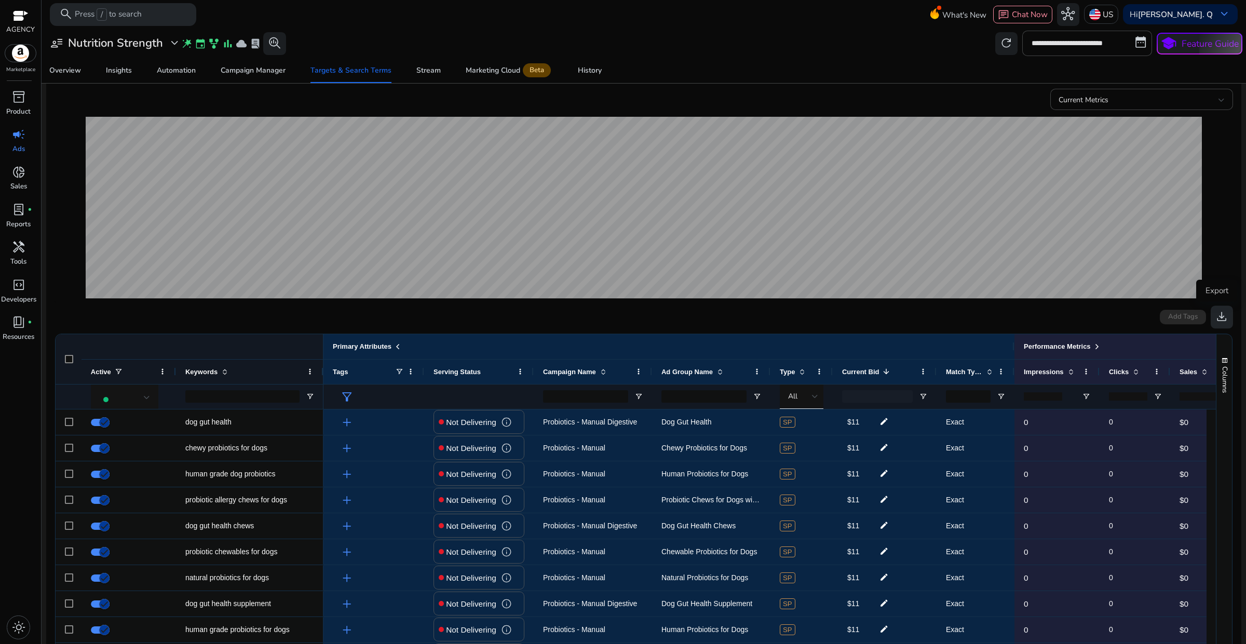
click at [1215, 318] on span "download" at bounding box center [1221, 316] width 13 height 13
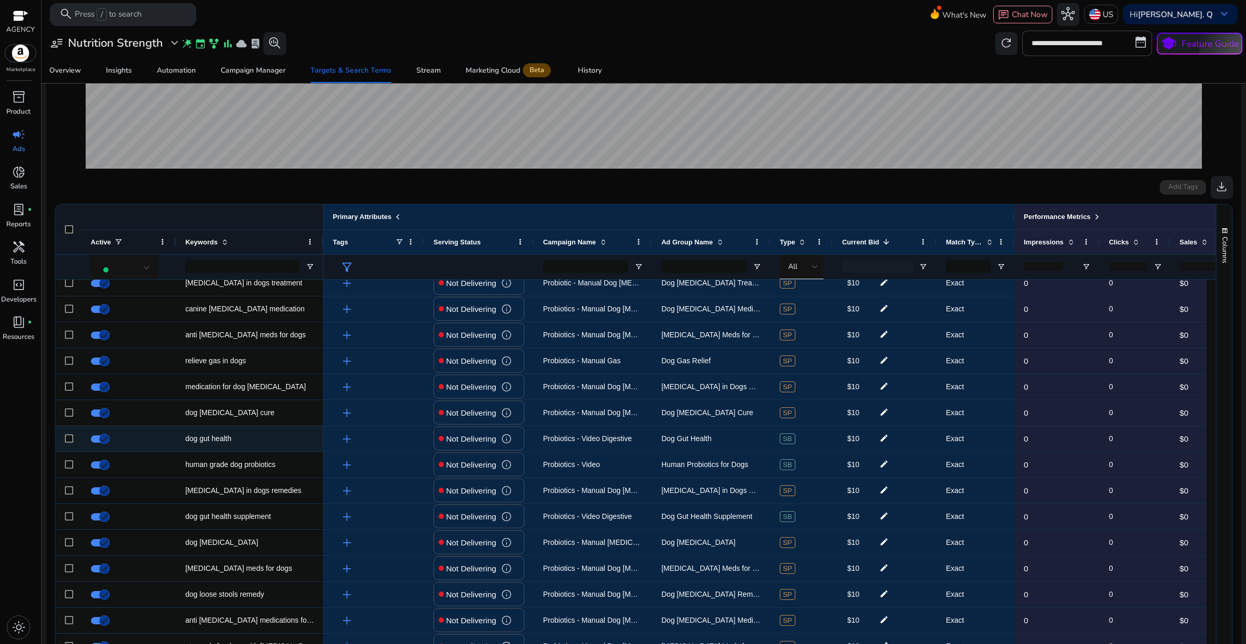
scroll to position [844, 0]
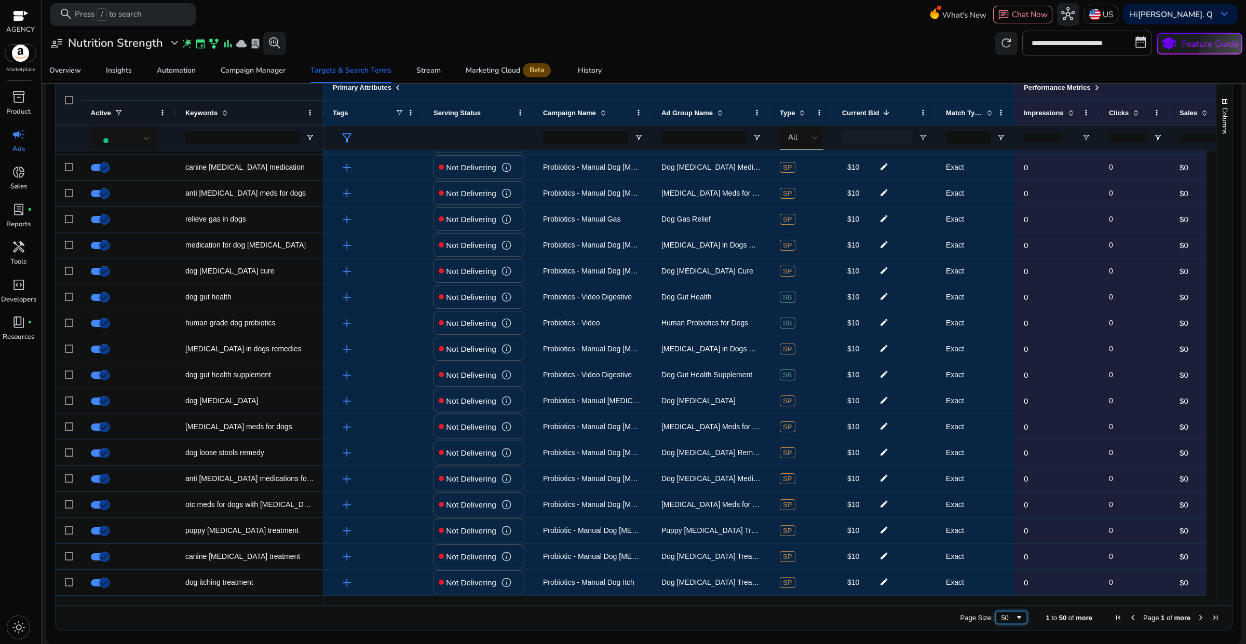
click at [996, 613] on div "50" at bounding box center [1011, 618] width 31 height 12
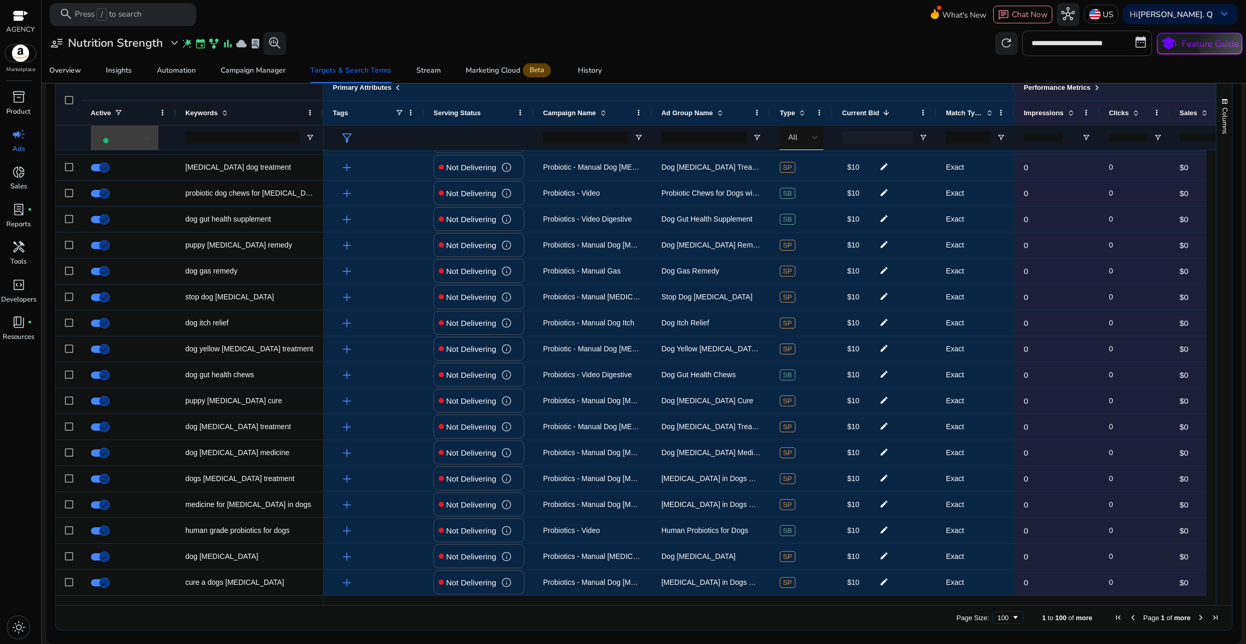
click at [148, 139] on div at bounding box center [147, 139] width 6 height 4
click at [248, 74] on div at bounding box center [623, 322] width 1246 height 644
click at [248, 74] on div "Campaign Manager" at bounding box center [253, 70] width 65 height 7
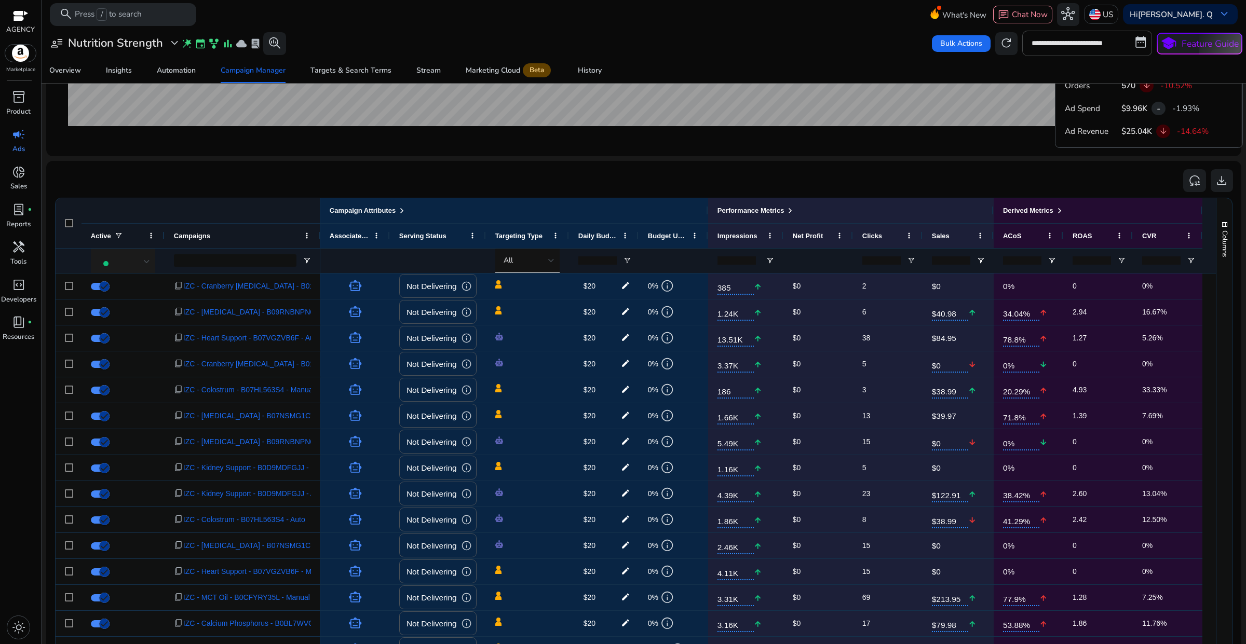
click at [148, 263] on div at bounding box center [147, 262] width 6 height 4
click at [147, 325] on mat-option "Delivering" at bounding box center [130, 316] width 78 height 25
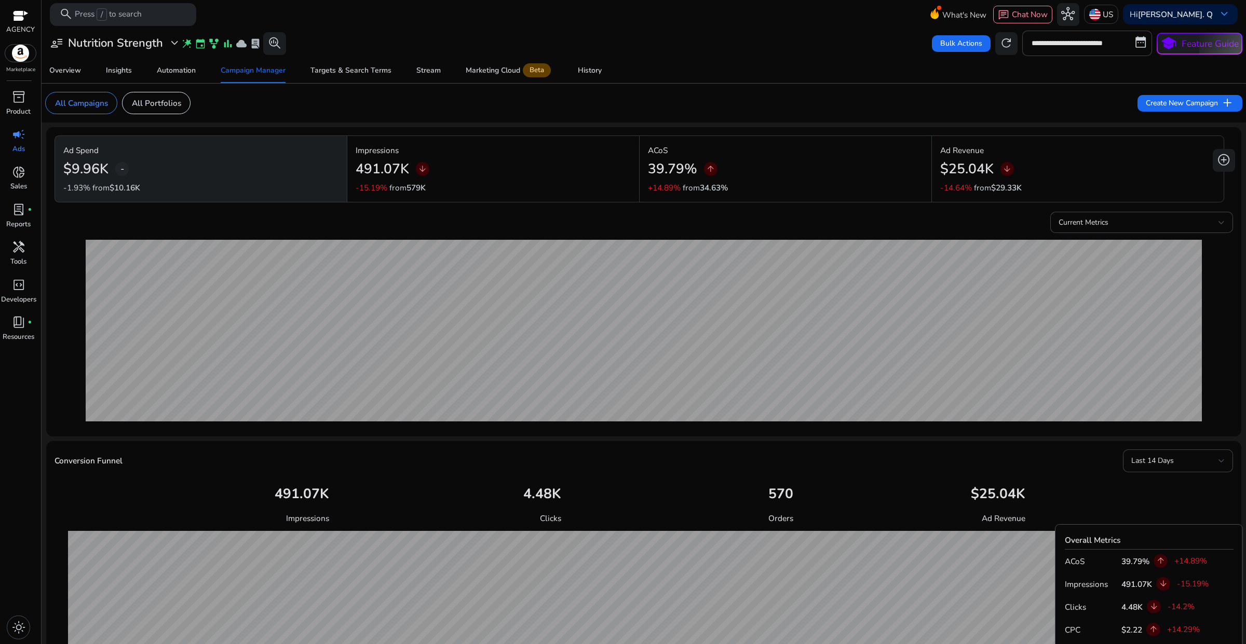
scroll to position [613, 0]
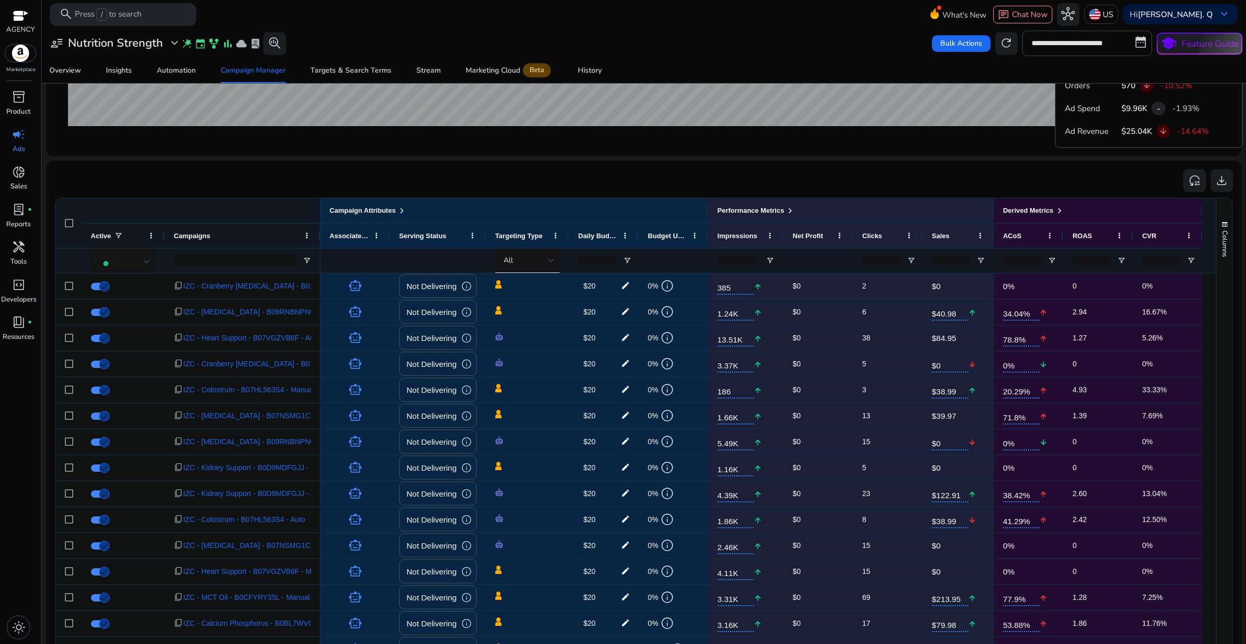
click at [457, 240] on div "Serving Status" at bounding box center [432, 235] width 66 height 19
click at [463, 264] on div at bounding box center [437, 261] width 77 height 24
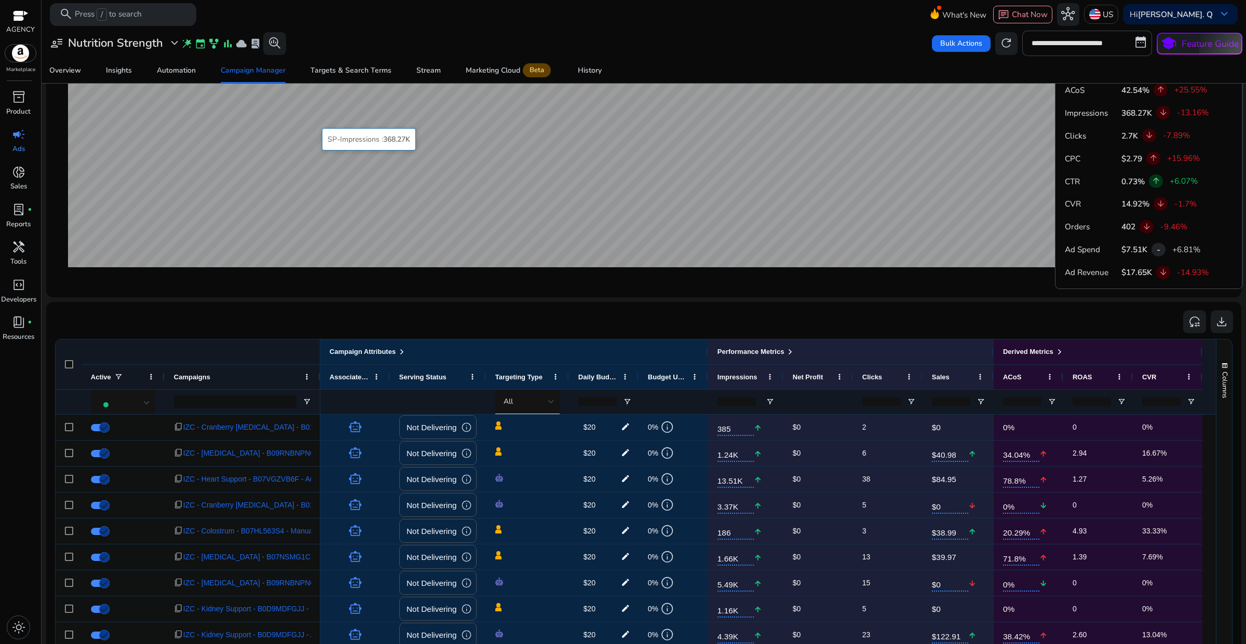
scroll to position [353, 0]
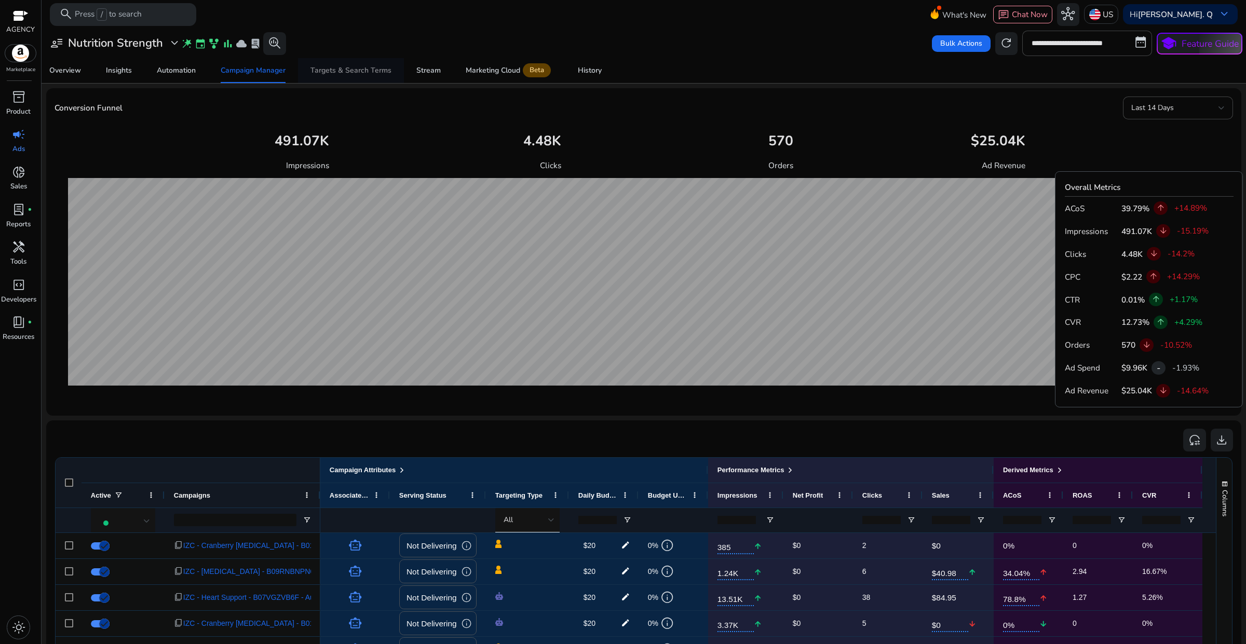
click at [338, 68] on div "Targets & Search Terms" at bounding box center [350, 70] width 81 height 7
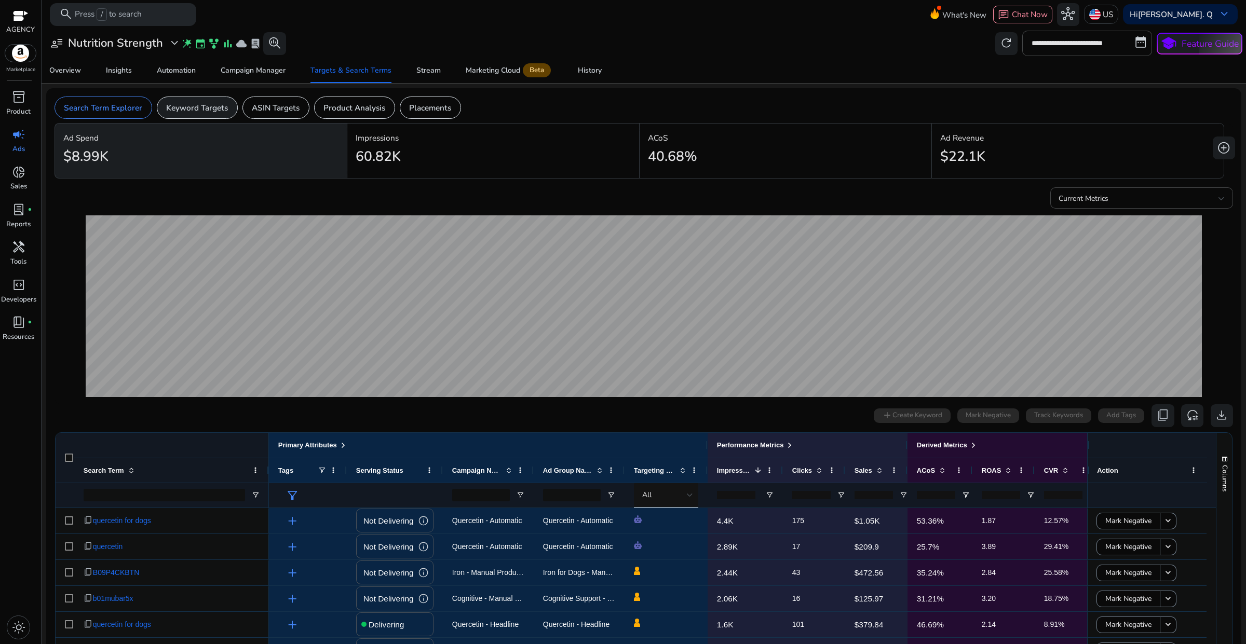
click at [203, 112] on p "Keyword Targets" at bounding box center [197, 108] width 62 height 12
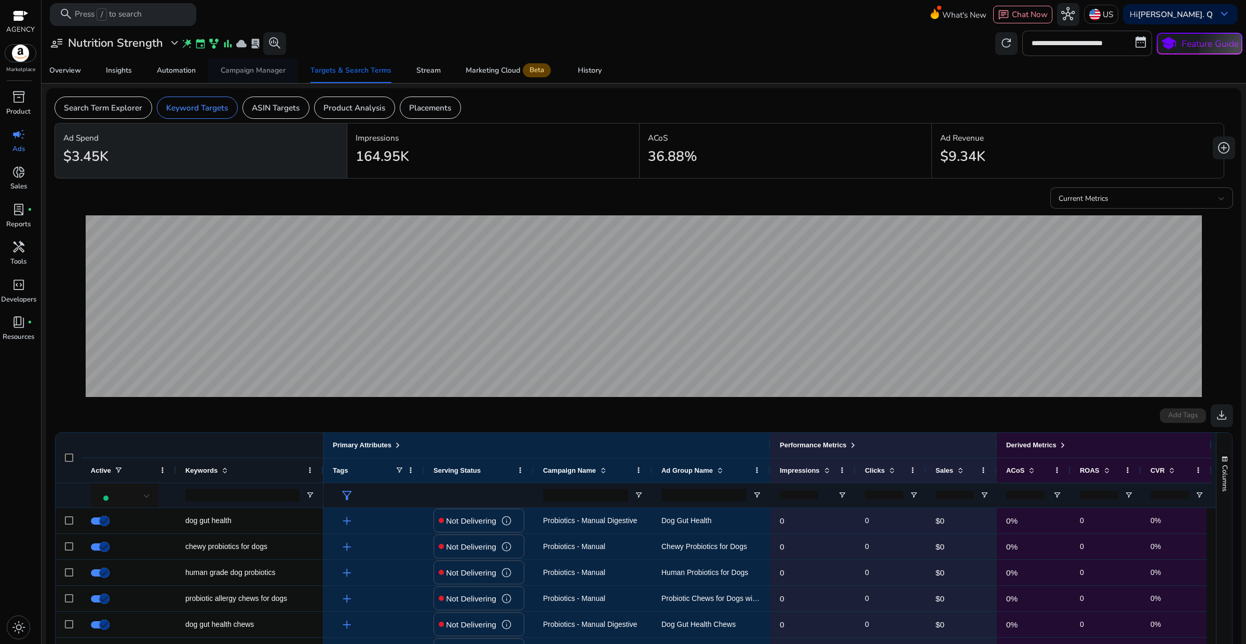
click at [238, 67] on div "Campaign Manager" at bounding box center [253, 70] width 65 height 7
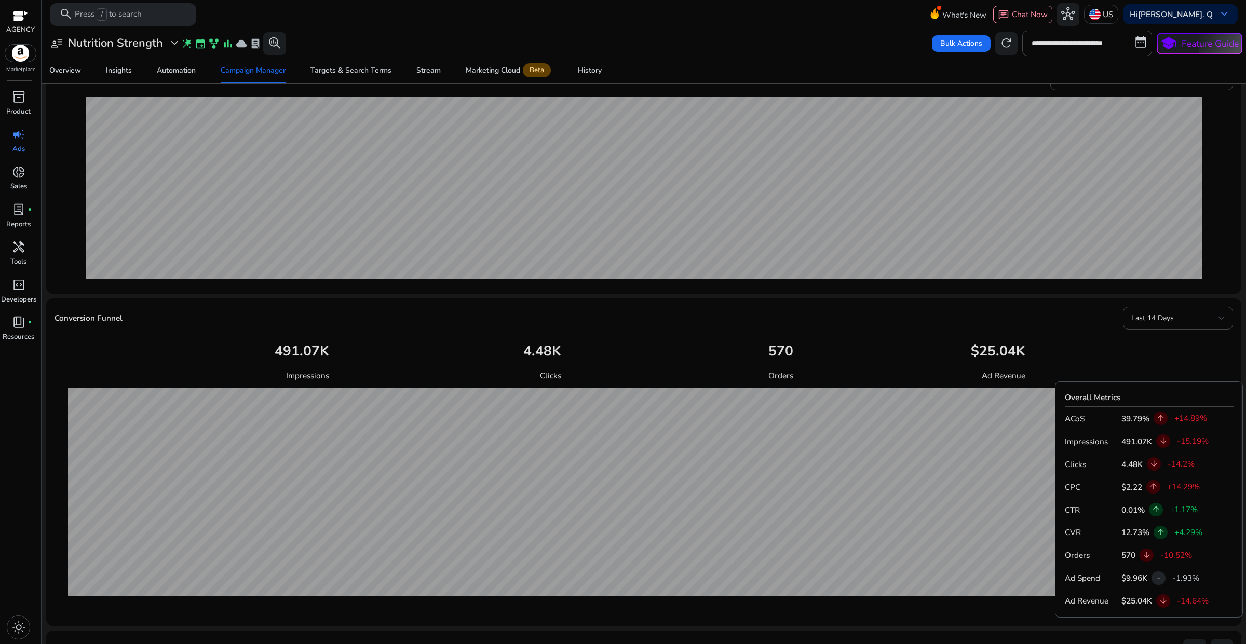
scroll to position [141, 0]
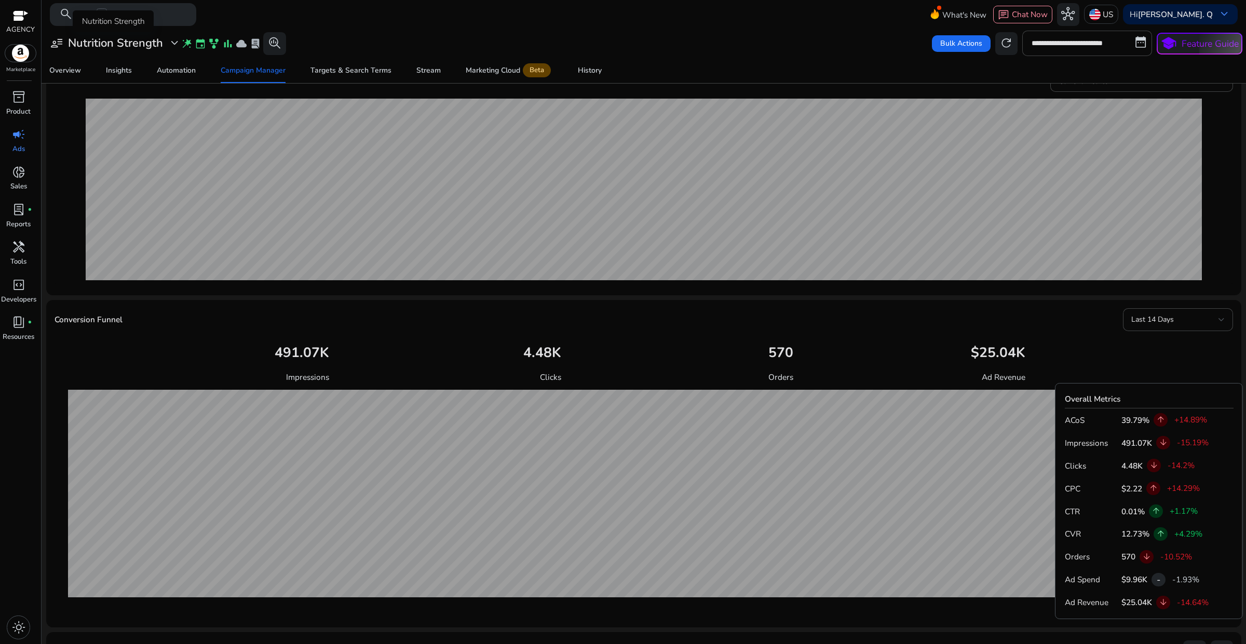
click at [165, 48] on div "user_attributes Nutrition Strength expand_more" at bounding box center [115, 42] width 131 height 13
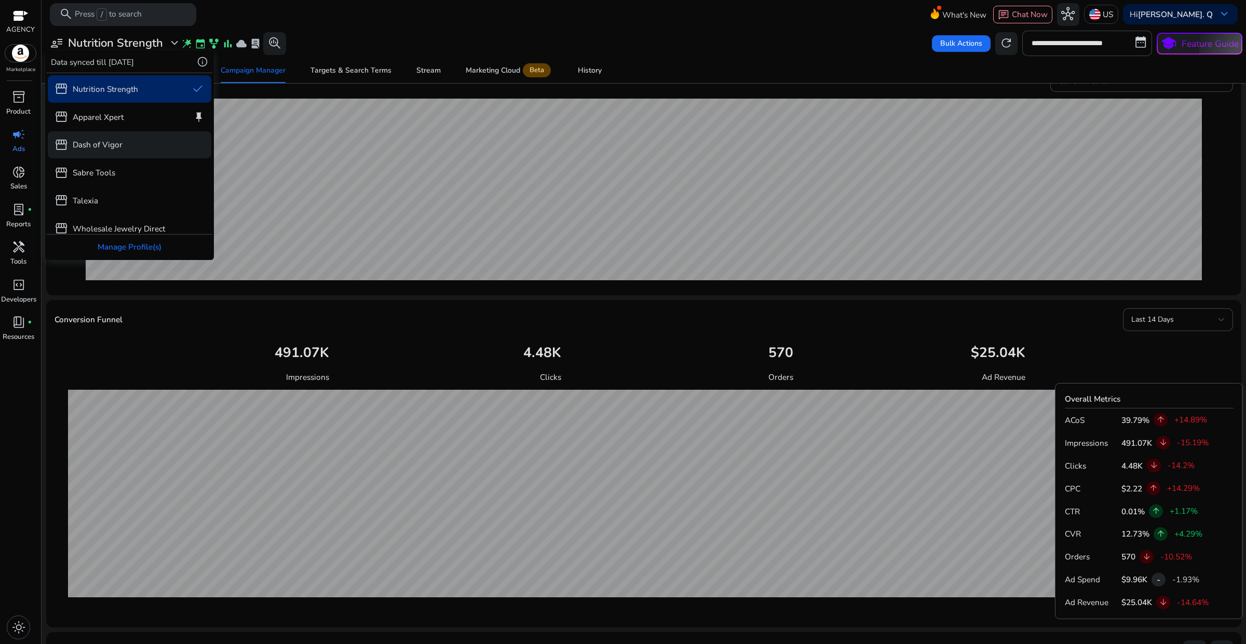
click at [113, 149] on p "Dash of Vigor" at bounding box center [98, 145] width 50 height 12
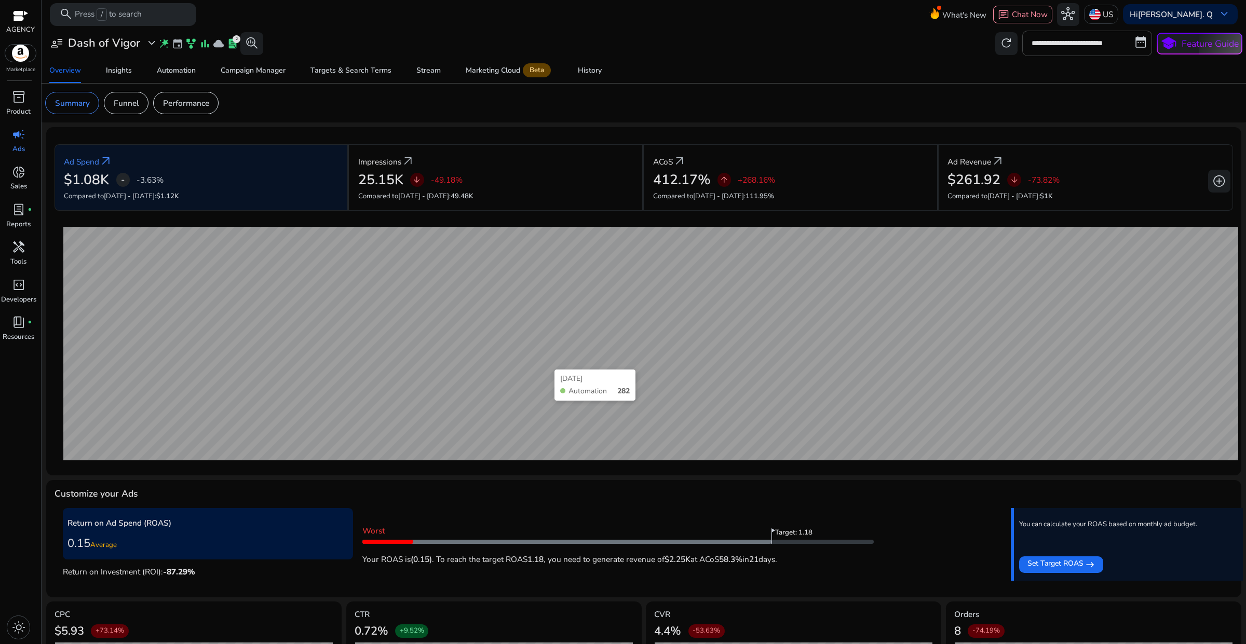
scroll to position [102, 0]
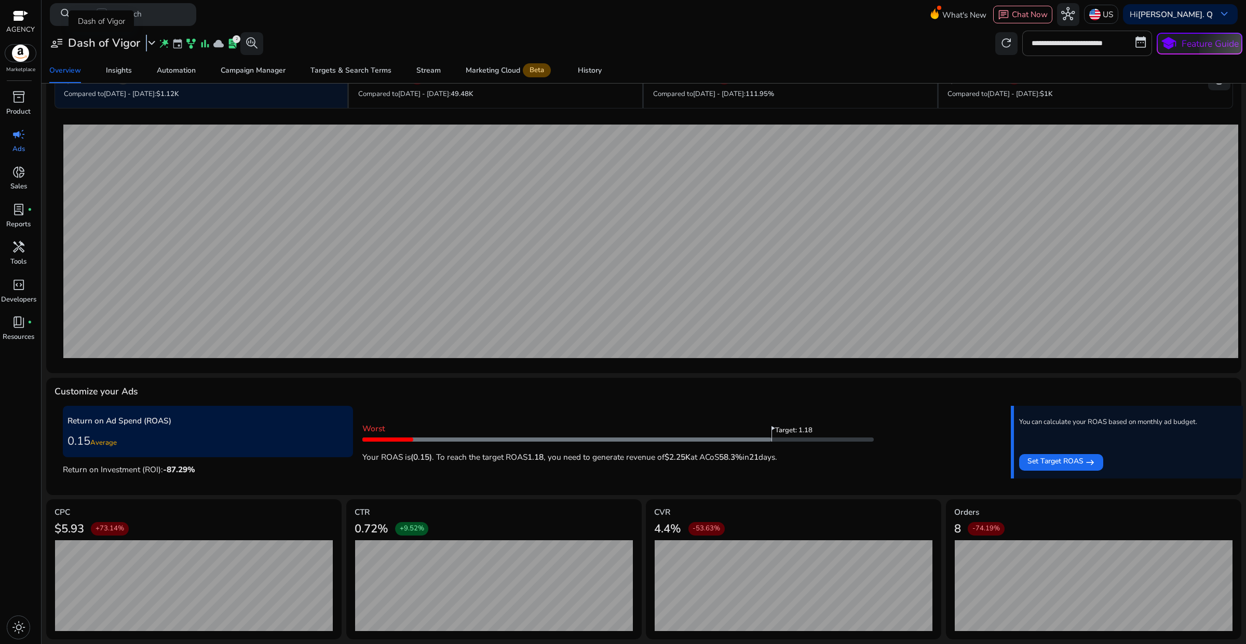
click at [145, 45] on span "expand_more" at bounding box center [151, 42] width 13 height 13
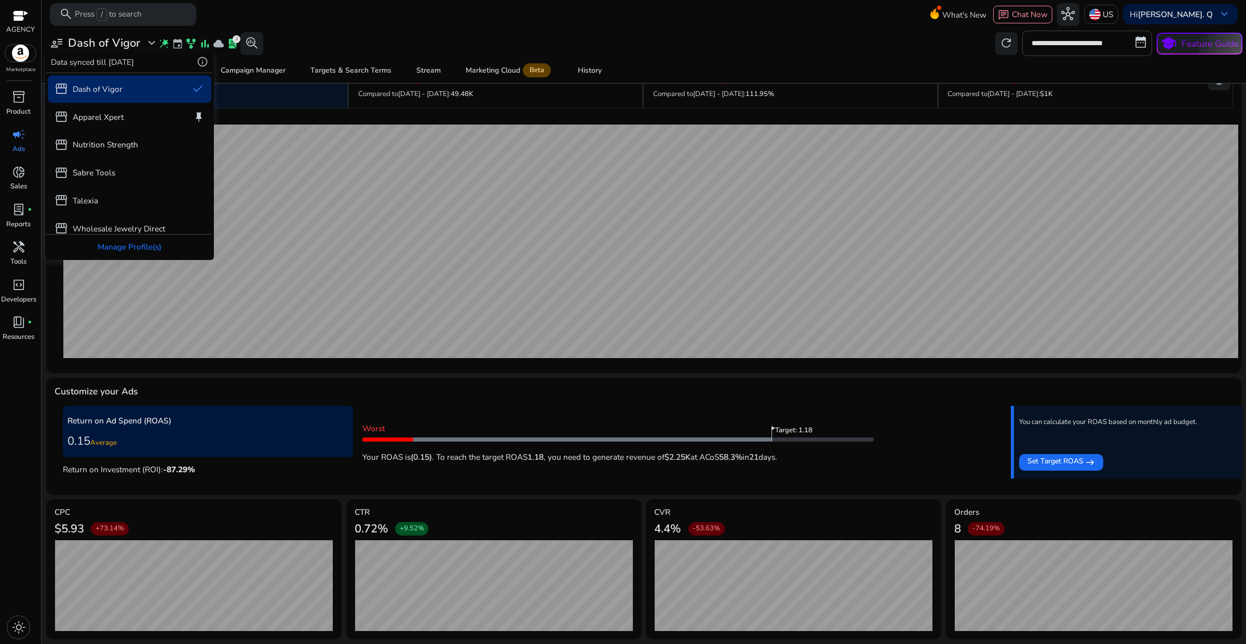
click at [289, 72] on div at bounding box center [623, 322] width 1246 height 644
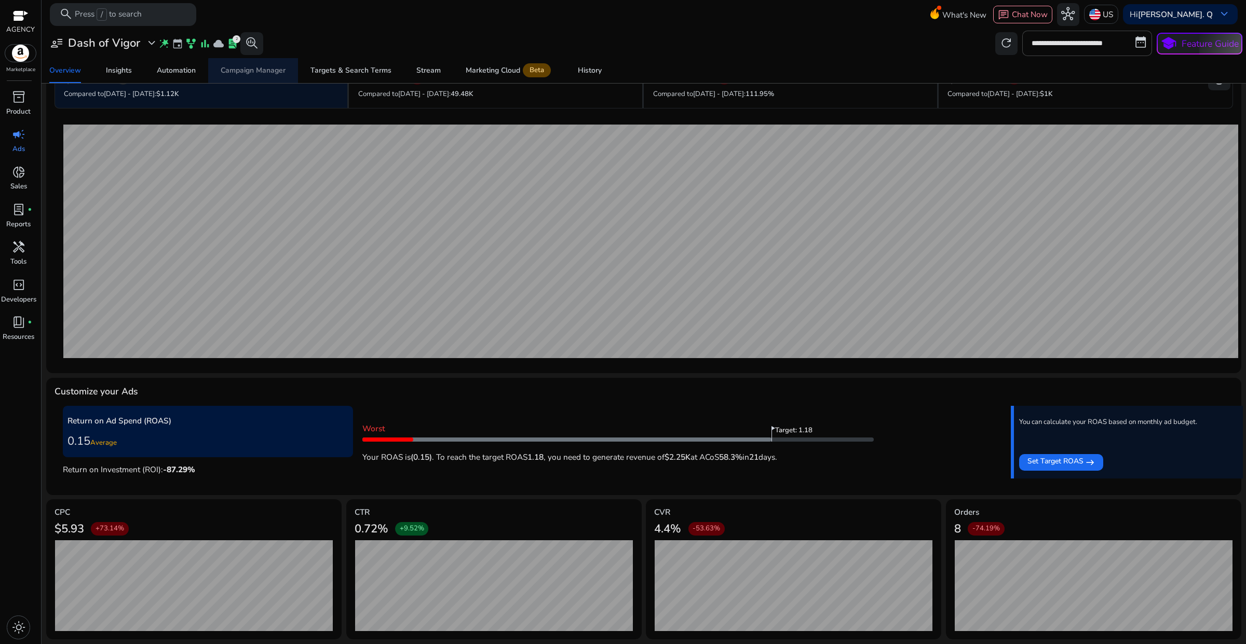
click at [273, 72] on div "Campaign Manager" at bounding box center [253, 70] width 65 height 7
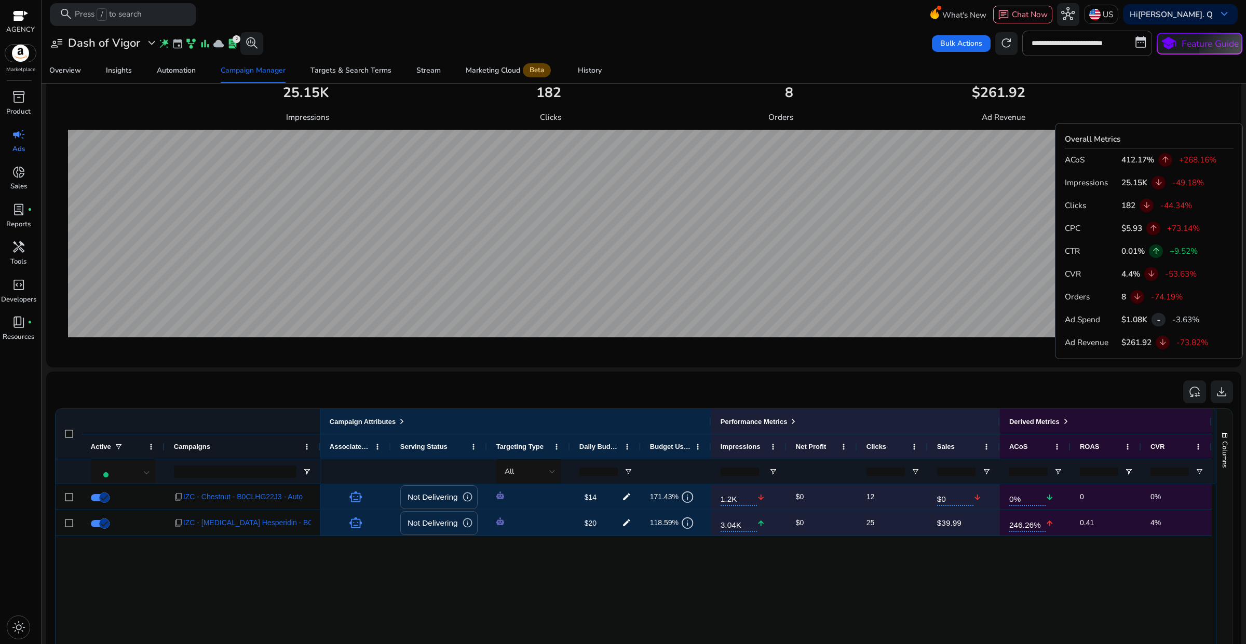
scroll to position [401, 0]
click at [152, 39] on span "expand_more" at bounding box center [151, 42] width 13 height 13
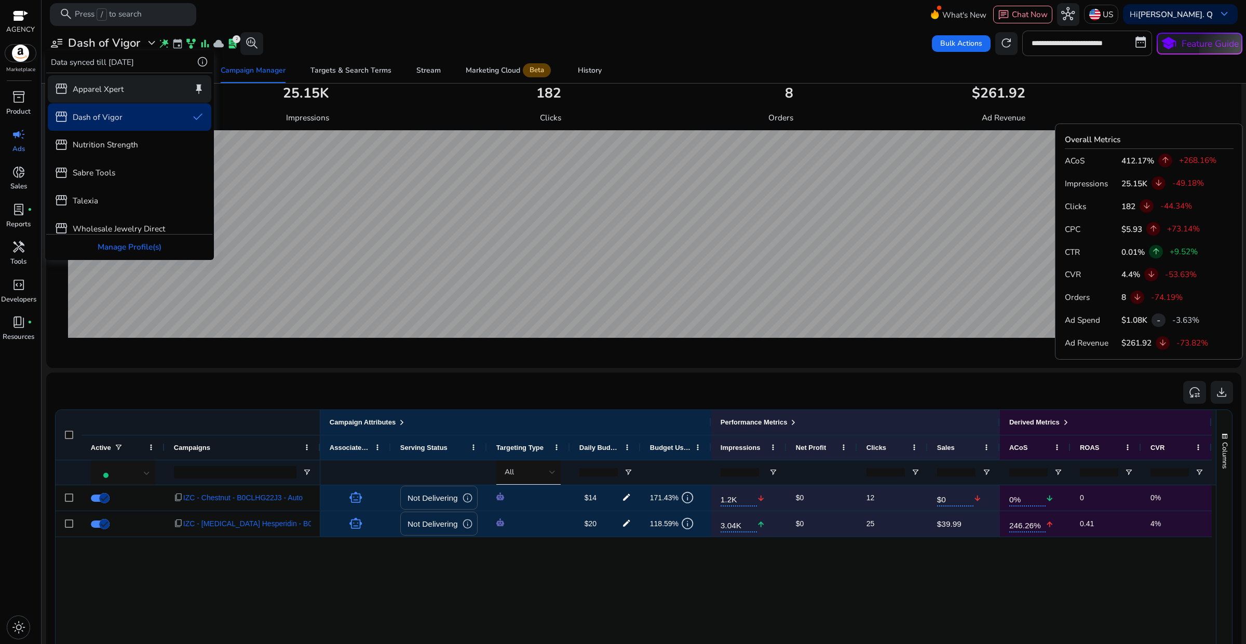
click at [130, 94] on div "storefront Apparel Xpert keep" at bounding box center [130, 89] width 164 height 28
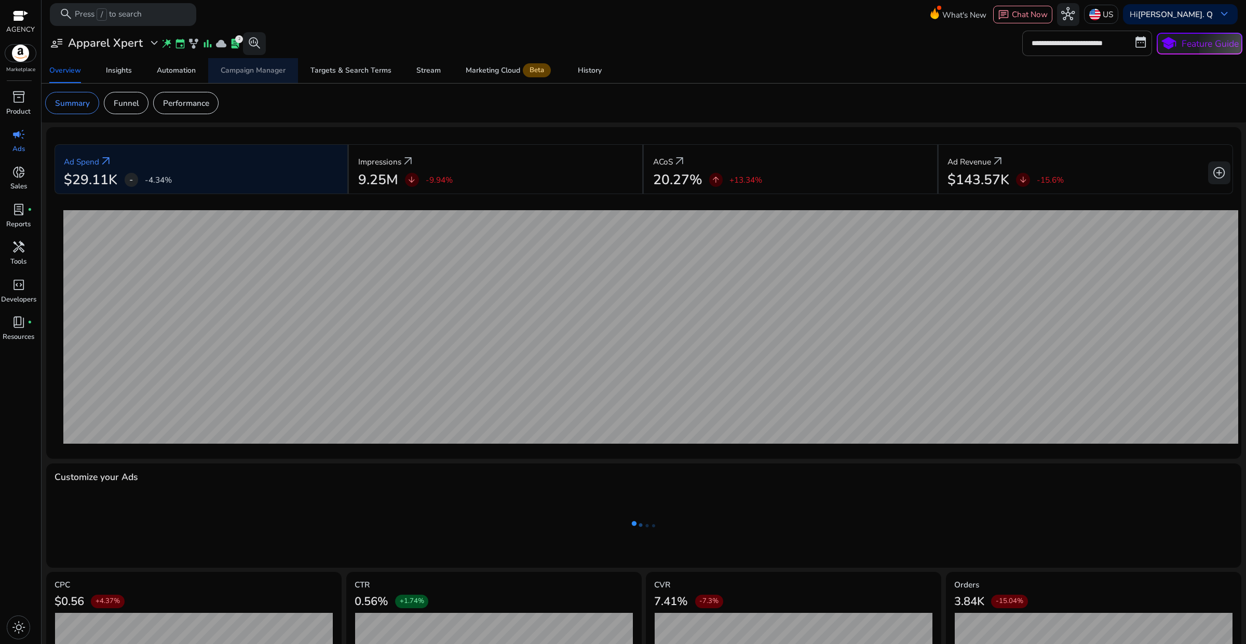
click at [269, 74] on div "Campaign Manager" at bounding box center [253, 70] width 65 height 7
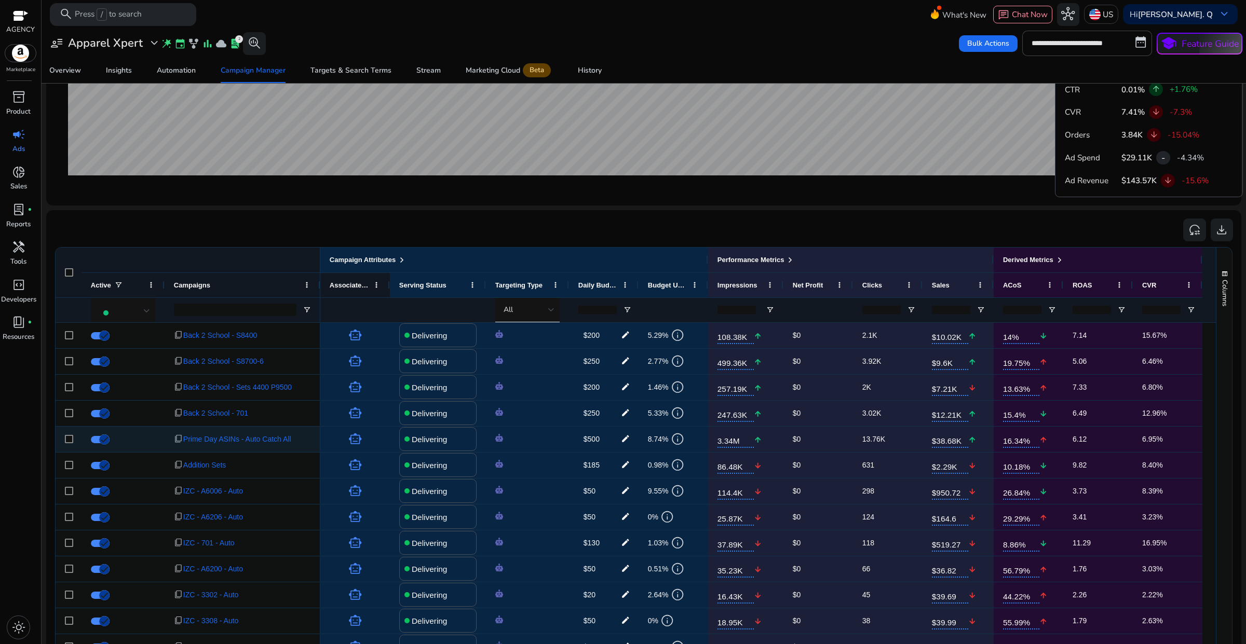
scroll to position [595, 0]
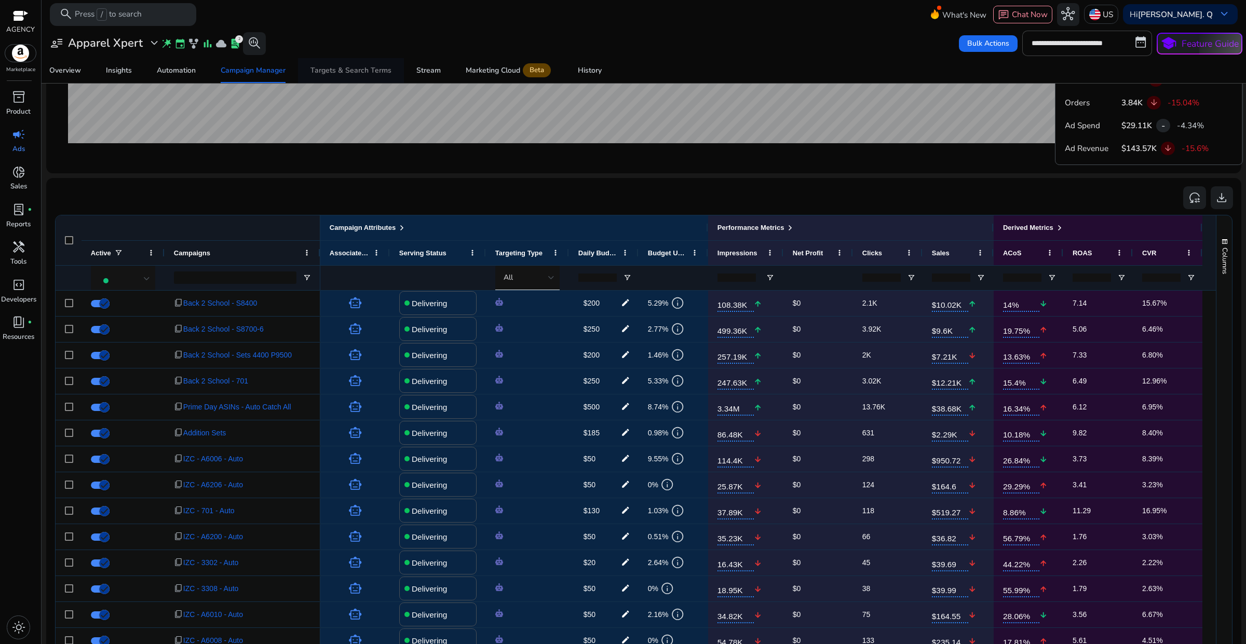
click at [346, 70] on div "Targets & Search Terms" at bounding box center [350, 70] width 81 height 7
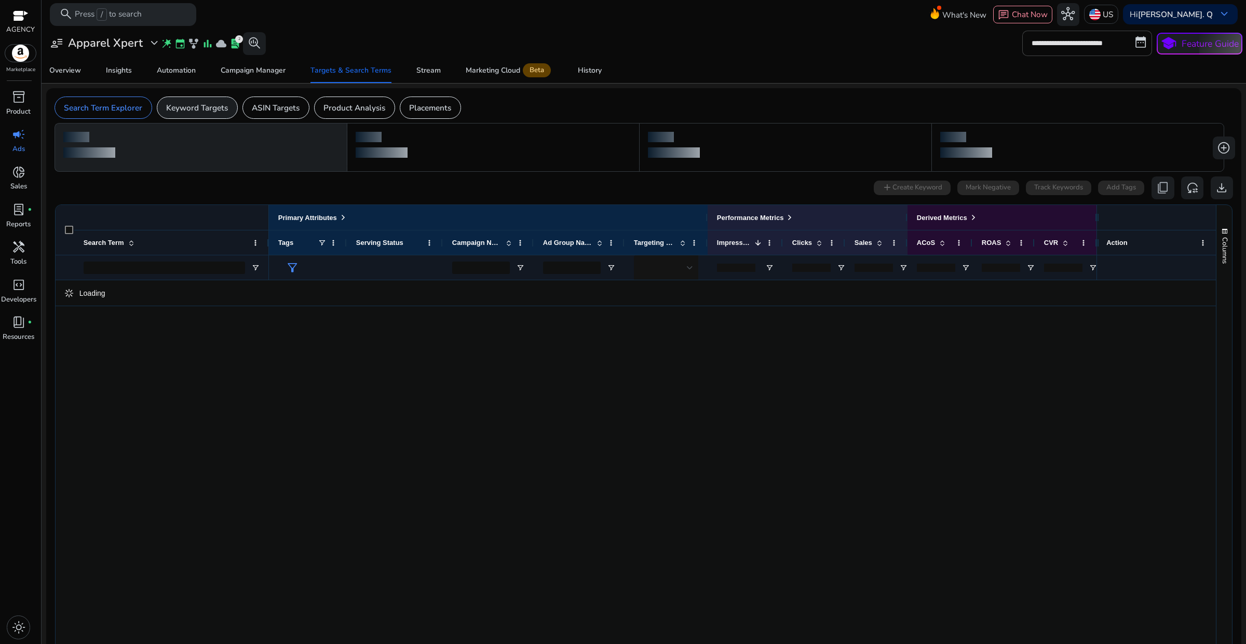
click at [221, 113] on p "Keyword Targets" at bounding box center [197, 108] width 62 height 12
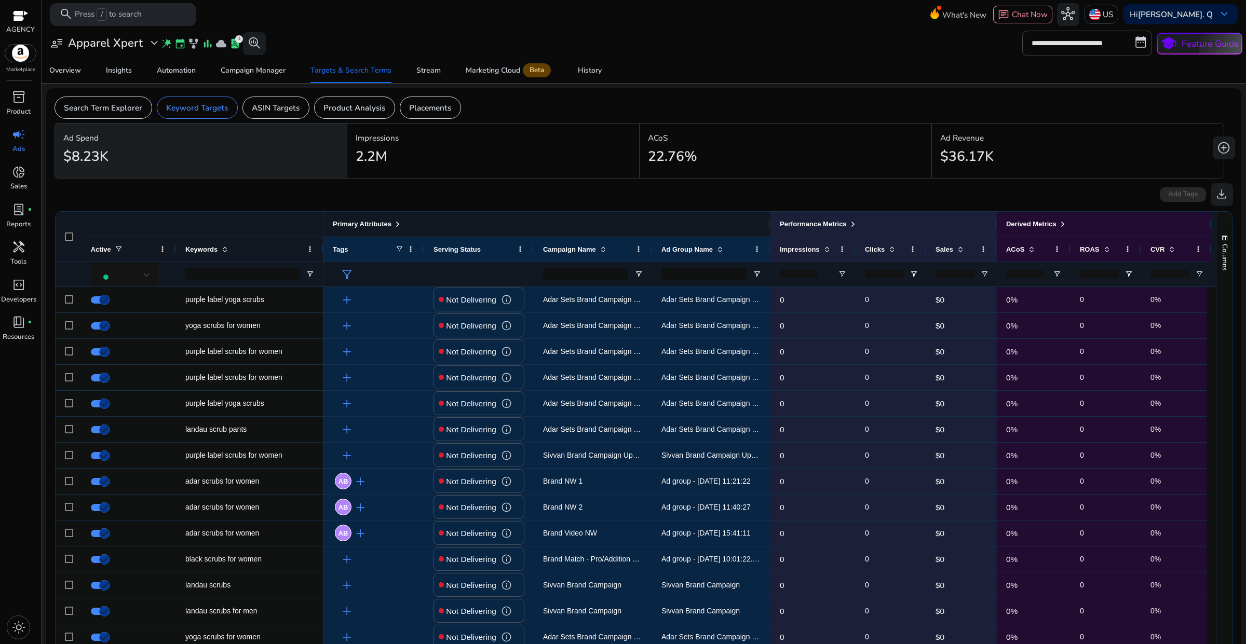
click at [392, 221] on div "Primary Attributes" at bounding box center [367, 224] width 69 height 13
click at [393, 222] on div "Primary Attributes" at bounding box center [367, 224] width 69 height 13
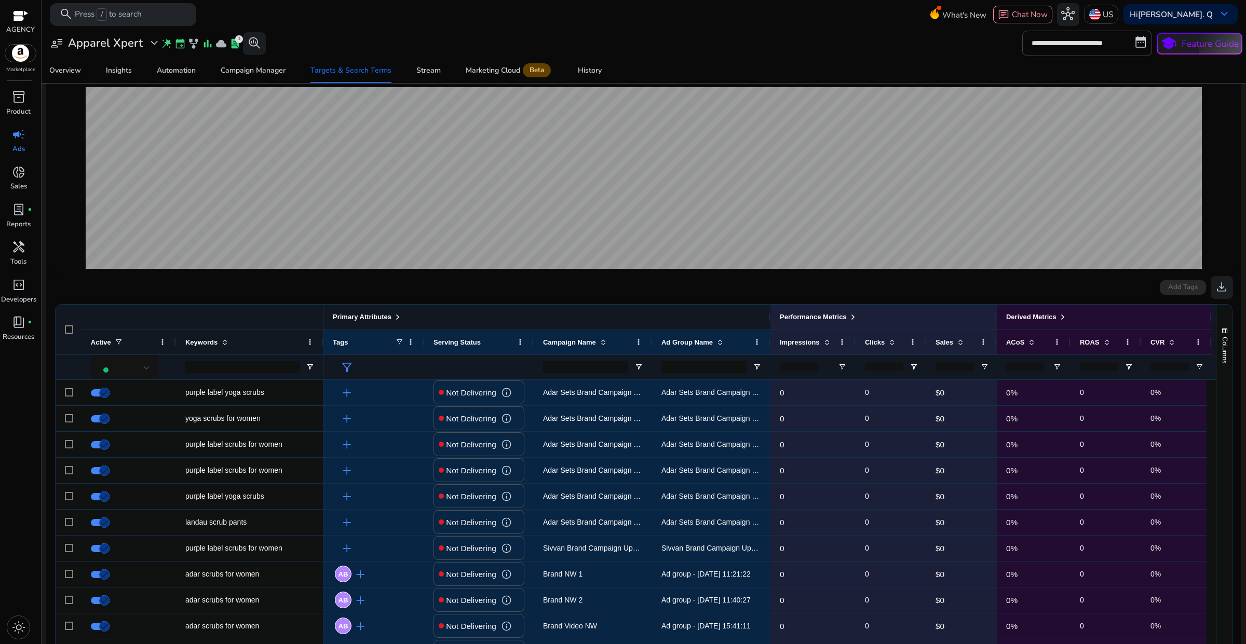
scroll to position [130, 0]
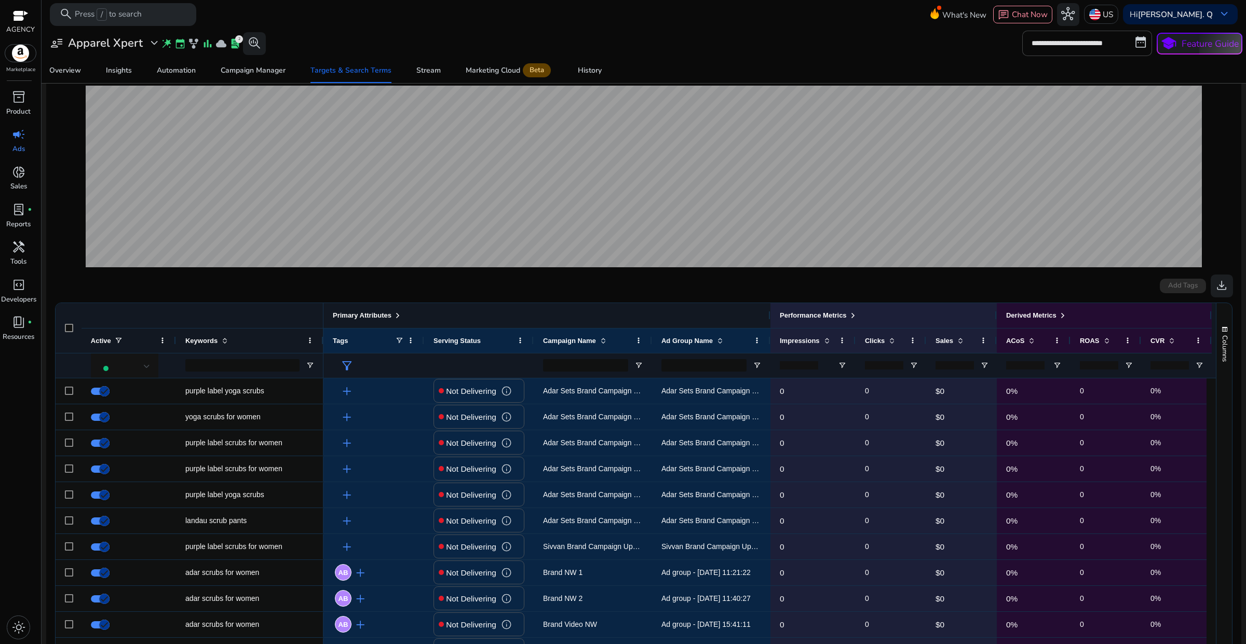
click at [397, 312] on span at bounding box center [398, 315] width 8 height 8
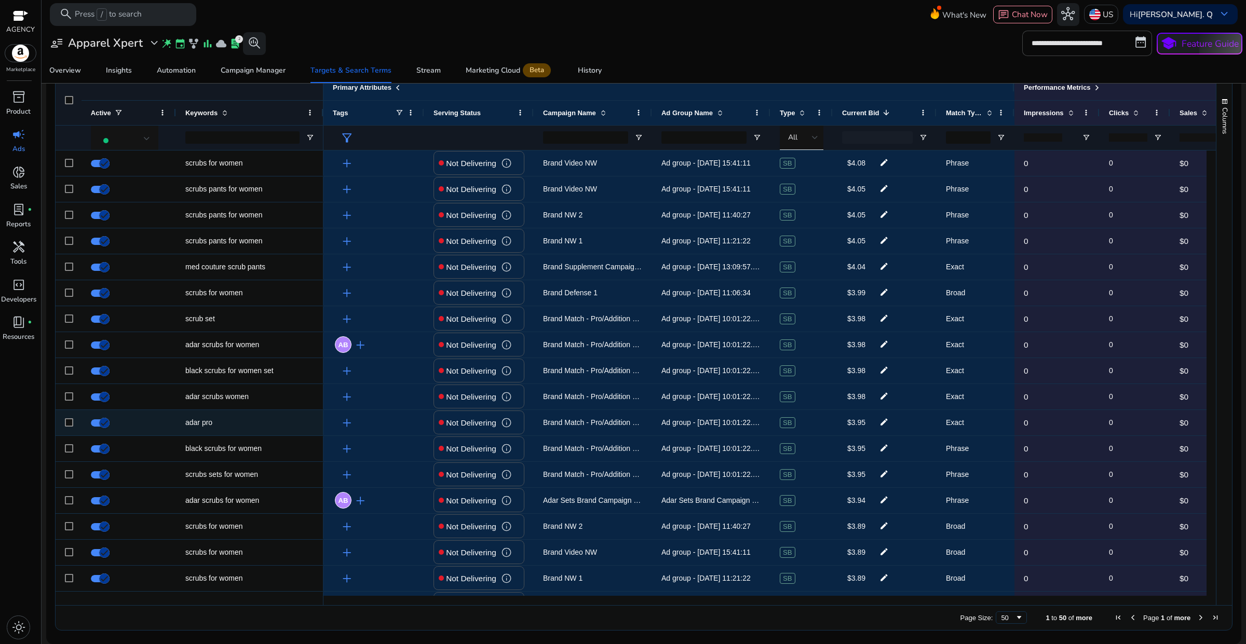
scroll to position [852, 0]
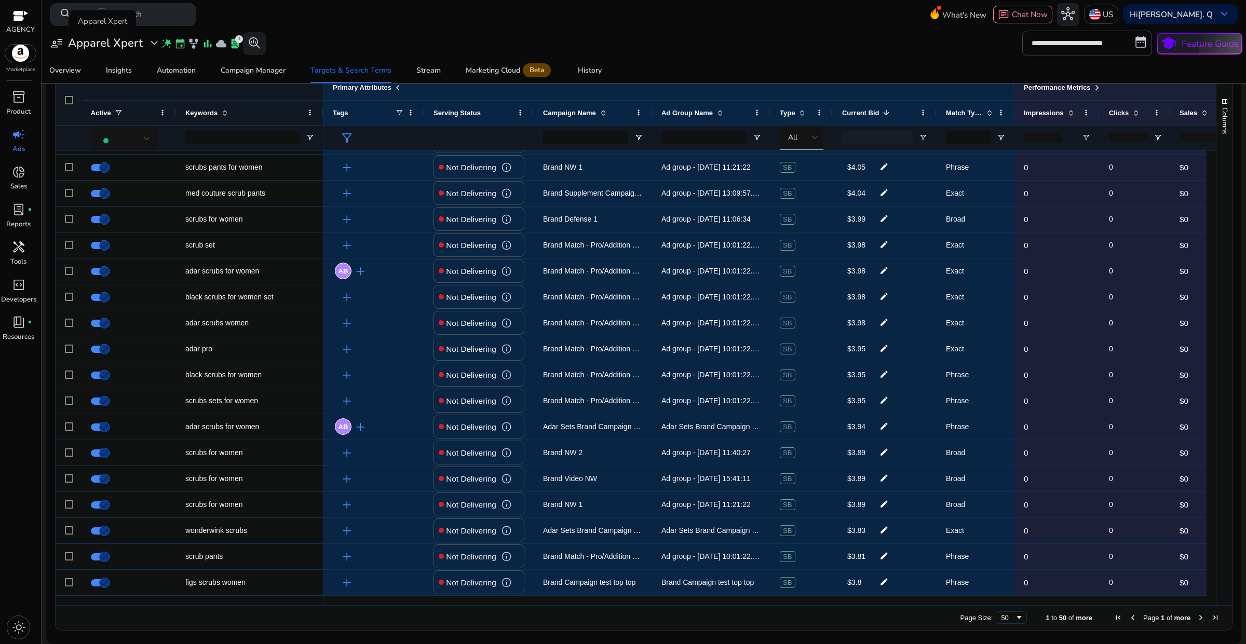
click at [121, 47] on h3 "Apparel Xpert" at bounding box center [105, 42] width 75 height 13
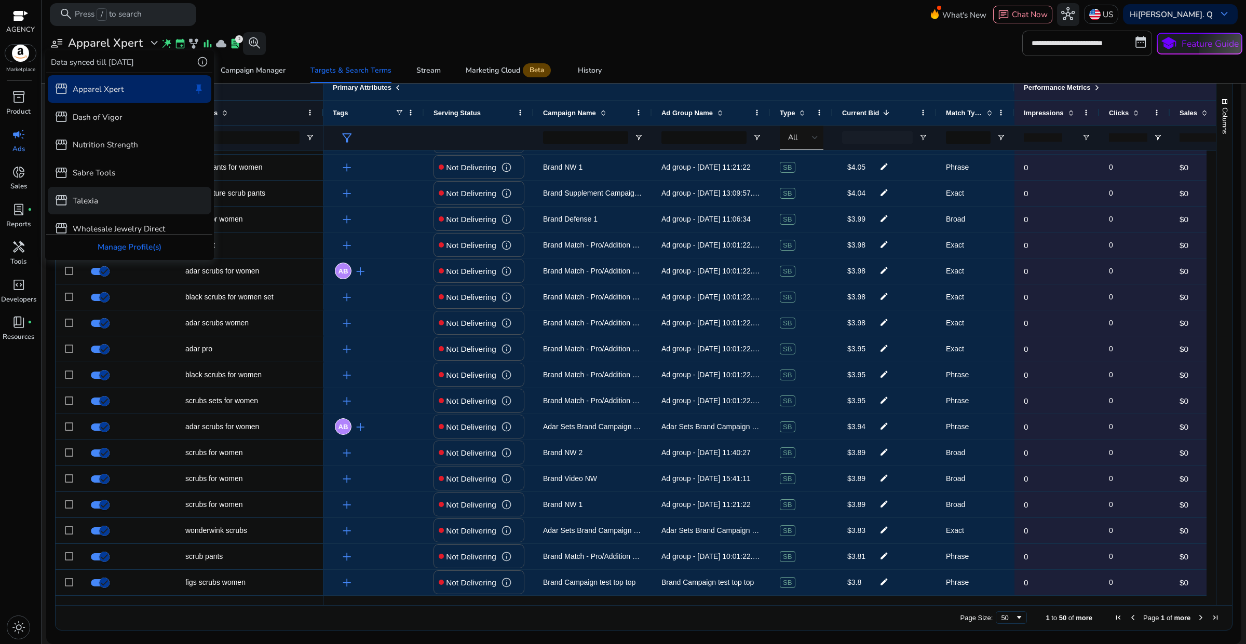
click at [105, 200] on div "storefront Talexia" at bounding box center [130, 201] width 164 height 28
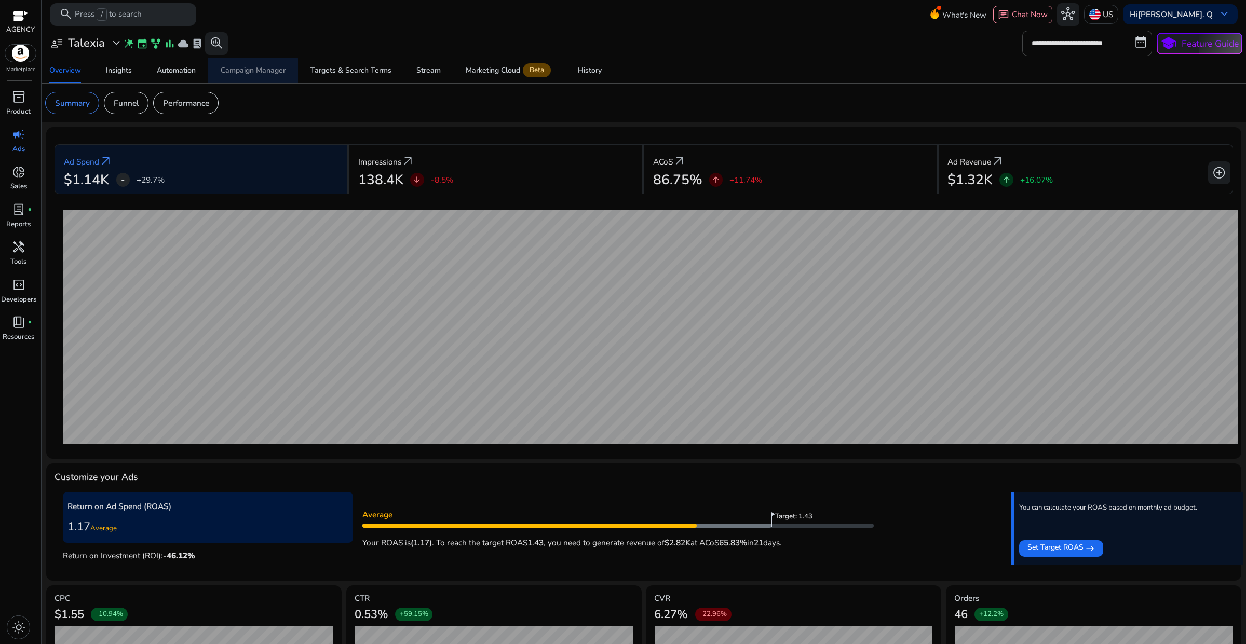
click at [237, 77] on span "Campaign Manager" at bounding box center [253, 70] width 65 height 25
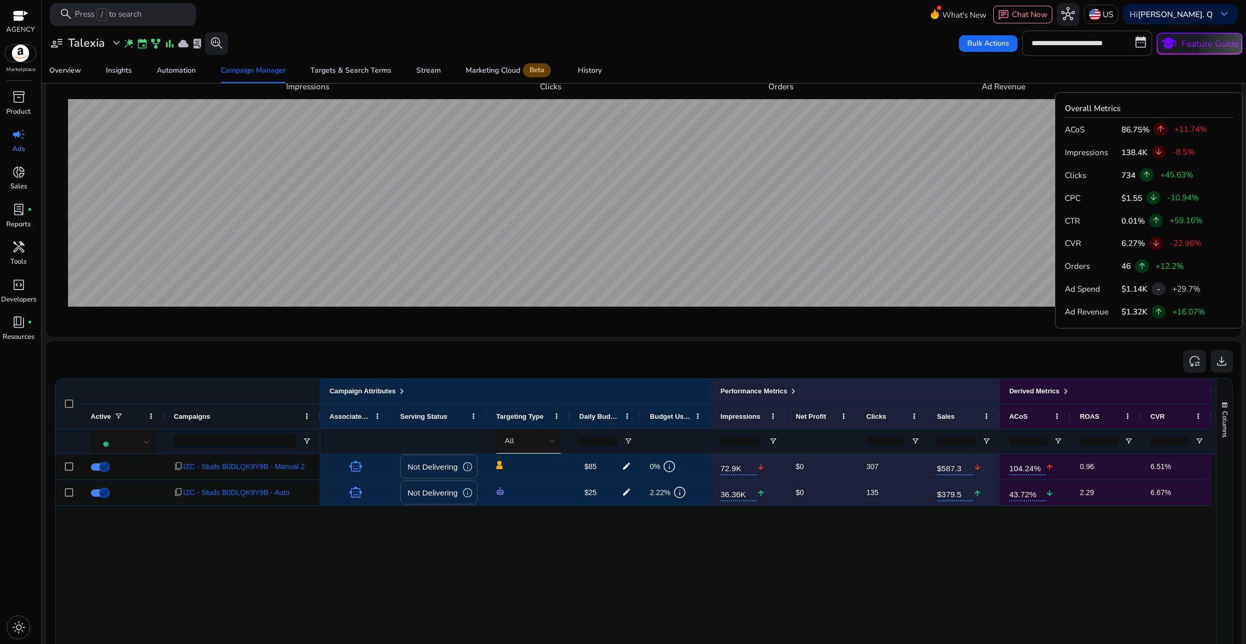
scroll to position [531, 0]
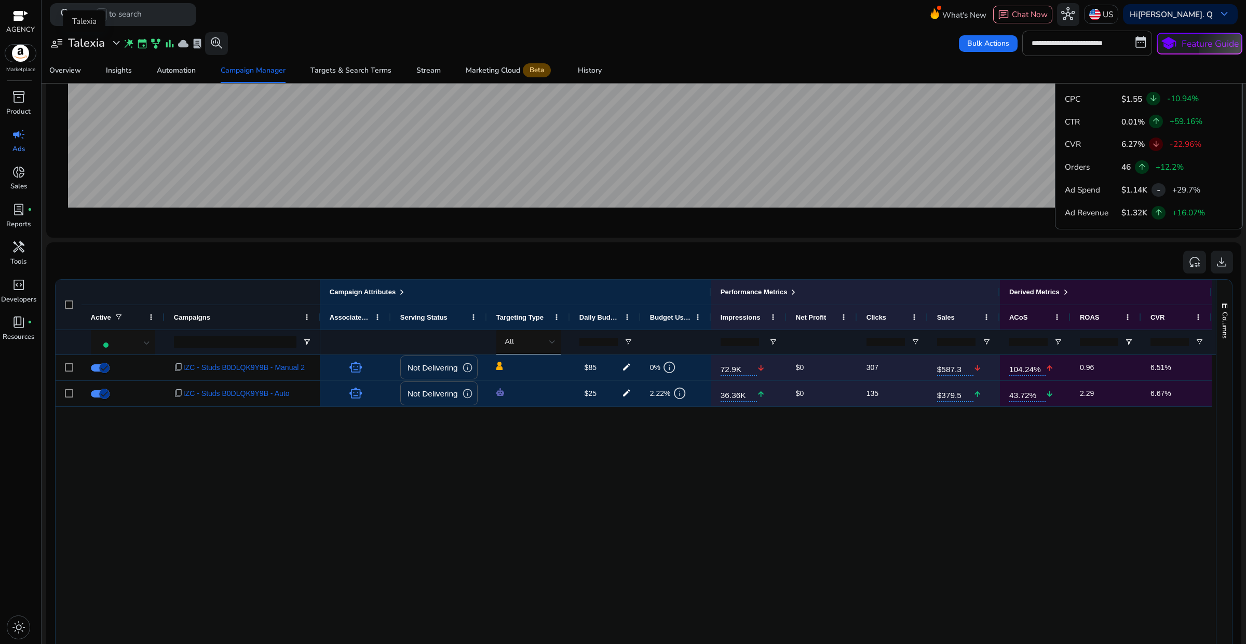
click at [110, 45] on span "expand_more" at bounding box center [116, 42] width 13 height 13
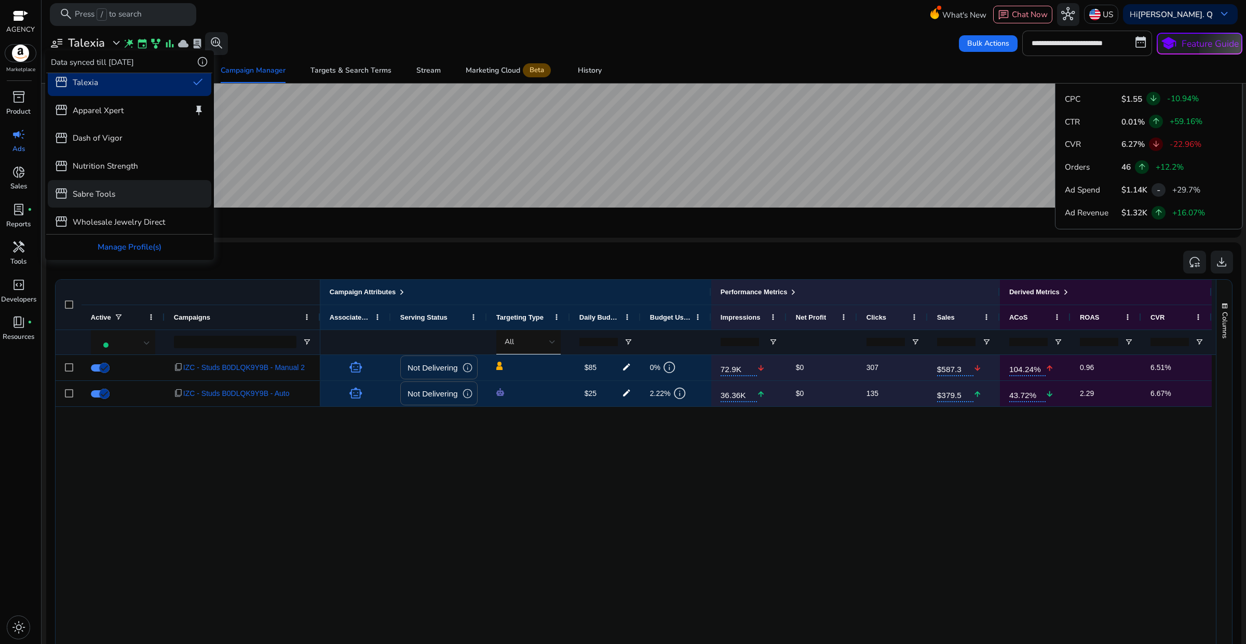
scroll to position [9, 0]
click at [125, 211] on div "storefront Wholesale Jewelry Direct" at bounding box center [130, 220] width 164 height 28
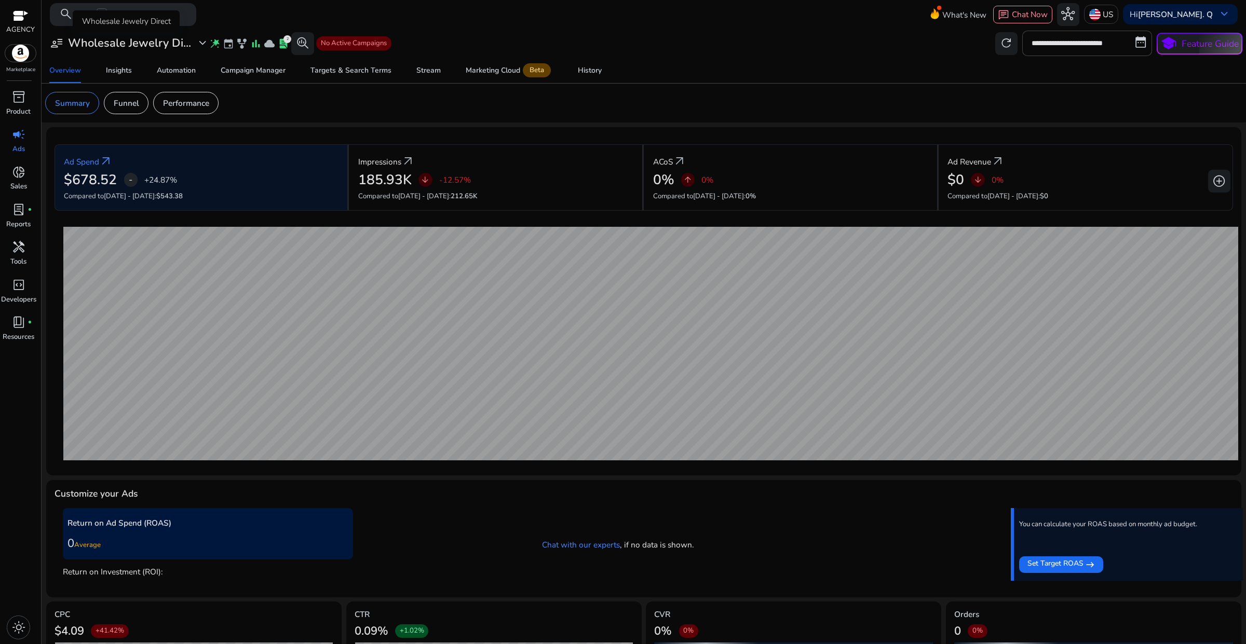
click at [179, 48] on h3 "Wholesale Jewelry Di..." at bounding box center [129, 42] width 123 height 13
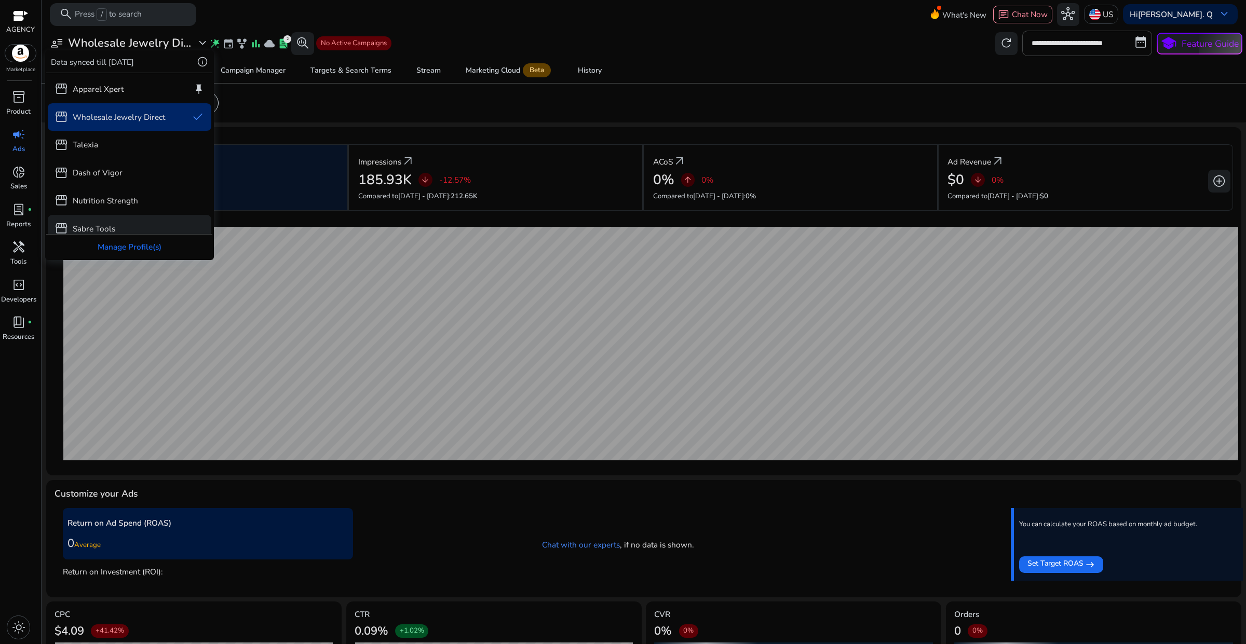
click at [113, 226] on p "Sabre Tools" at bounding box center [94, 229] width 43 height 12
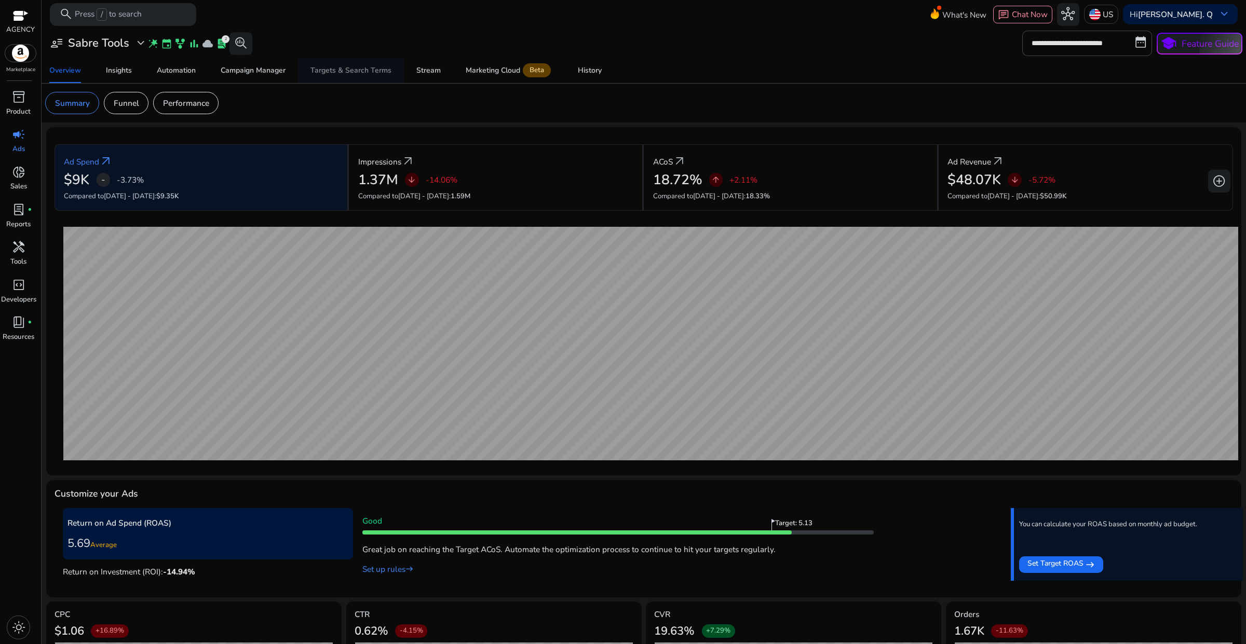
click at [335, 74] on div "Targets & Search Terms" at bounding box center [350, 70] width 81 height 7
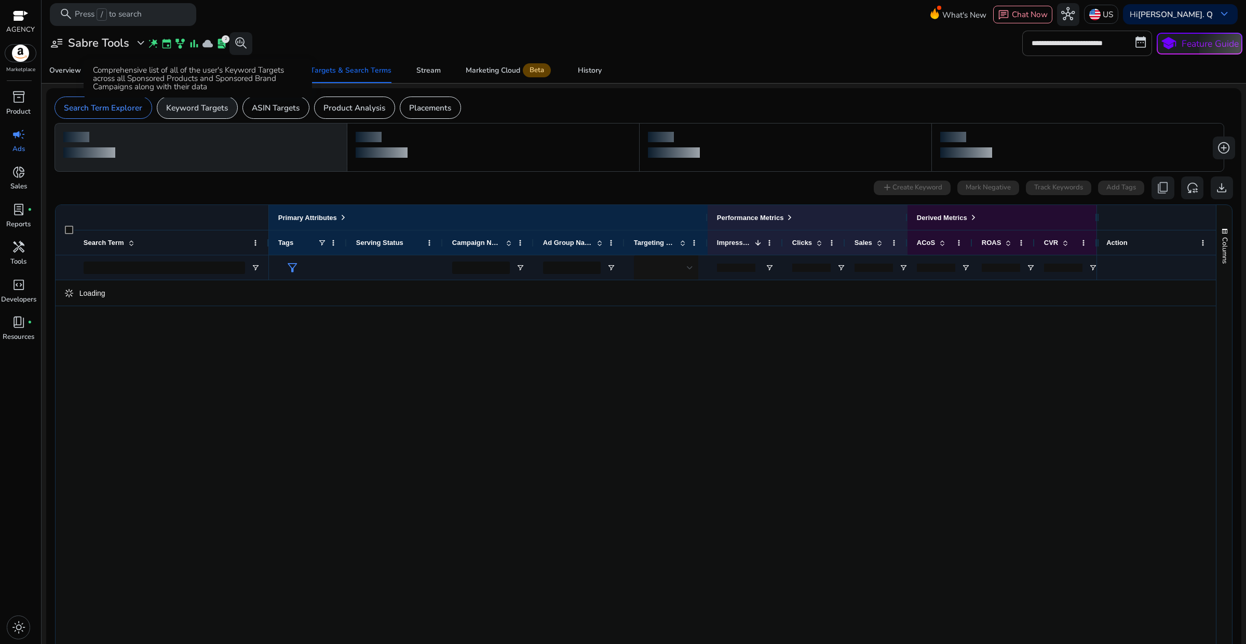
click at [219, 112] on p "Keyword Targets" at bounding box center [197, 108] width 62 height 12
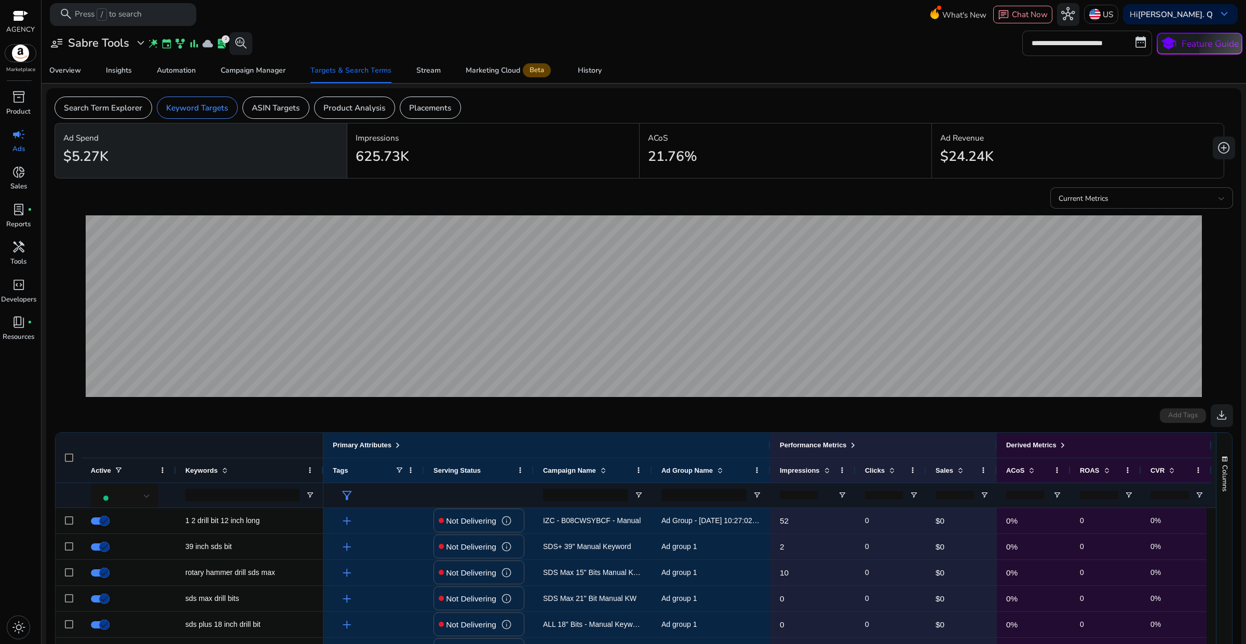
click at [1088, 47] on input "**********" at bounding box center [1087, 43] width 130 height 25
select select "*"
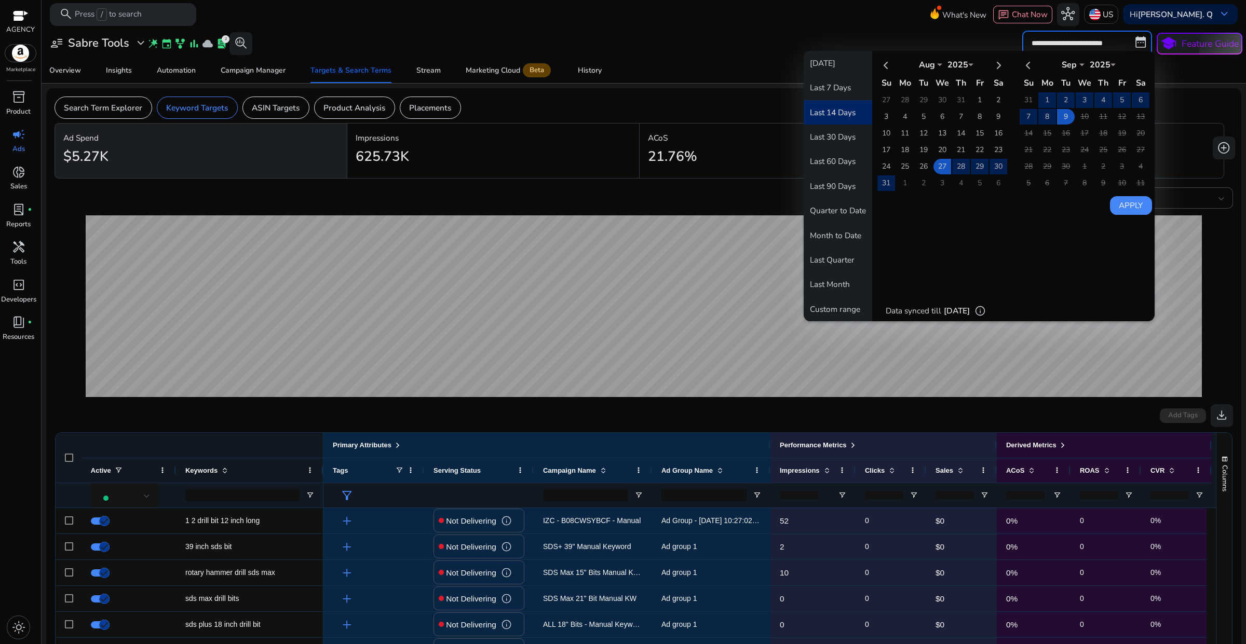
click at [846, 110] on button "Last 14 Days" at bounding box center [838, 112] width 69 height 24
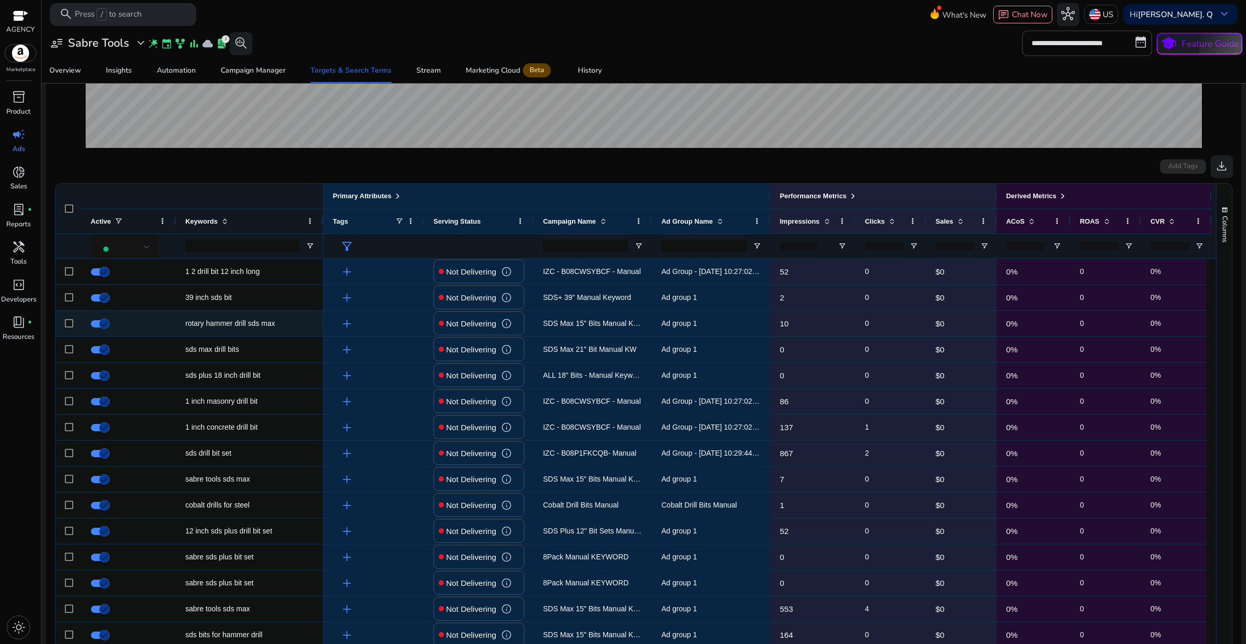
scroll to position [260, 0]
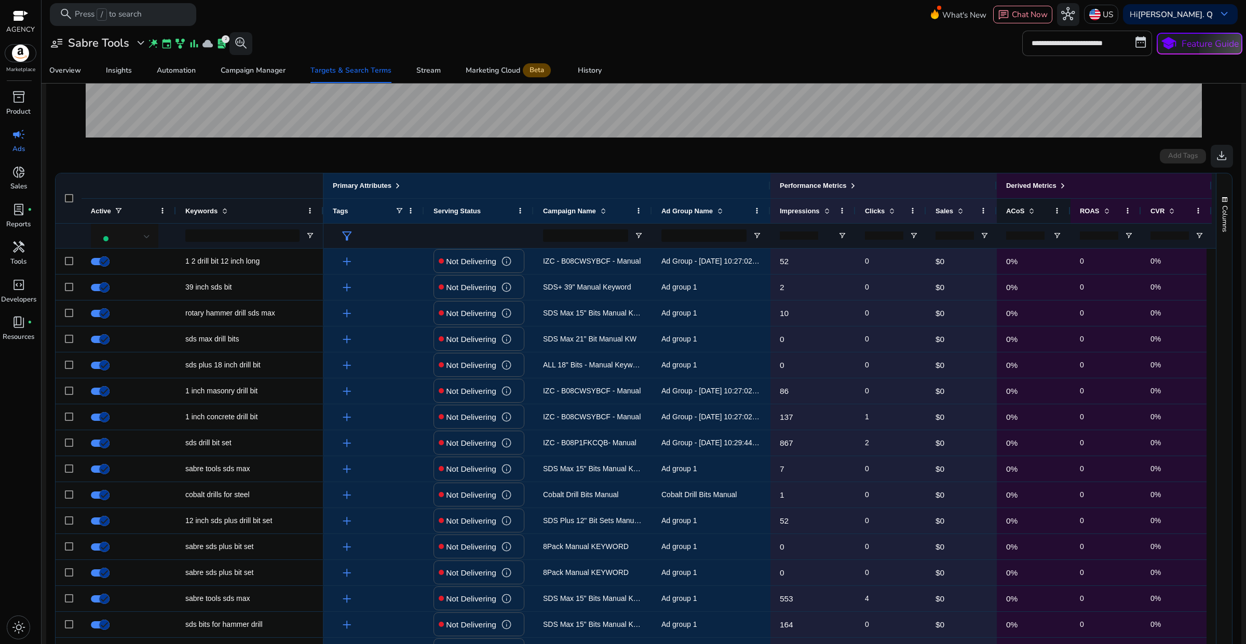
click at [1016, 214] on span "ACoS" at bounding box center [1015, 211] width 18 height 8
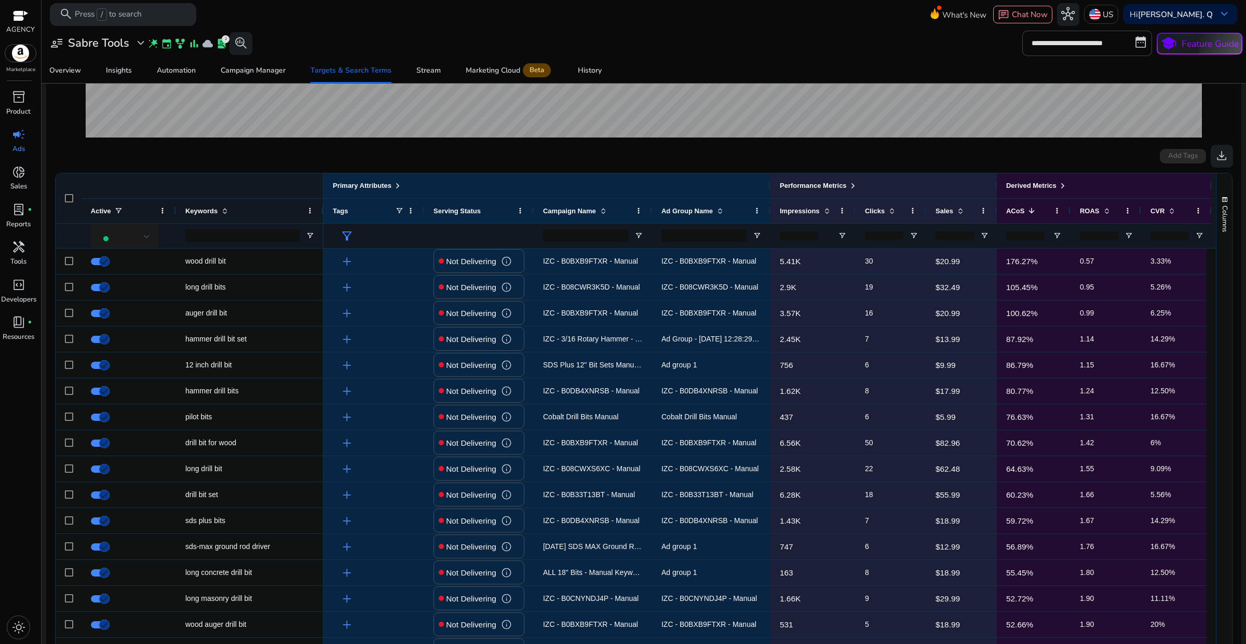
click at [133, 241] on div at bounding box center [124, 236] width 51 height 12
click at [125, 290] on span "Delivering" at bounding box center [122, 291] width 37 height 11
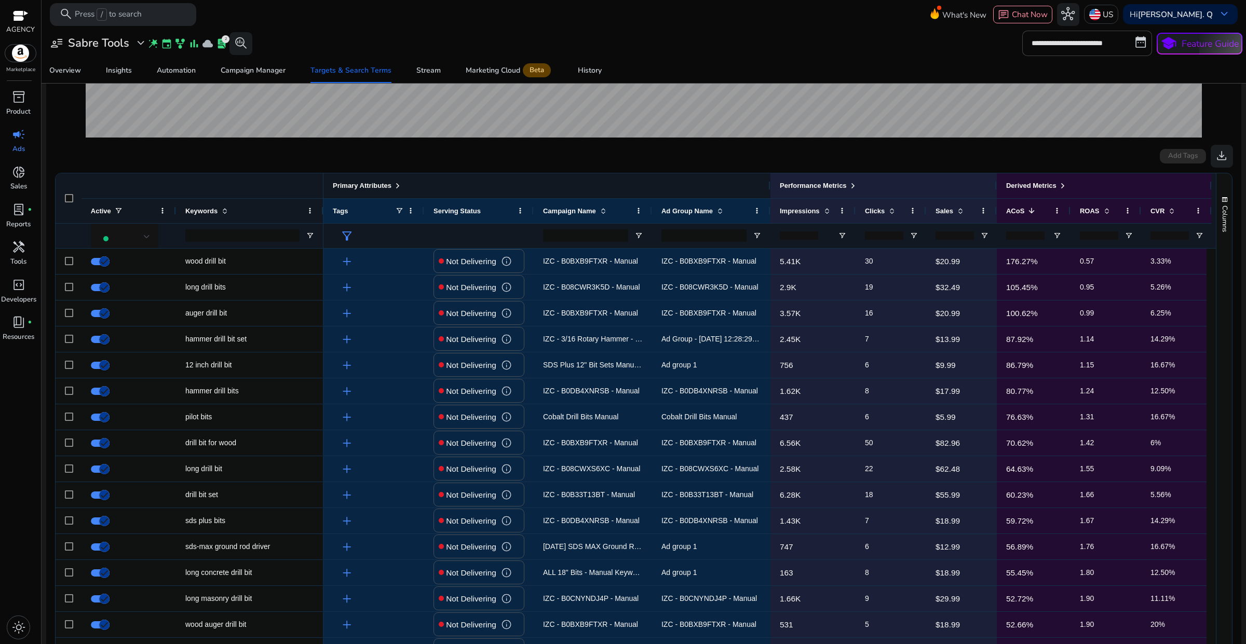
click at [398, 184] on span at bounding box center [398, 186] width 8 height 8
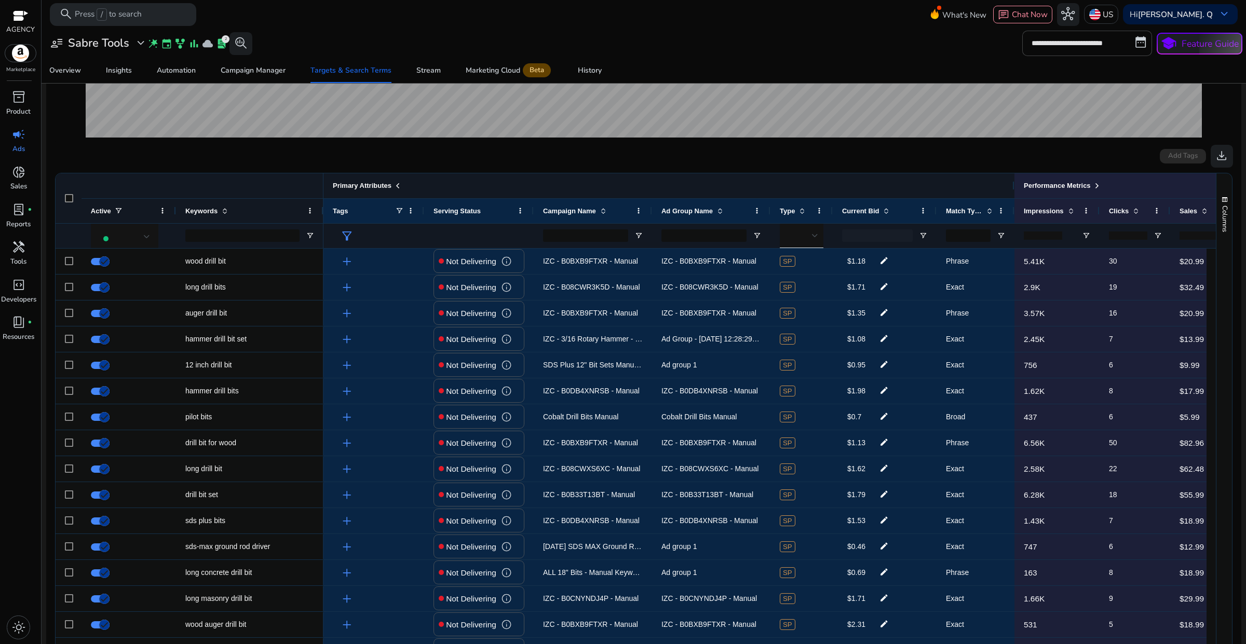
click at [398, 184] on span at bounding box center [398, 186] width 8 height 8
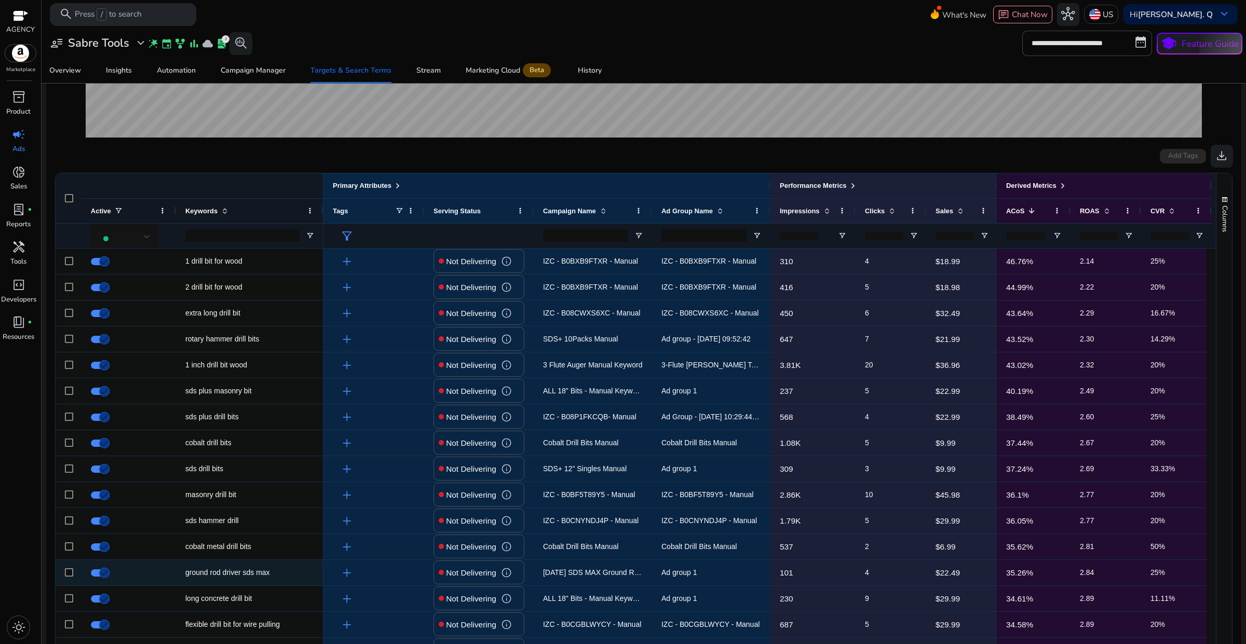
scroll to position [584, 0]
